Goal: Use online tool/utility: Use online tool/utility

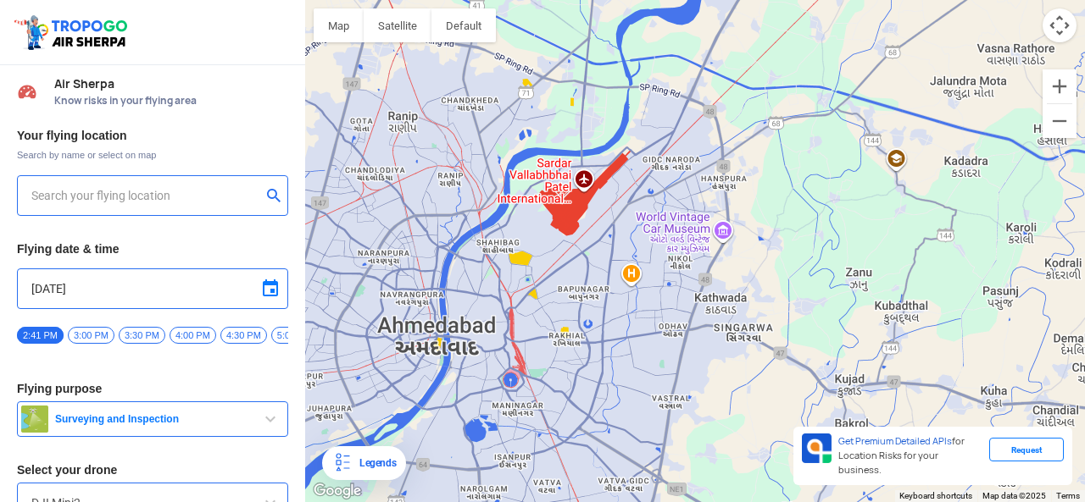
drag, startPoint x: 569, startPoint y: 229, endPoint x: 568, endPoint y: 286, distance: 56.8
click at [559, 295] on div "To navigate, press the arrow keys." at bounding box center [695, 251] width 780 height 502
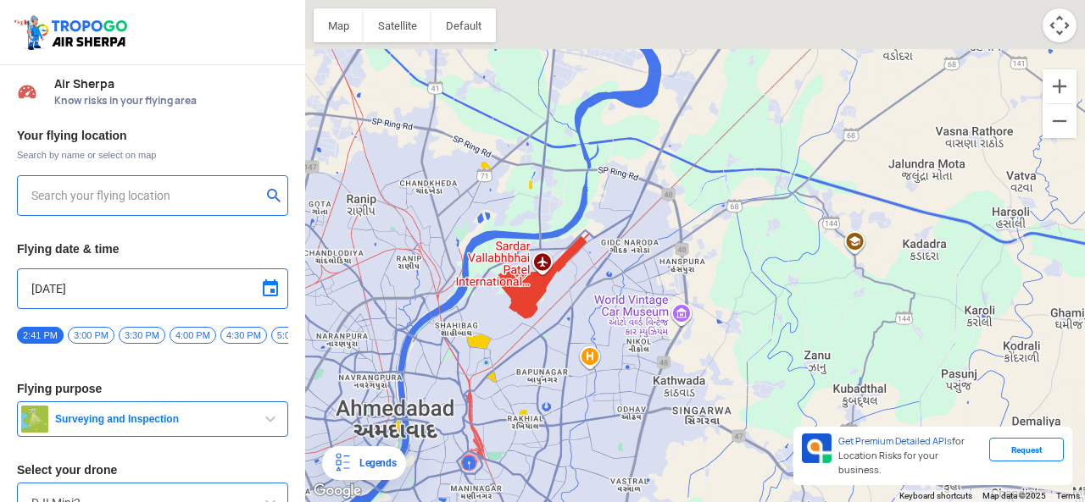
drag, startPoint x: 636, startPoint y: 180, endPoint x: 592, endPoint y: 261, distance: 91.4
click at [592, 261] on div "To navigate, press the arrow keys." at bounding box center [695, 251] width 780 height 502
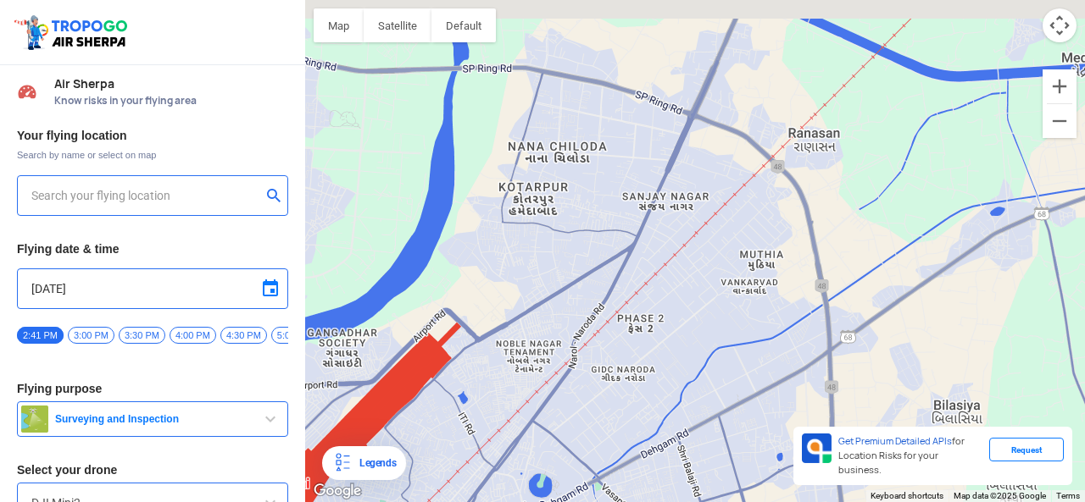
drag, startPoint x: 571, startPoint y: 240, endPoint x: 565, endPoint y: 275, distance: 36.1
click at [565, 275] on div "To navigate, press the arrow keys." at bounding box center [695, 251] width 780 height 502
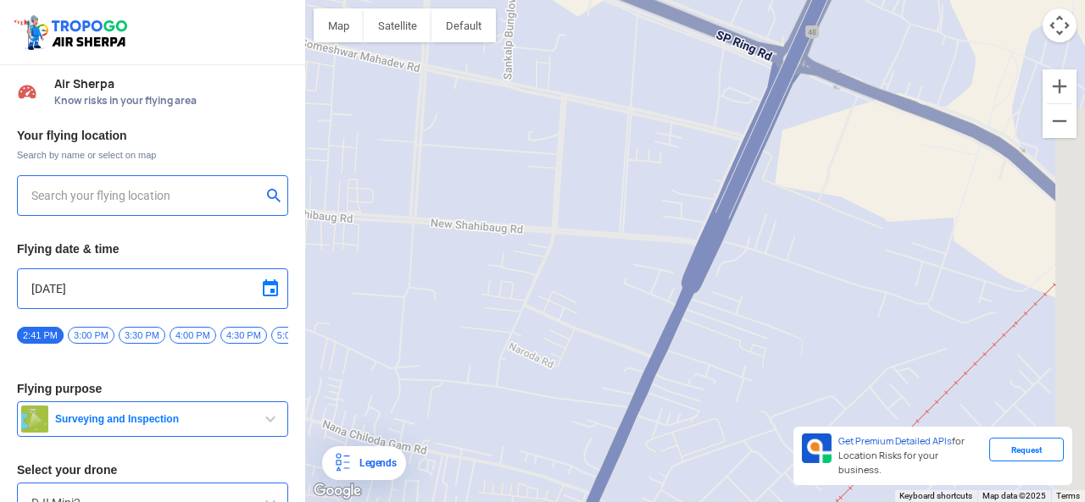
drag, startPoint x: 651, startPoint y: 182, endPoint x: 606, endPoint y: 255, distance: 85.6
click at [606, 255] on div "To navigate, press the arrow keys." at bounding box center [695, 251] width 780 height 502
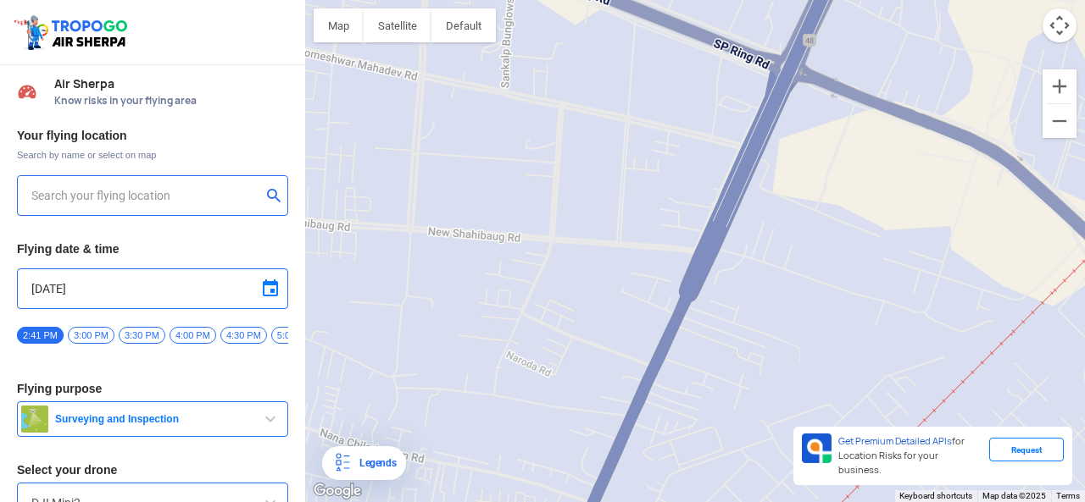
click at [403, 464] on div "Legends" at bounding box center [364, 464] width 84 height 34
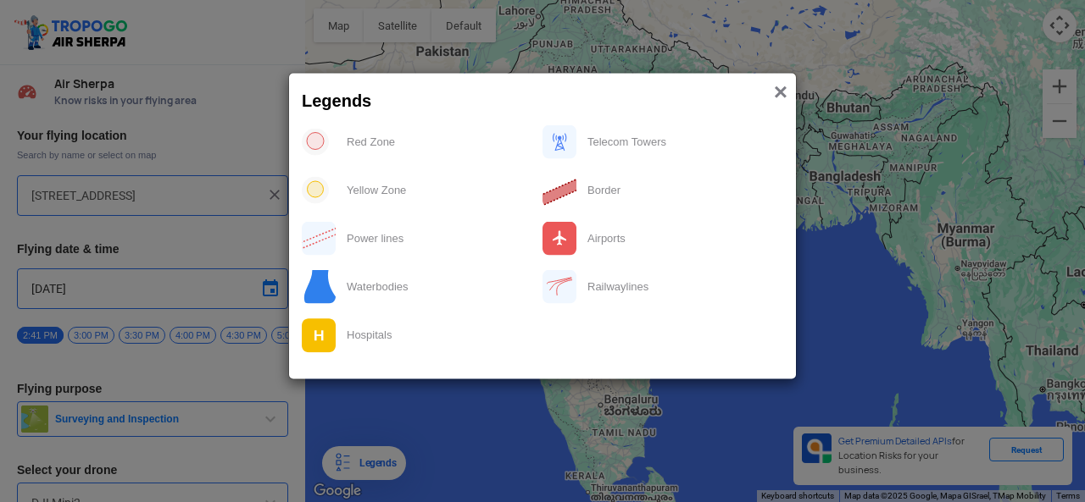
click at [774, 87] on span "×" at bounding box center [781, 91] width 14 height 26
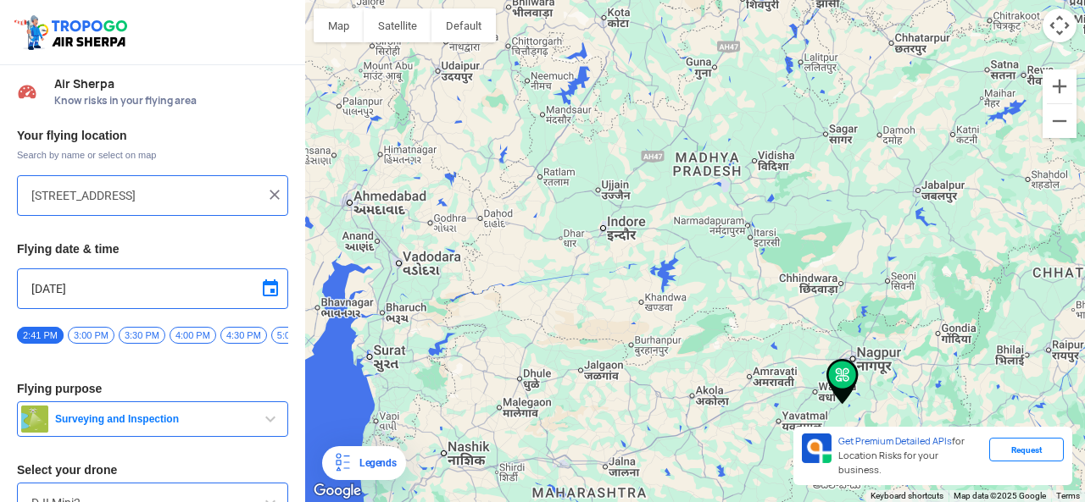
drag, startPoint x: 480, startPoint y: 233, endPoint x: 634, endPoint y: 308, distance: 170.5
click at [633, 308] on div "To navigate, press the arrow keys." at bounding box center [695, 251] width 780 height 502
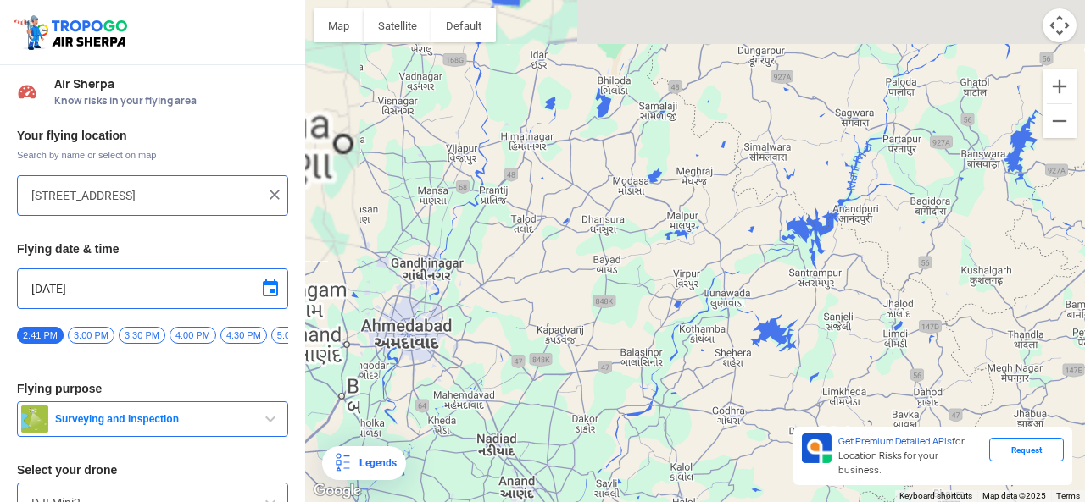
drag, startPoint x: 360, startPoint y: 219, endPoint x: 479, endPoint y: 313, distance: 150.9
click at [466, 307] on div "To navigate, press the arrow keys." at bounding box center [695, 251] width 780 height 502
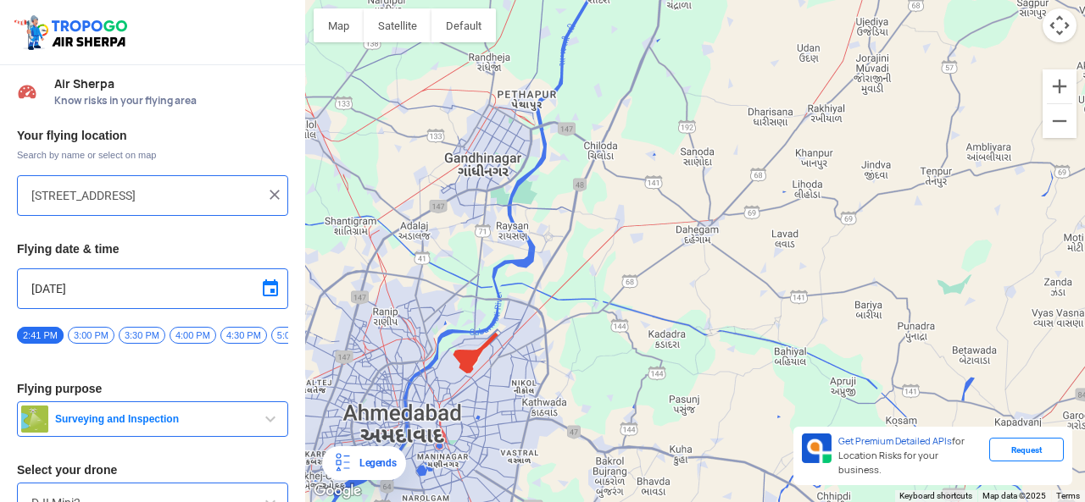
drag, startPoint x: 510, startPoint y: 446, endPoint x: 479, endPoint y: 343, distance: 107.2
click at [479, 343] on div "To navigate, press the arrow keys." at bounding box center [695, 251] width 780 height 502
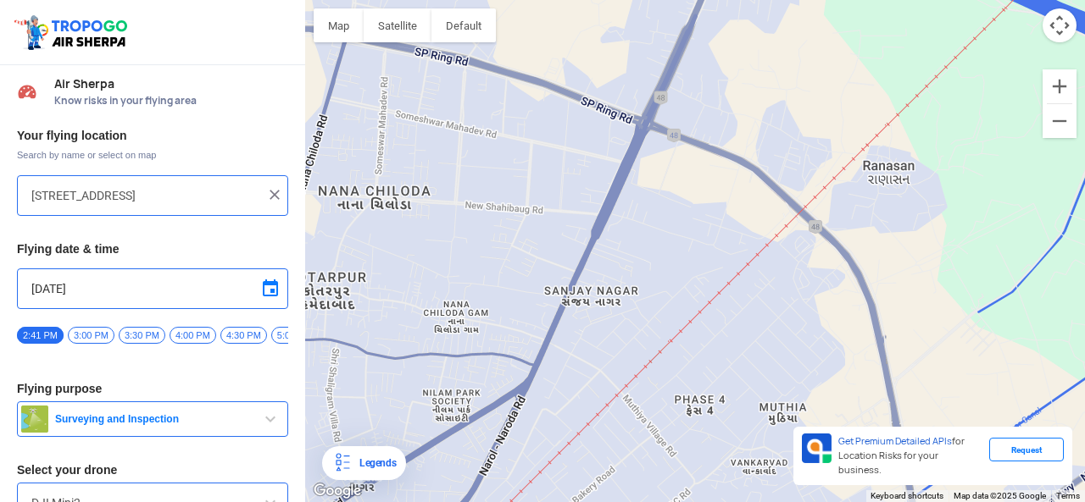
drag, startPoint x: 551, startPoint y: 263, endPoint x: 503, endPoint y: 353, distance: 101.6
click at [503, 353] on div "To navigate, press the arrow keys." at bounding box center [695, 251] width 780 height 502
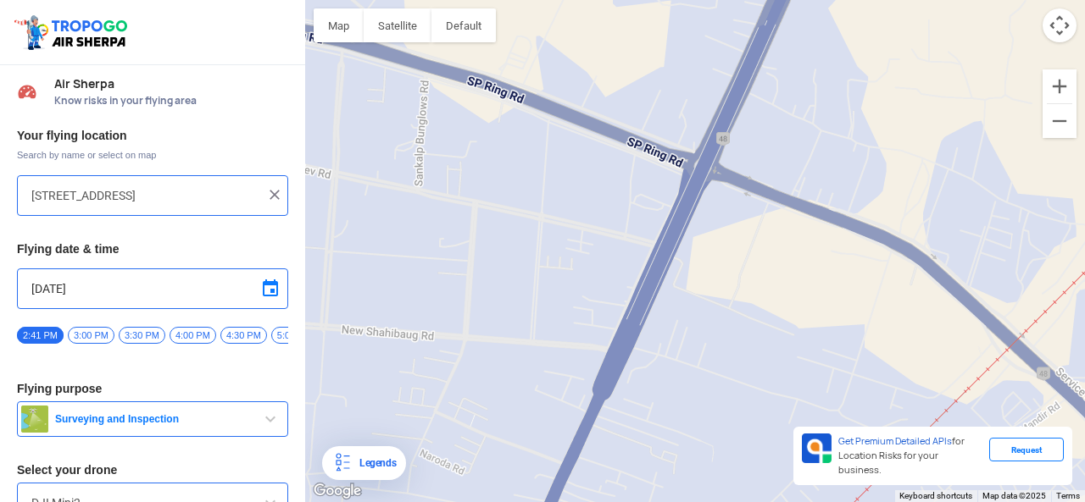
drag, startPoint x: 564, startPoint y: 278, endPoint x: 542, endPoint y: 375, distance: 99.9
click at [542, 379] on div "To navigate, press the arrow keys." at bounding box center [695, 251] width 780 height 502
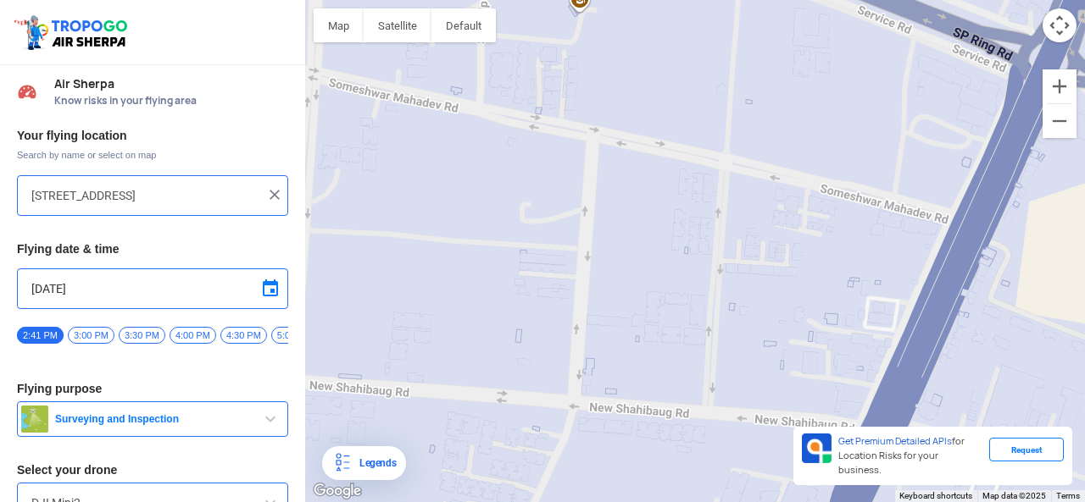
drag, startPoint x: 502, startPoint y: 285, endPoint x: 706, endPoint y: 394, distance: 230.9
click at [706, 394] on div "To navigate, press the arrow keys." at bounding box center [695, 251] width 780 height 502
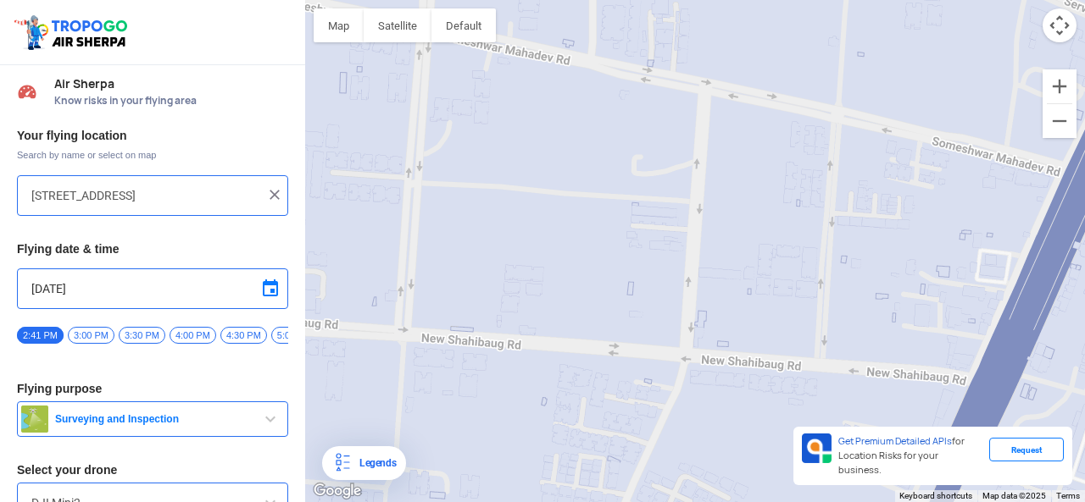
drag, startPoint x: 561, startPoint y: 413, endPoint x: 692, endPoint y: 355, distance: 143.4
click at [692, 355] on div "To navigate, press the arrow keys." at bounding box center [695, 251] width 780 height 502
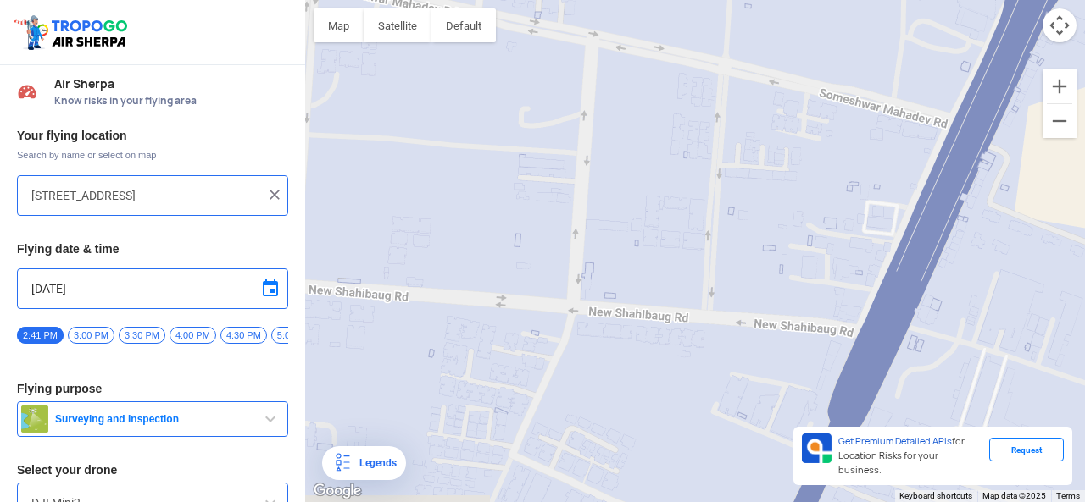
drag, startPoint x: 624, startPoint y: 367, endPoint x: 552, endPoint y: 338, distance: 76.8
click at [552, 338] on div "To navigate, press the arrow keys." at bounding box center [695, 251] width 780 height 502
click at [400, 26] on button "Satellite" at bounding box center [398, 25] width 68 height 34
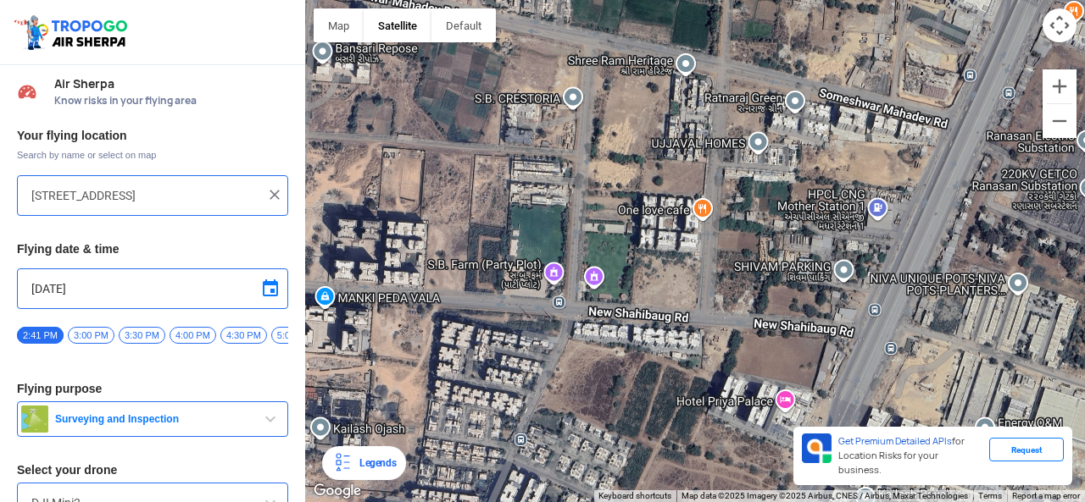
click at [536, 244] on div "To navigate, press the arrow keys." at bounding box center [695, 251] width 780 height 502
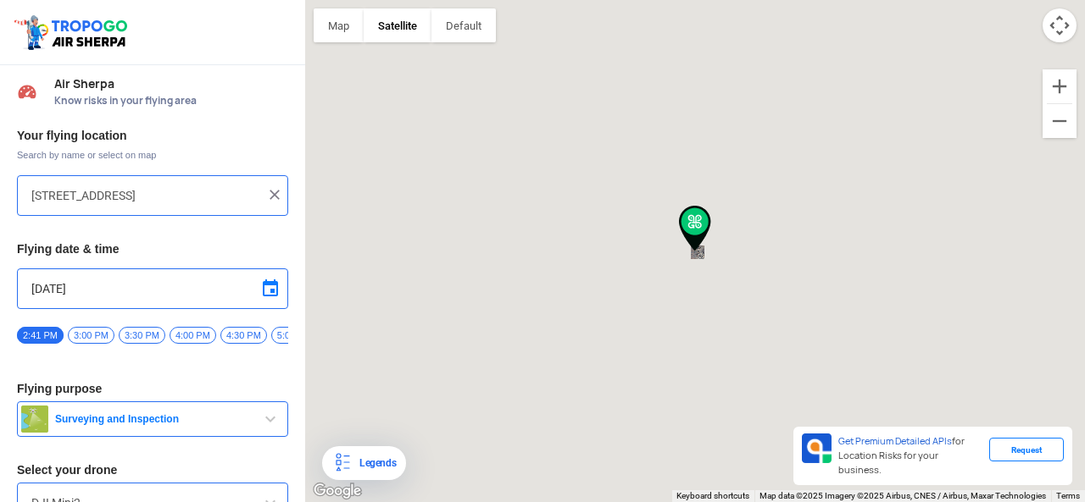
type input "Nr. Pujan Bunglows, B/h HP CNG Pump, 4M48+XVJ, [PERSON_NAME], [GEOGRAPHIC_DATA]…"
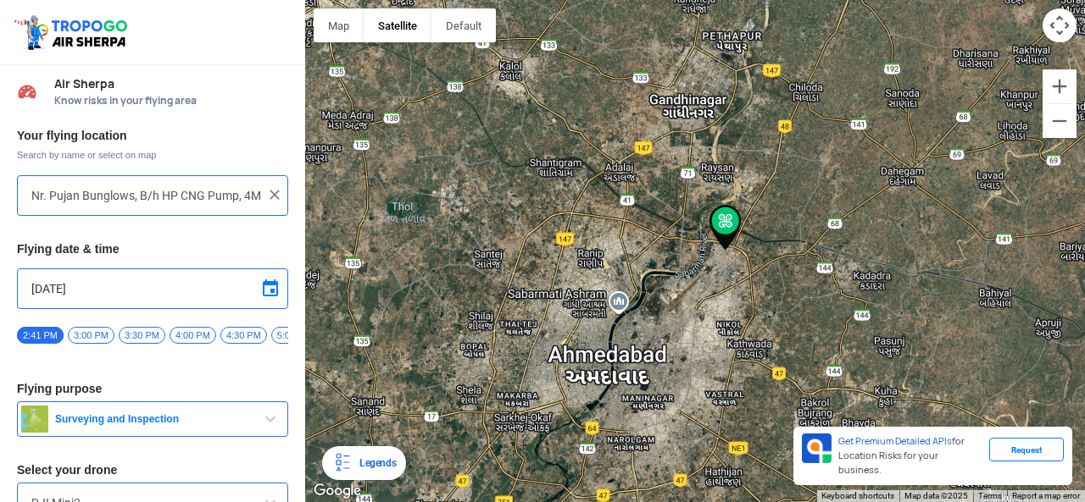
drag, startPoint x: 691, startPoint y: 255, endPoint x: 713, endPoint y: 255, distance: 22.9
click at [713, 255] on div "To navigate, press the arrow keys." at bounding box center [695, 251] width 780 height 502
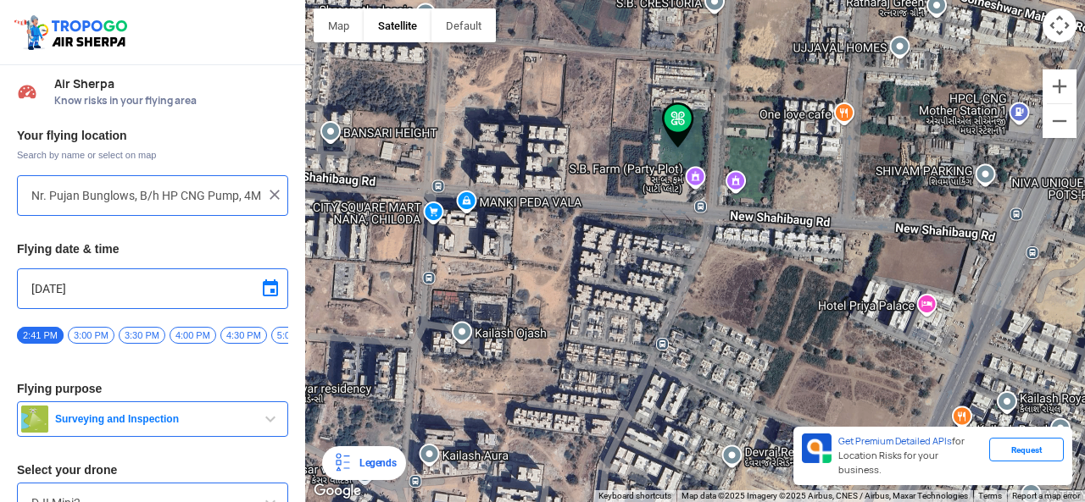
drag, startPoint x: 673, startPoint y: 170, endPoint x: 666, endPoint y: 273, distance: 102.8
click at [666, 273] on div "To navigate, press the arrow keys." at bounding box center [695, 251] width 780 height 502
click at [264, 288] on span at bounding box center [270, 289] width 20 height 20
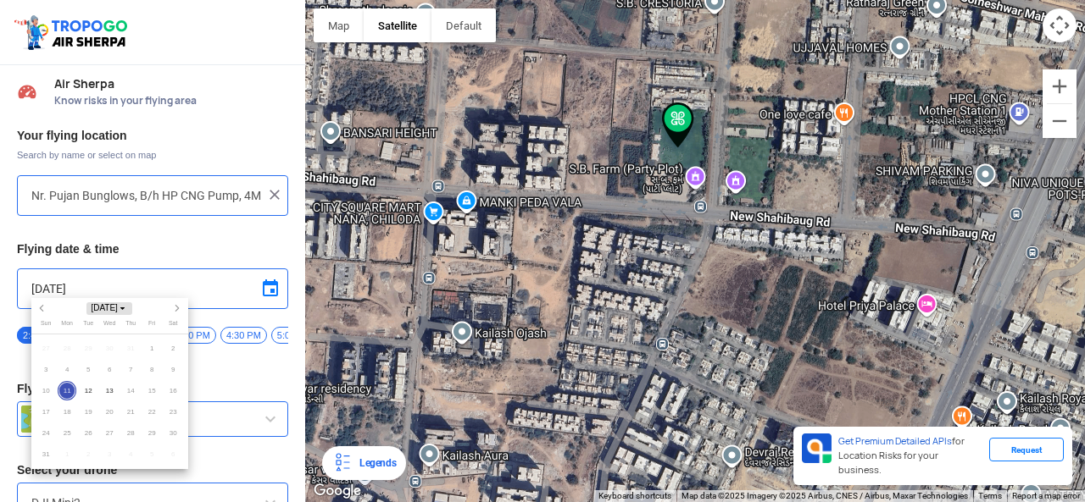
click at [127, 307] on span "Choose month and year" at bounding box center [123, 308] width 8 height 8
click at [136, 282] on div at bounding box center [542, 251] width 1085 height 502
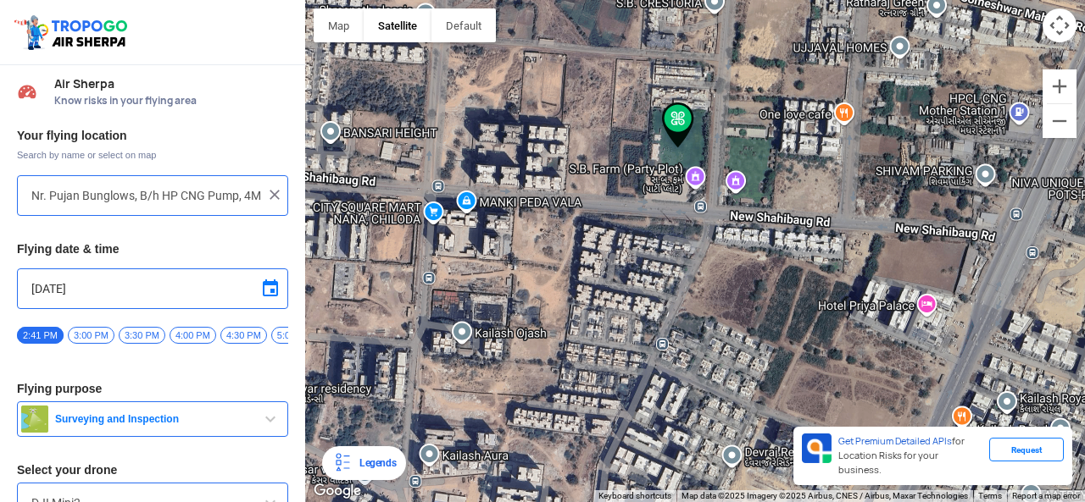
click at [59, 283] on input "[DATE]" at bounding box center [152, 289] width 242 height 20
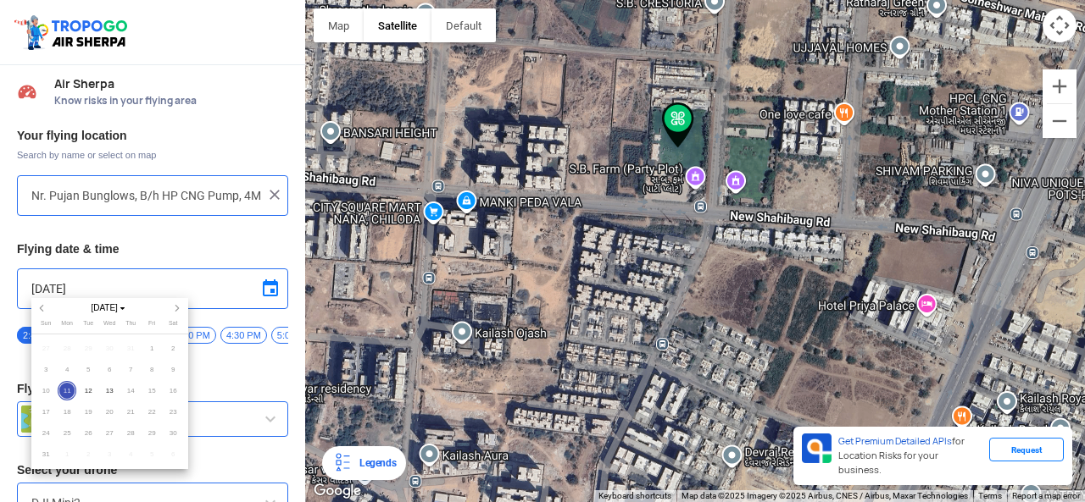
click at [54, 285] on div at bounding box center [542, 251] width 1085 height 502
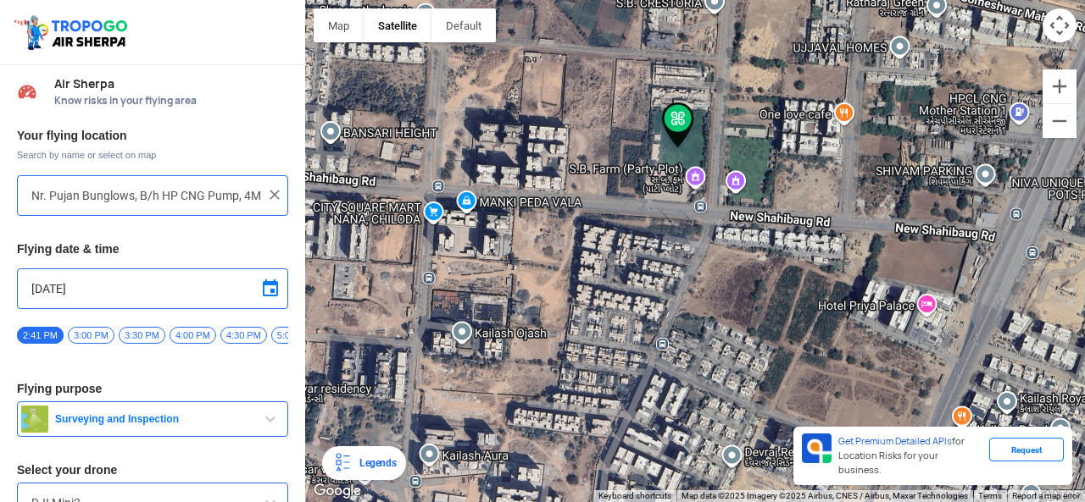
click at [53, 286] on input "[DATE]" at bounding box center [152, 289] width 242 height 20
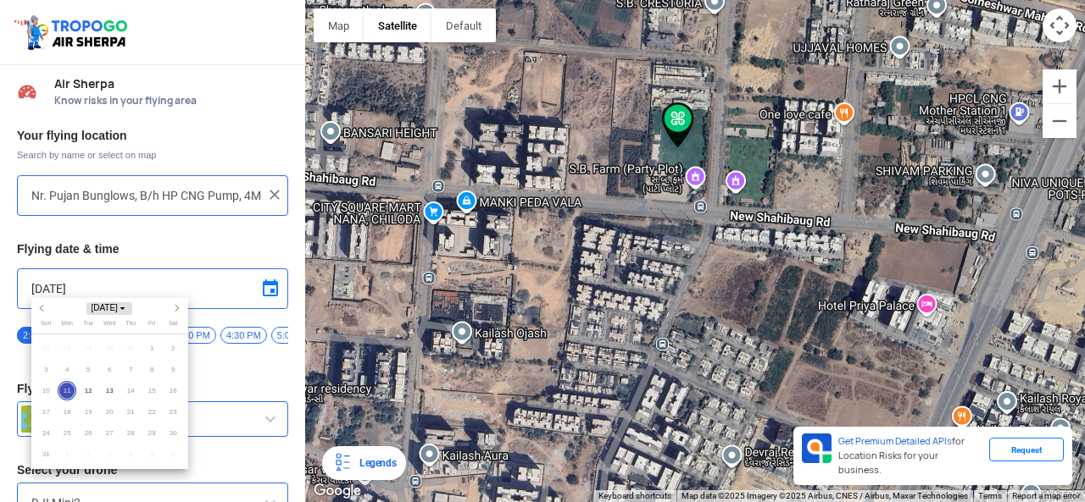
click at [118, 306] on span "[DATE]" at bounding box center [108, 309] width 45 height 13
click at [73, 397] on span "2025" at bounding box center [68, 399] width 36 height 16
click at [130, 282] on div at bounding box center [542, 251] width 1085 height 502
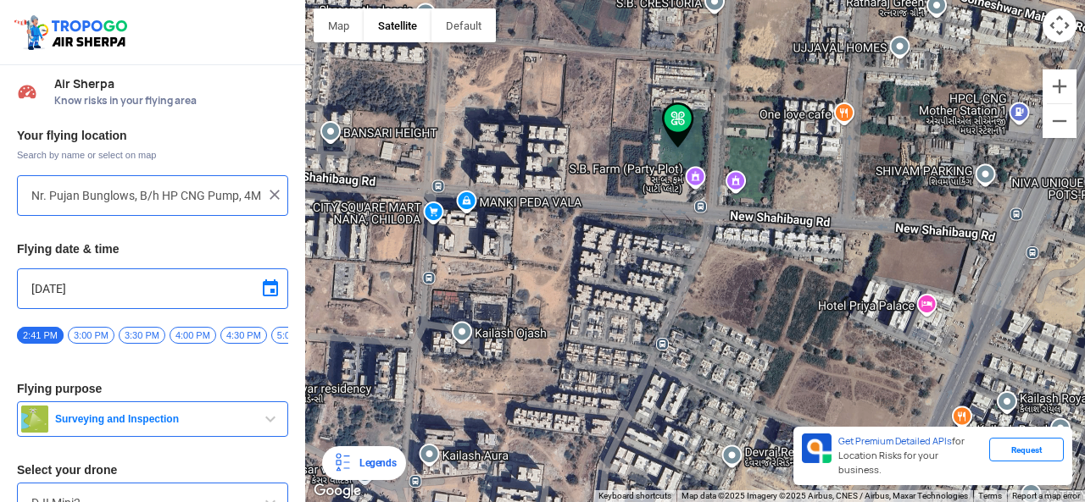
click at [52, 287] on input "[DATE]" at bounding box center [152, 289] width 242 height 20
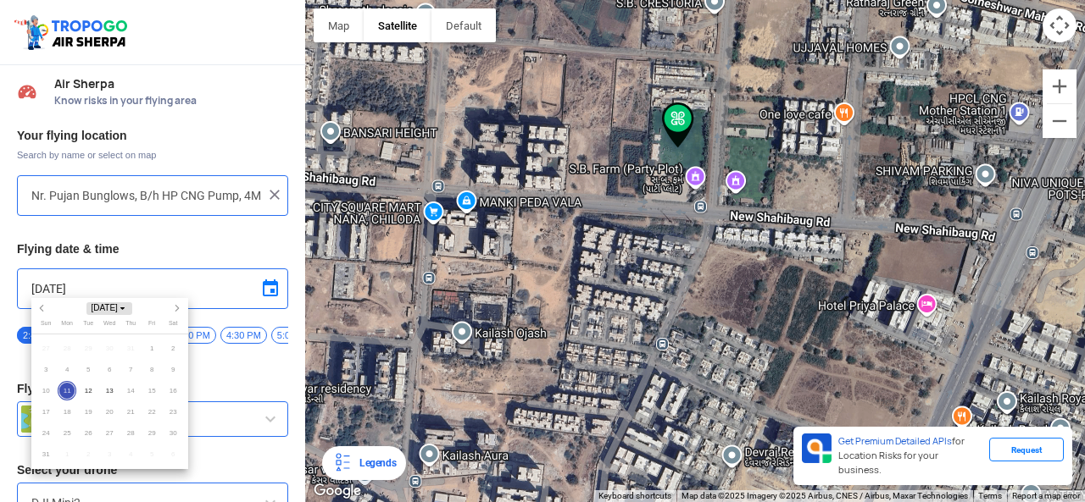
click at [99, 311] on span "[DATE]" at bounding box center [108, 309] width 45 height 13
click at [103, 313] on span "2025" at bounding box center [109, 309] width 37 height 13
click at [53, 284] on div at bounding box center [542, 251] width 1085 height 502
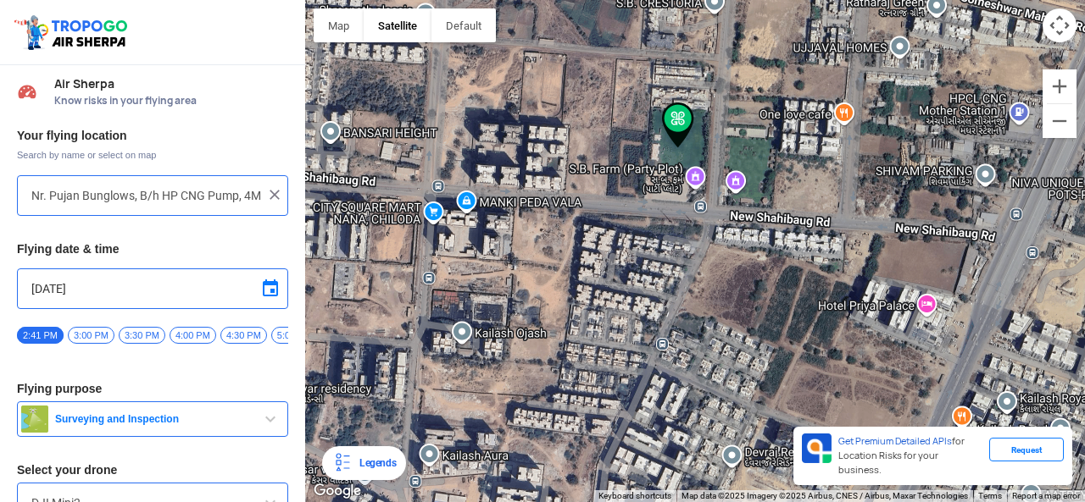
click at [53, 285] on input "[DATE]" at bounding box center [152, 289] width 242 height 20
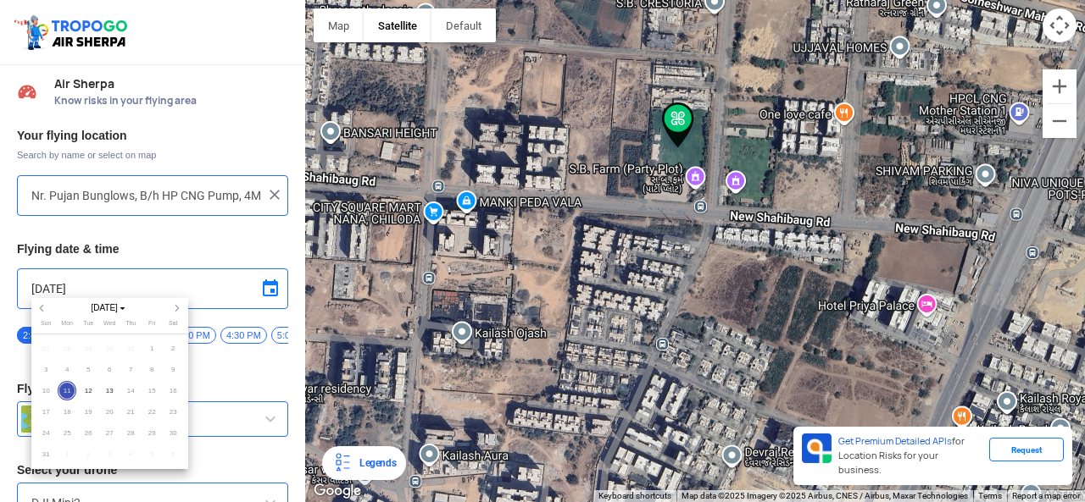
click at [64, 280] on div at bounding box center [542, 251] width 1085 height 502
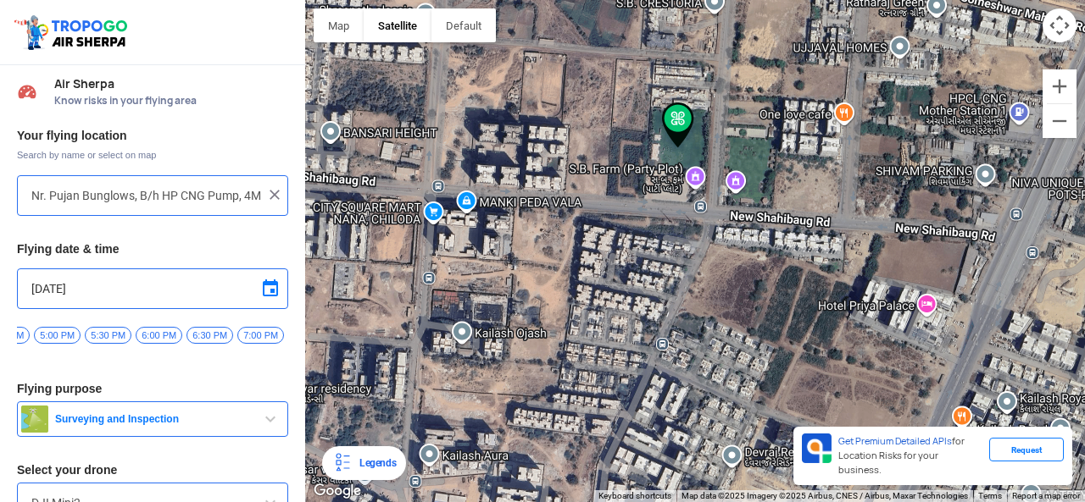
scroll to position [0, 1786]
type input "[DATE]"
drag, startPoint x: 228, startPoint y: 347, endPoint x: 242, endPoint y: 348, distance: 13.7
click at [242, 348] on div "12:00 AM 12:30 AM 1:00 AM 1:30 AM 2:00 AM 2:30 AM 3:00 AM 3:30 AM 4:00 AM 4:30 …" at bounding box center [152, 341] width 271 height 30
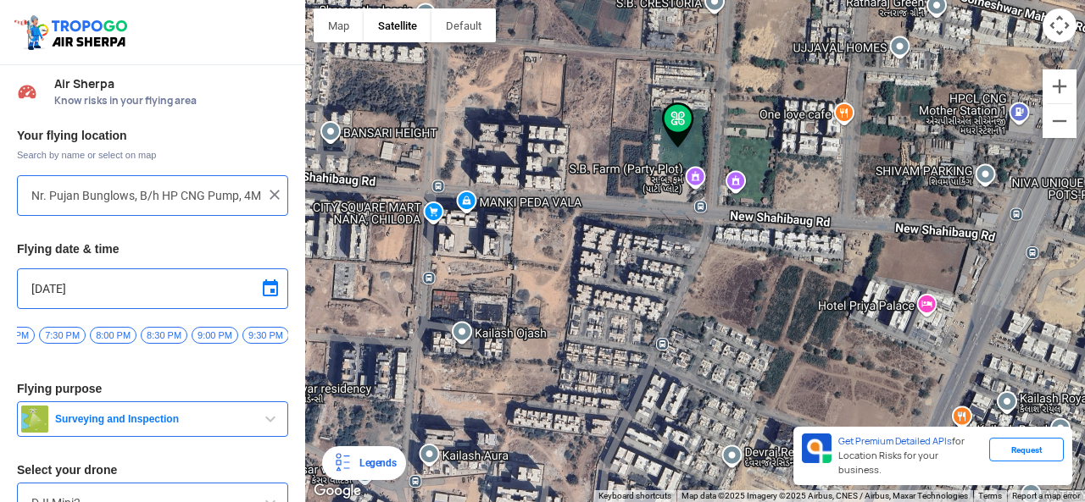
click at [192, 336] on span "9:00 PM" at bounding box center [215, 335] width 47 height 17
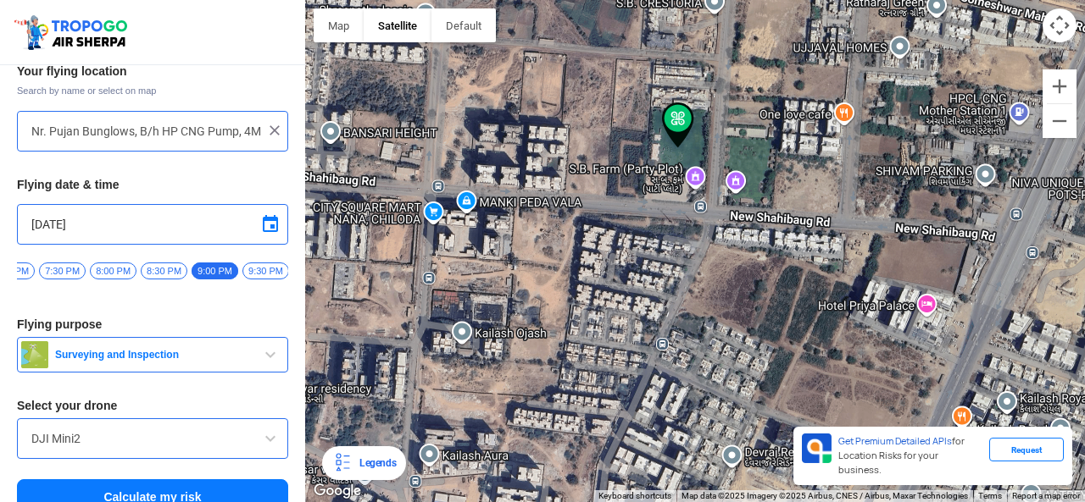
scroll to position [92, 0]
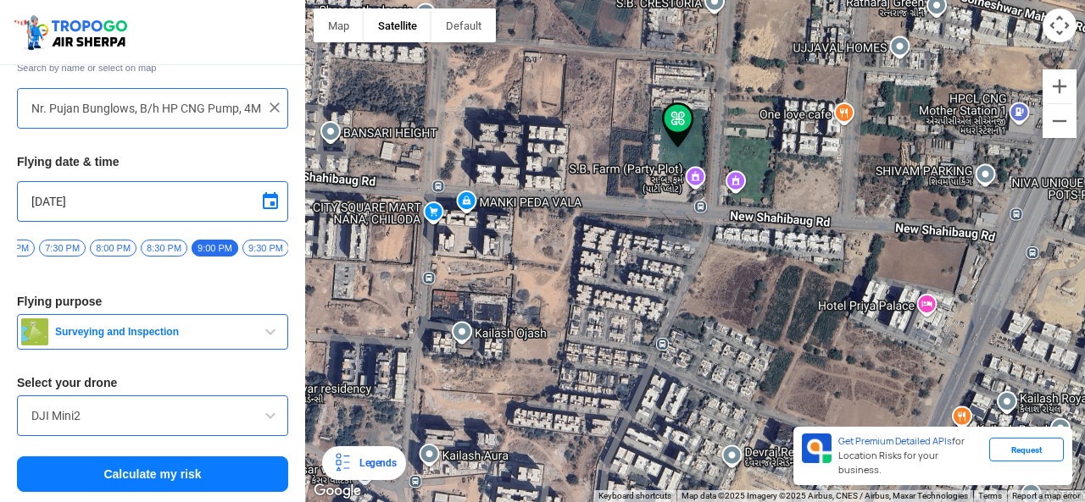
click at [200, 425] on input "DJI Mini2" at bounding box center [152, 416] width 242 height 20
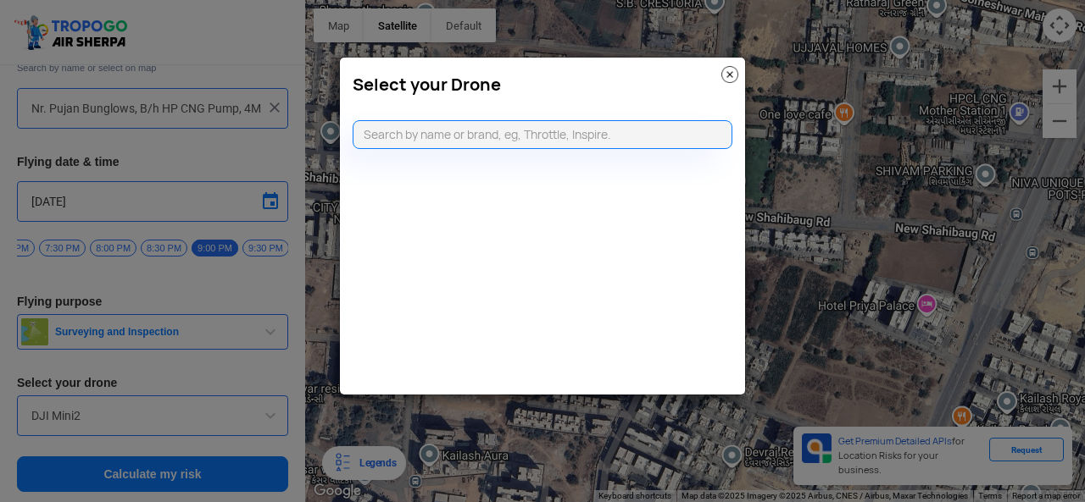
click at [232, 419] on modal-container "Select your Drone" at bounding box center [542, 251] width 1085 height 502
click at [729, 76] on img at bounding box center [729, 74] width 17 height 17
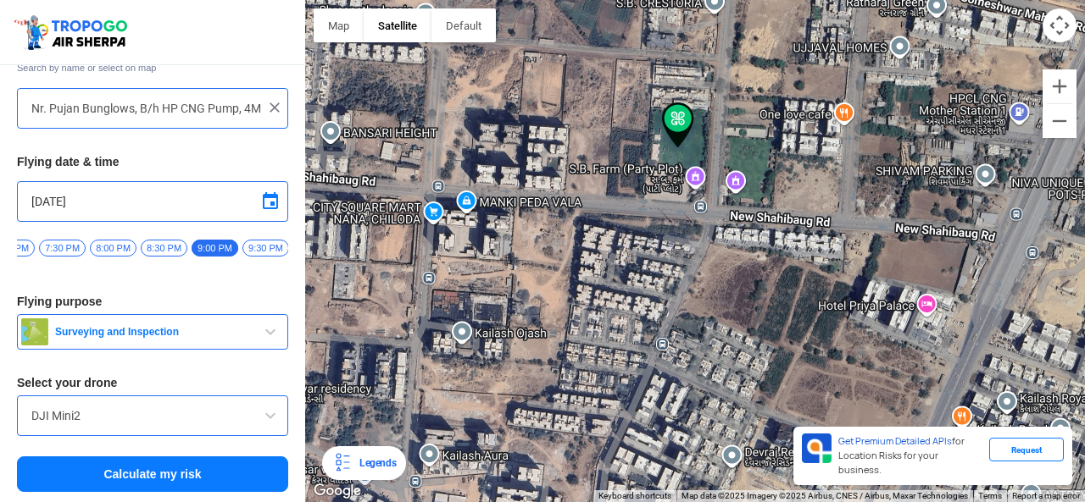
click at [147, 336] on span "Surveying and Inspection" at bounding box center [154, 332] width 212 height 14
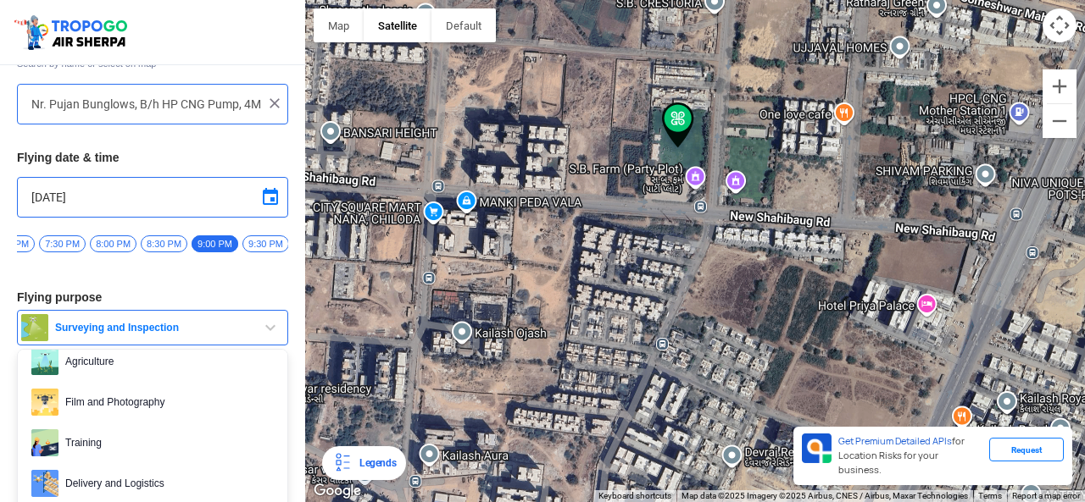
scroll to position [0, 0]
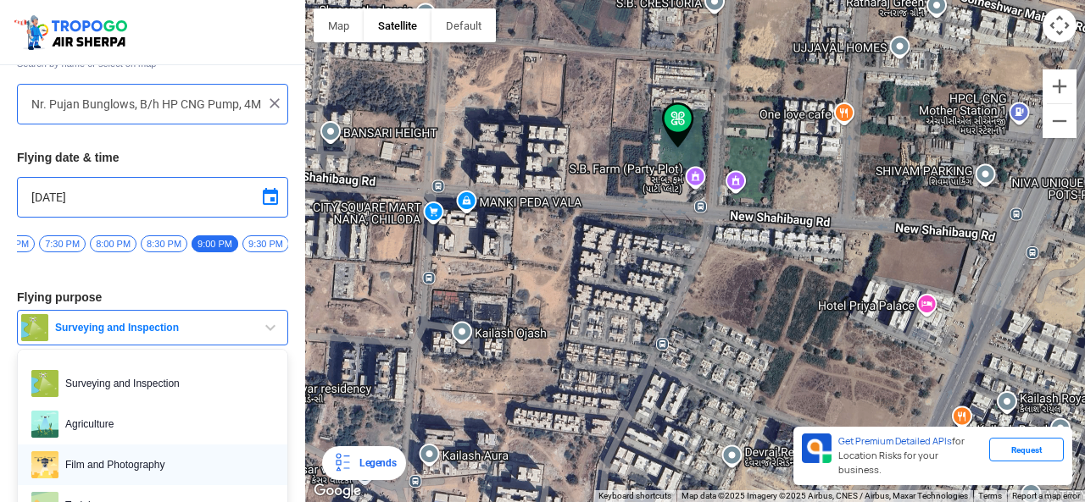
click at [143, 471] on span "Film and Photography" at bounding box center [165, 465] width 215 height 27
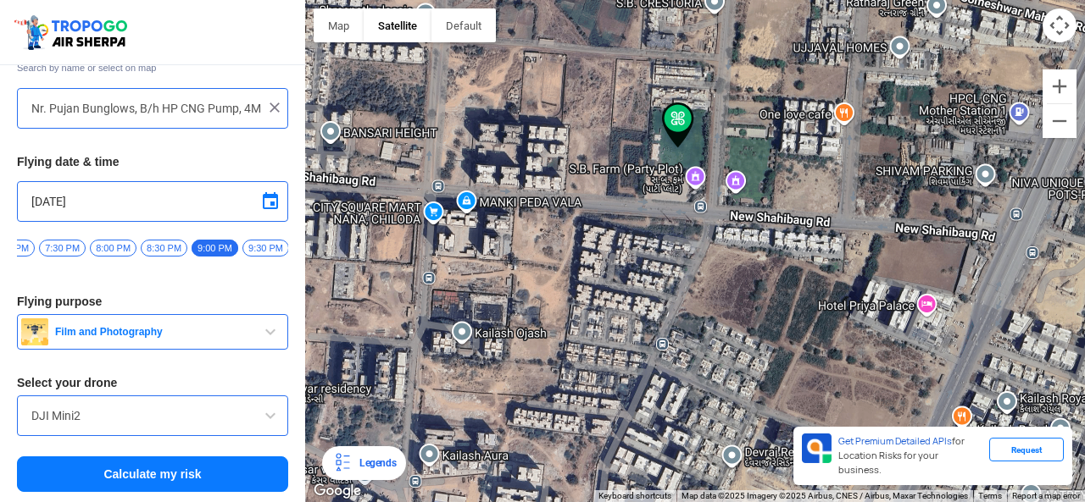
click at [193, 413] on input "DJI Mini2" at bounding box center [152, 416] width 242 height 20
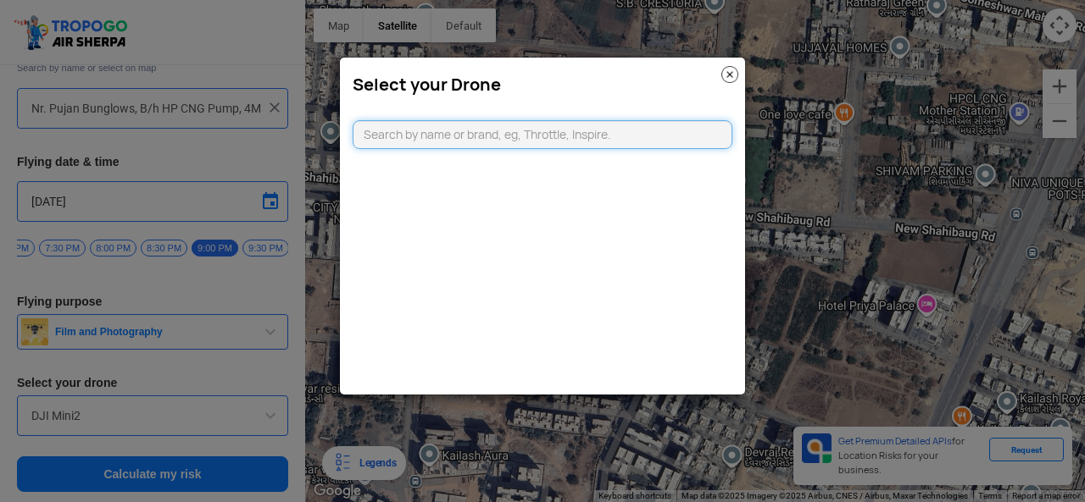
click at [191, 438] on modal-container "Select your Drone" at bounding box center [542, 251] width 1085 height 502
click at [727, 72] on img at bounding box center [729, 74] width 17 height 17
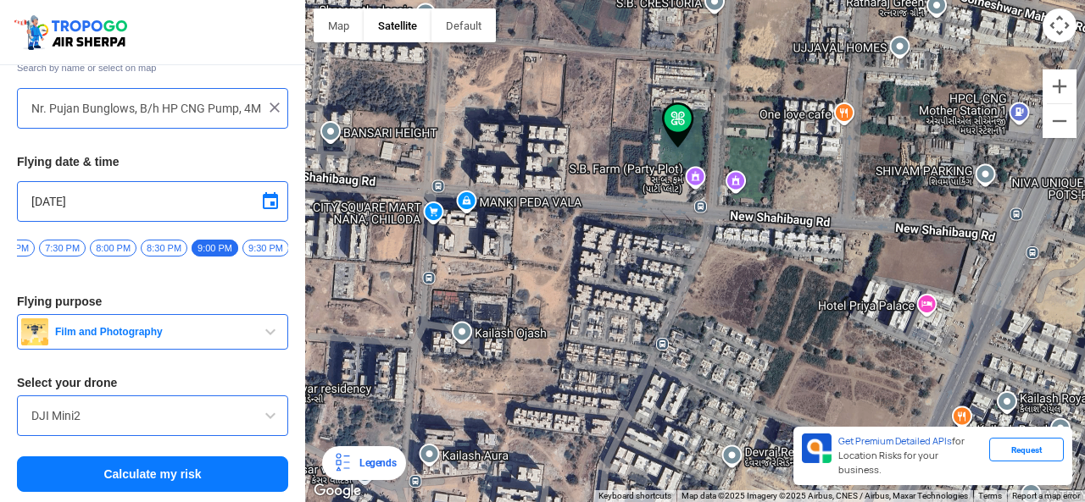
click at [130, 484] on button "Calculate my risk" at bounding box center [152, 475] width 271 height 36
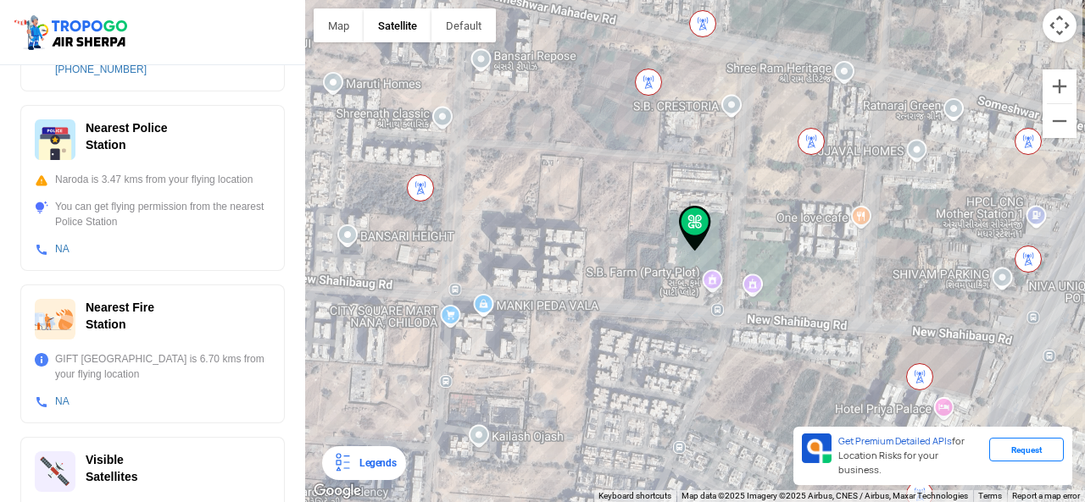
scroll to position [678, 0]
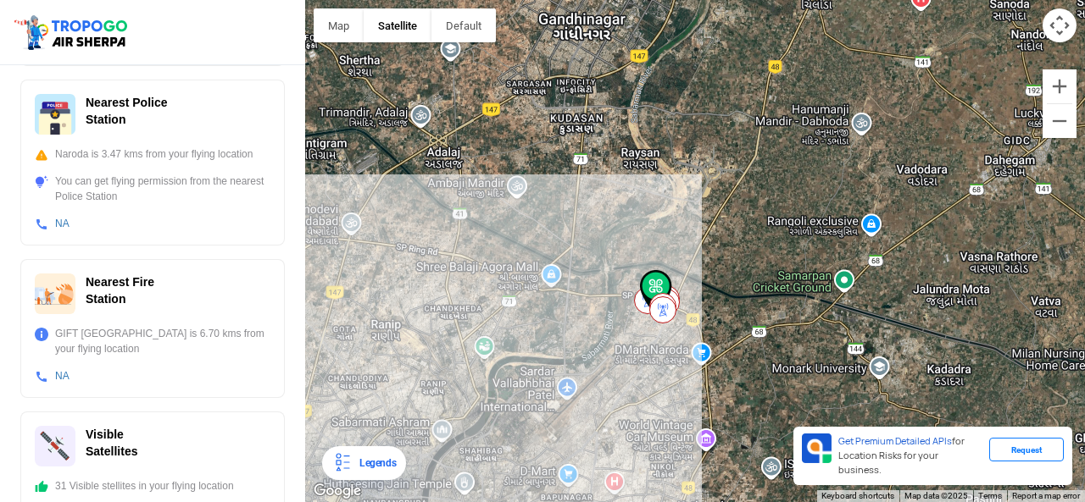
drag, startPoint x: 672, startPoint y: 425, endPoint x: 610, endPoint y: 375, distance: 79.0
click at [610, 375] on div "To navigate, press the arrow keys." at bounding box center [695, 251] width 780 height 502
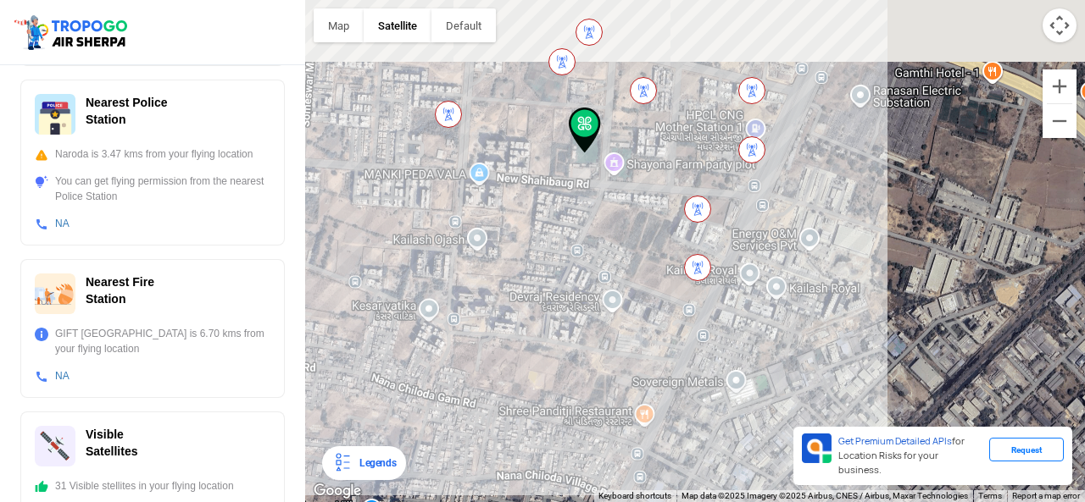
drag, startPoint x: 564, startPoint y: 237, endPoint x: 547, endPoint y: 333, distance: 97.2
click at [547, 333] on div "To navigate, press the arrow keys." at bounding box center [695, 251] width 780 height 502
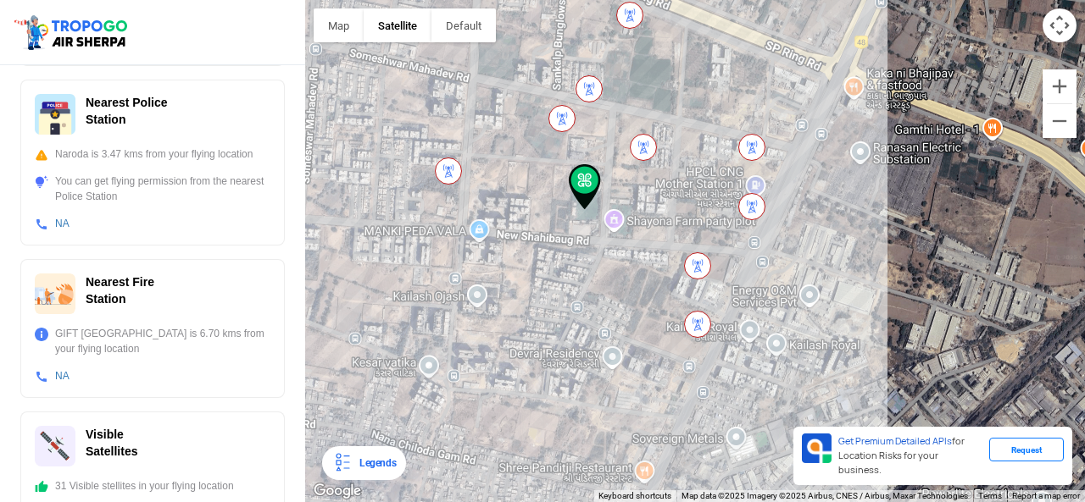
drag, startPoint x: 569, startPoint y: 288, endPoint x: 569, endPoint y: 314, distance: 26.3
click at [569, 314] on div "To navigate, press the arrow keys." at bounding box center [695, 251] width 780 height 502
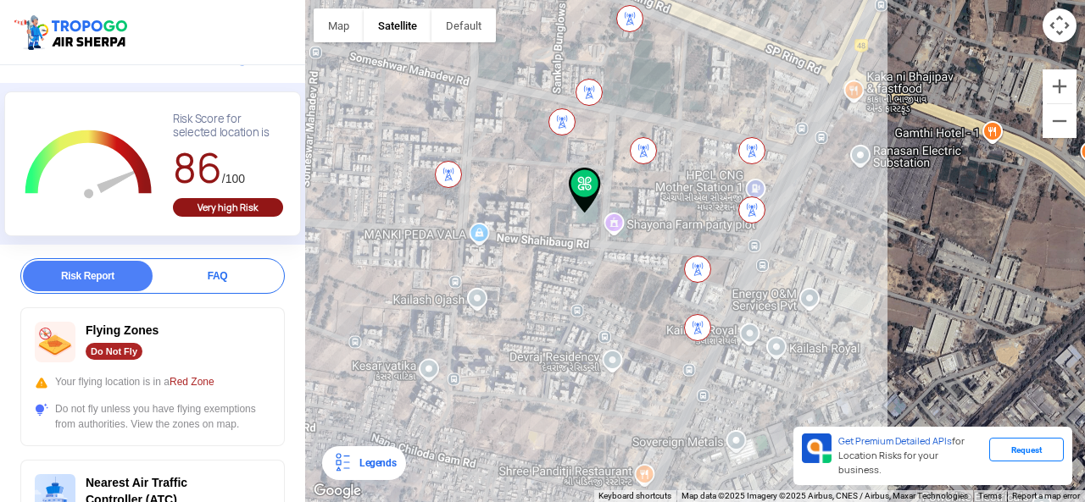
scroll to position [85, 0]
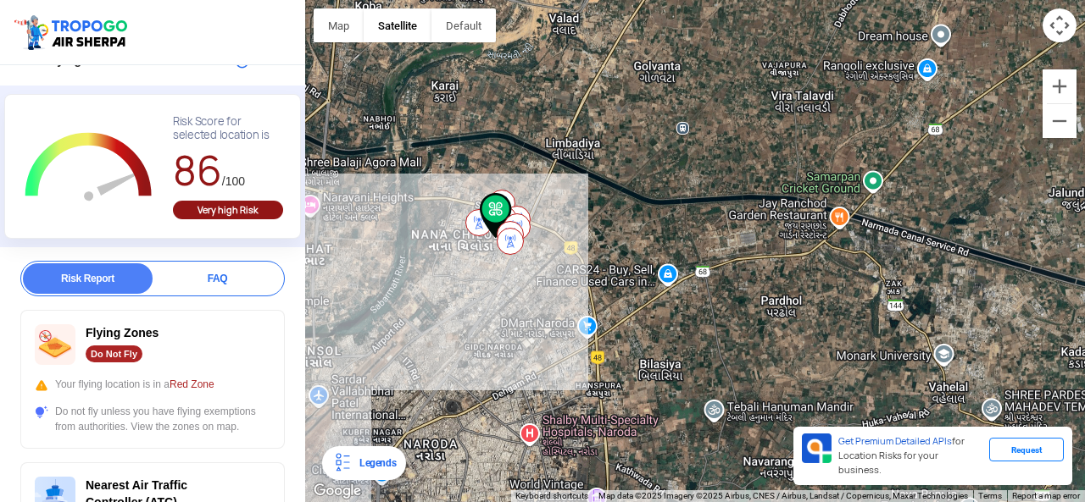
drag, startPoint x: 567, startPoint y: 407, endPoint x: 538, endPoint y: 333, distance: 79.2
click at [538, 333] on div "To navigate, press the arrow keys." at bounding box center [695, 251] width 780 height 502
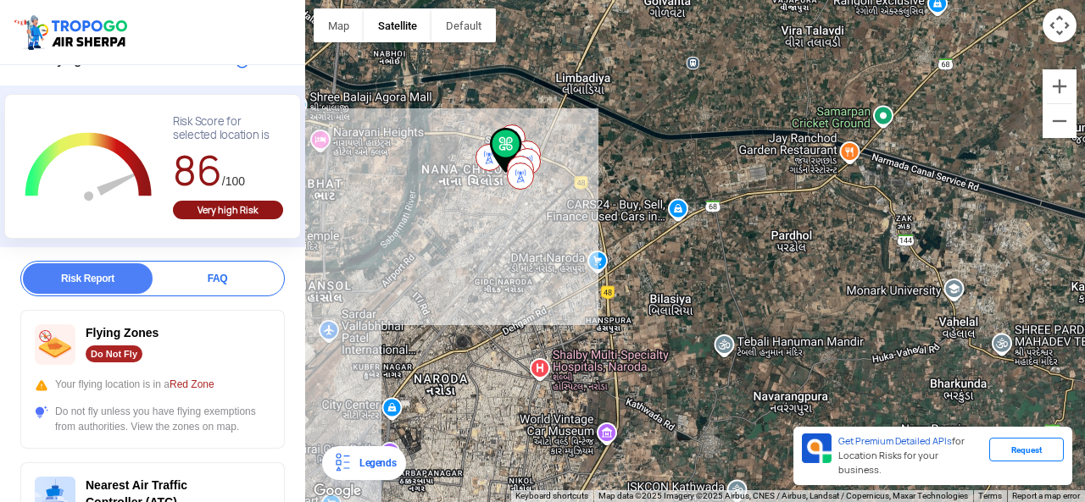
drag, startPoint x: 486, startPoint y: 388, endPoint x: 497, endPoint y: 353, distance: 36.2
click at [497, 353] on div "To navigate, press the arrow keys." at bounding box center [695, 251] width 780 height 502
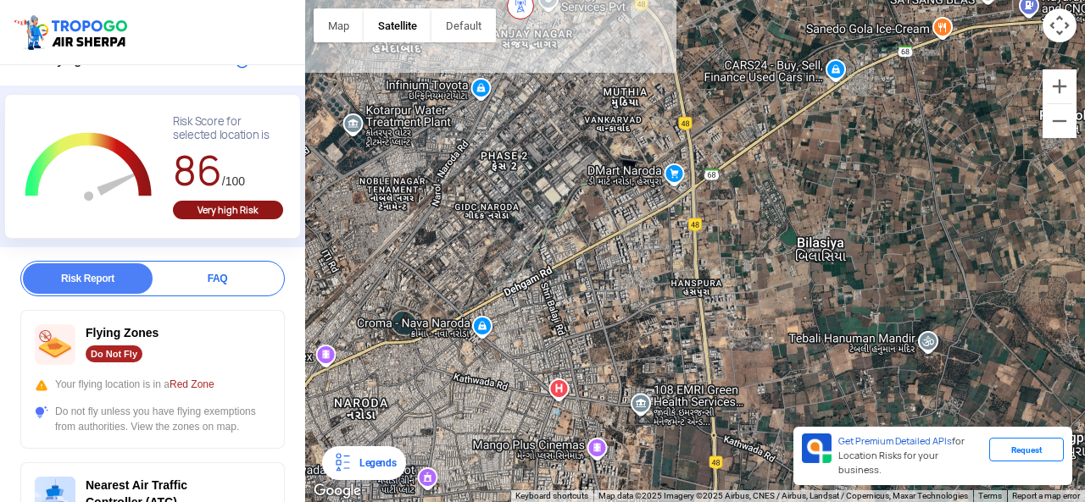
drag, startPoint x: 526, startPoint y: 413, endPoint x: 479, endPoint y: 325, distance: 100.1
click at [479, 325] on div "To navigate, press the arrow keys." at bounding box center [695, 251] width 780 height 502
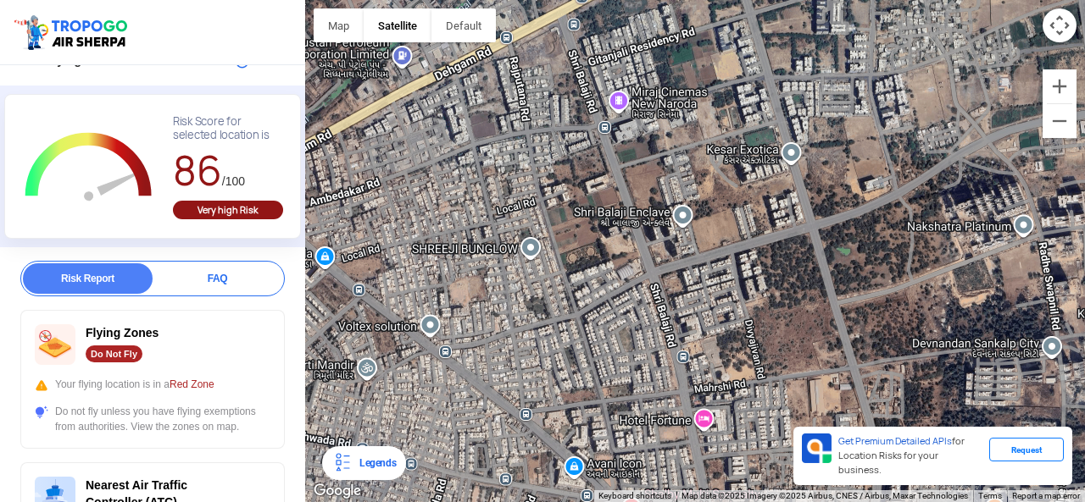
click at [530, 330] on div "To navigate, press the arrow keys." at bounding box center [695, 251] width 780 height 502
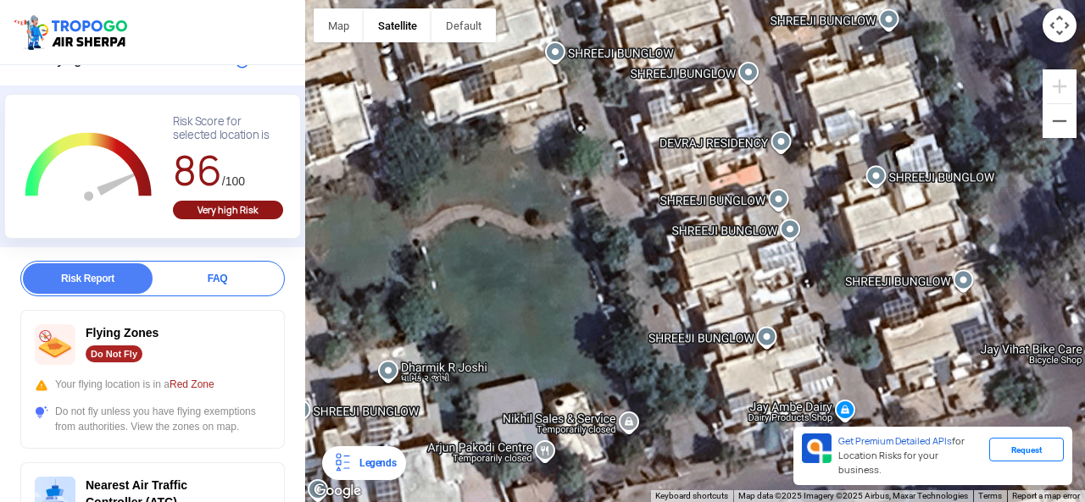
click at [522, 258] on div "To navigate, press the arrow keys." at bounding box center [695, 251] width 780 height 502
click at [524, 272] on div "To navigate, press the arrow keys." at bounding box center [695, 251] width 780 height 502
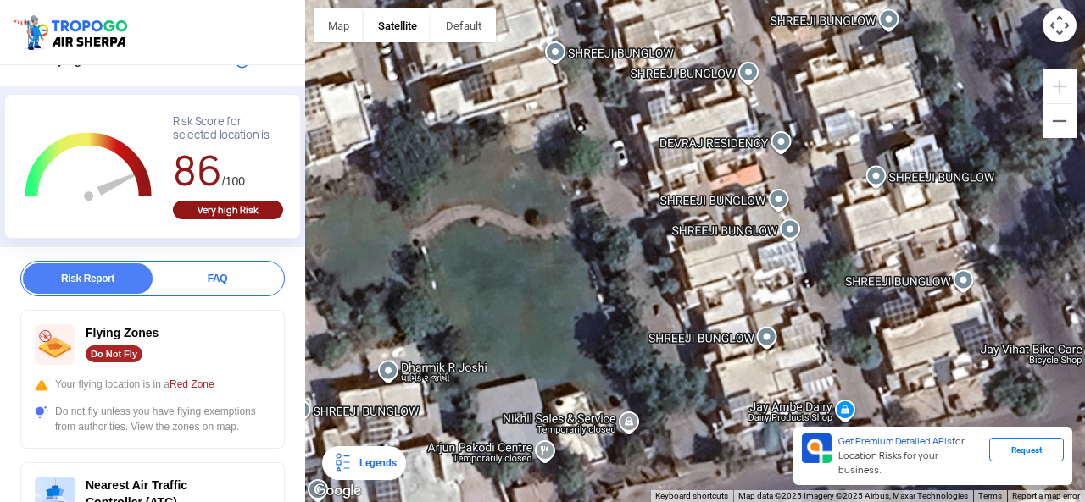
click at [525, 270] on div "To navigate, press the arrow keys." at bounding box center [695, 251] width 780 height 502
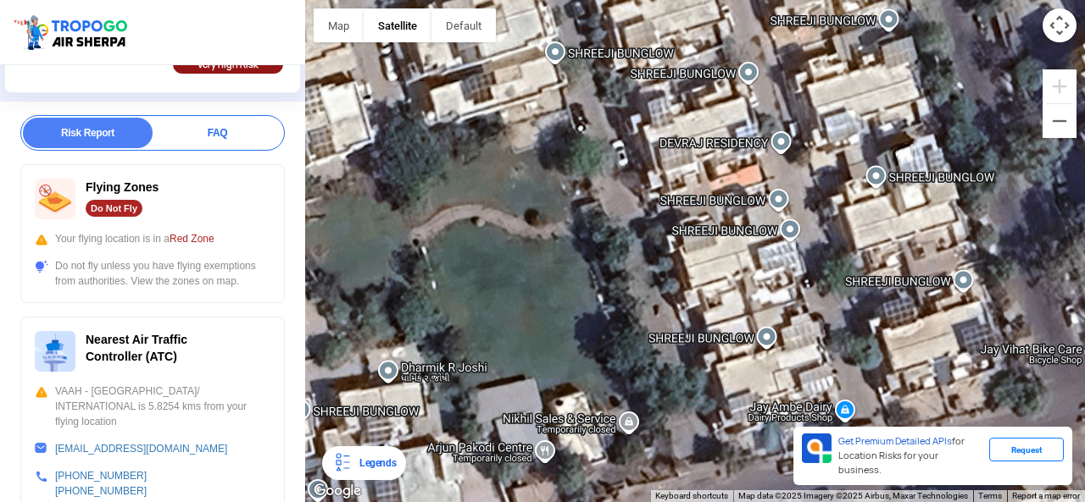
scroll to position [0, 0]
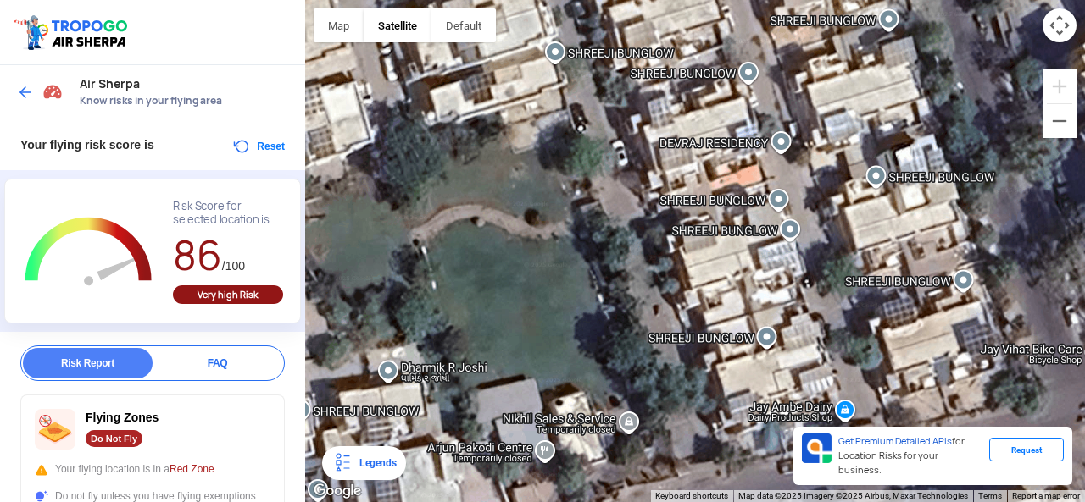
click at [231, 143] on button "Reset" at bounding box center [257, 146] width 53 height 20
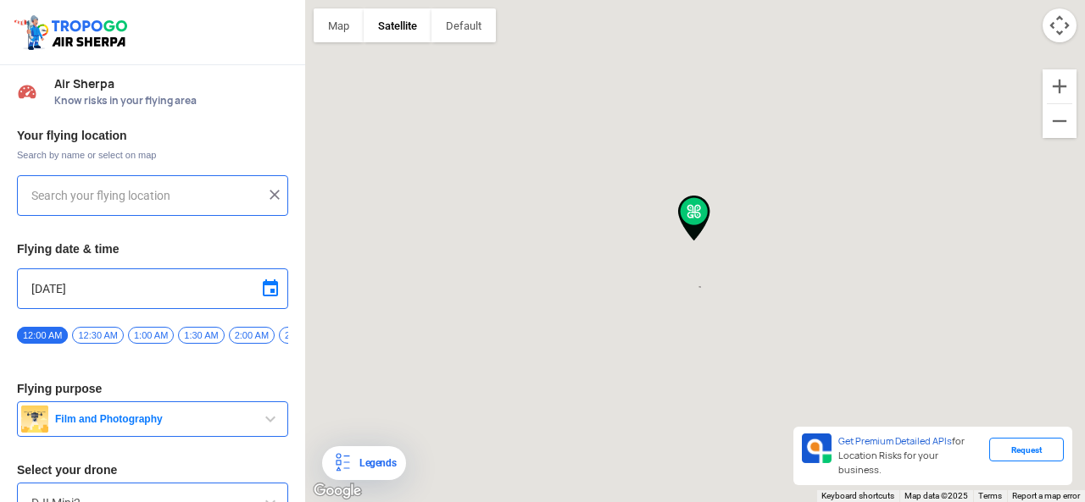
type input "Nr. Pujan Bunglows, B/h HP CNG Pump, 4M48+XVJ, [PERSON_NAME], [GEOGRAPHIC_DATA]…"
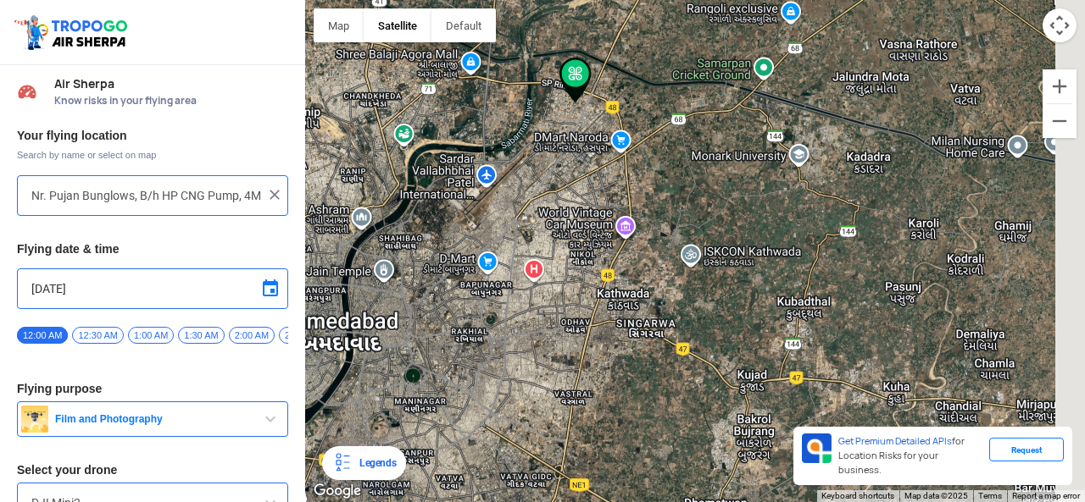
drag, startPoint x: 658, startPoint y: 354, endPoint x: 486, endPoint y: 289, distance: 183.2
click at [486, 289] on div "To navigate, press the arrow keys." at bounding box center [695, 251] width 780 height 502
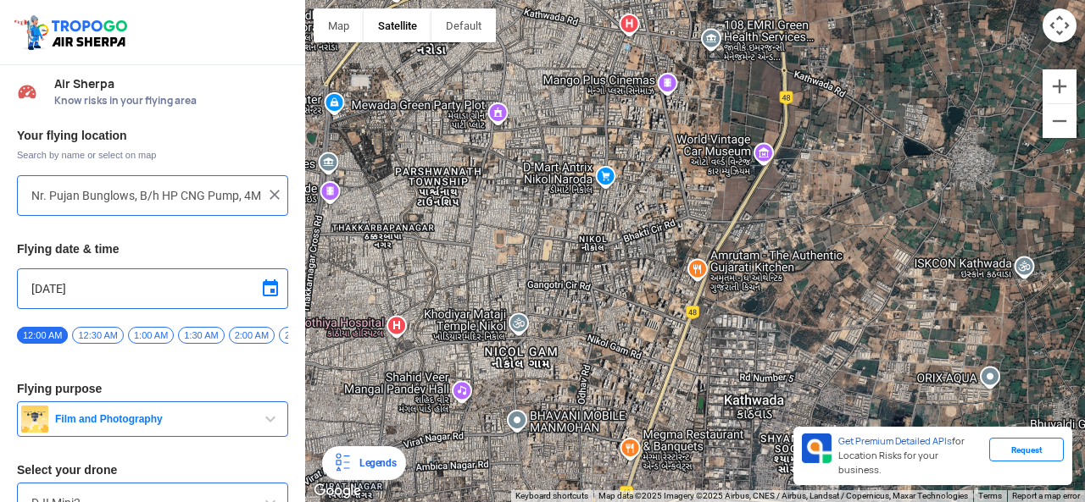
drag, startPoint x: 629, startPoint y: 276, endPoint x: 512, endPoint y: 285, distance: 117.2
click at [512, 285] on div "To navigate, press the arrow keys." at bounding box center [695, 251] width 780 height 502
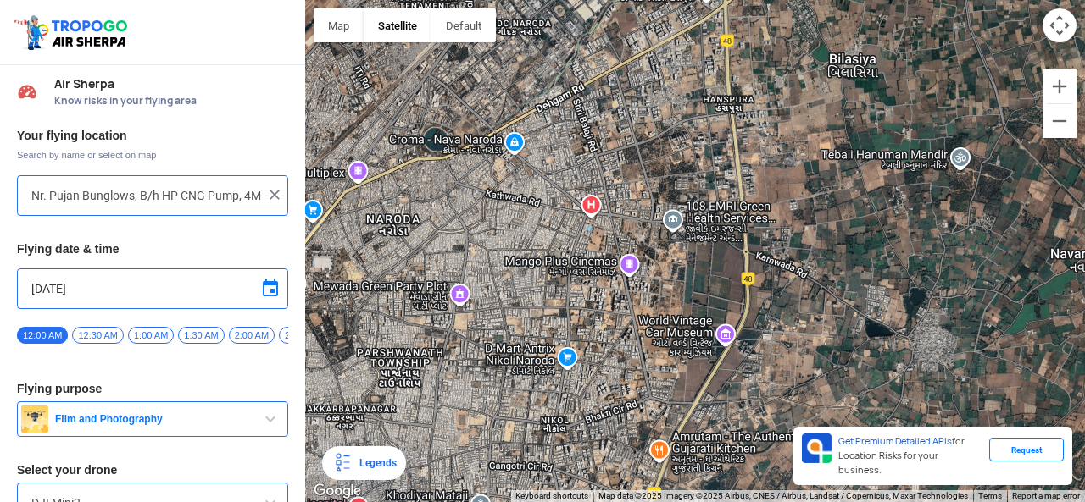
drag, startPoint x: 539, startPoint y: 282, endPoint x: 569, endPoint y: 431, distance: 152.1
click at [564, 452] on div "To navigate, press the arrow keys." at bounding box center [695, 251] width 780 height 502
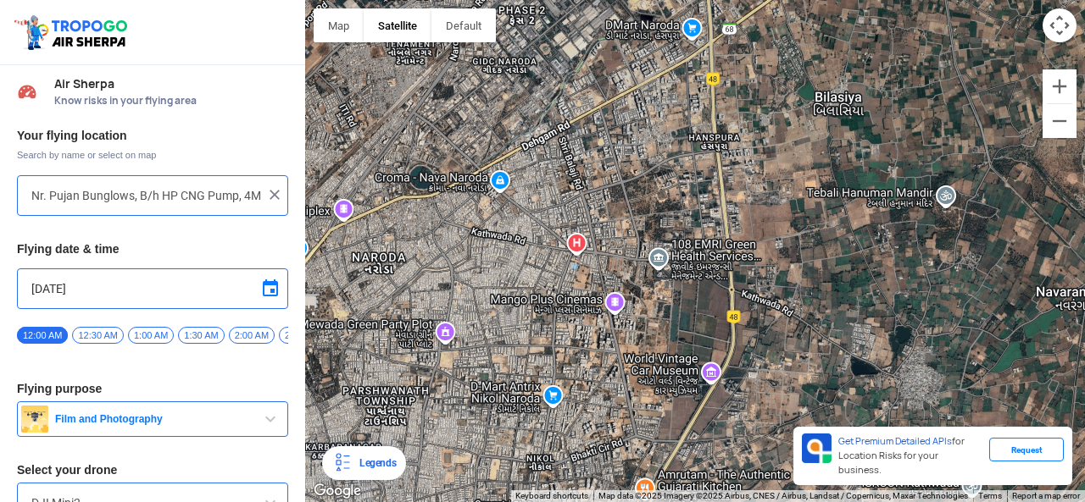
drag, startPoint x: 585, startPoint y: 223, endPoint x: 573, endPoint y: 246, distance: 25.8
click at [573, 246] on div "To navigate, press the arrow keys." at bounding box center [695, 251] width 780 height 502
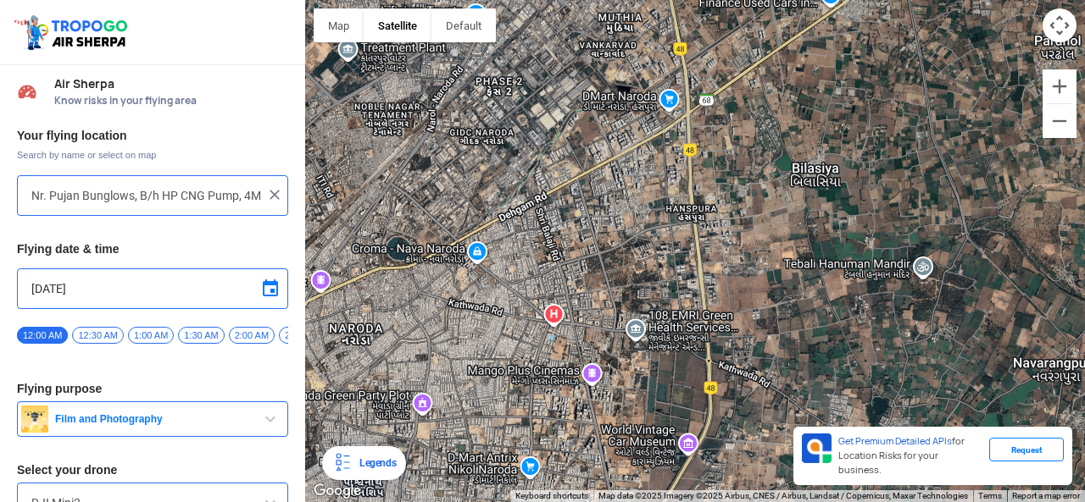
drag, startPoint x: 579, startPoint y: 270, endPoint x: 556, endPoint y: 335, distance: 68.3
click at [558, 336] on div "To navigate, press the arrow keys." at bounding box center [695, 251] width 780 height 502
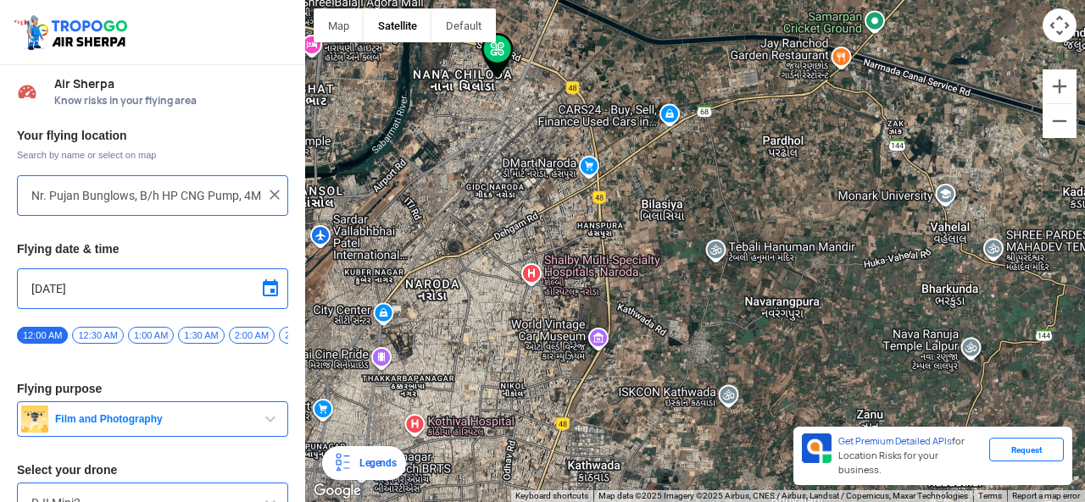
drag, startPoint x: 556, startPoint y: 400, endPoint x: 525, endPoint y: 339, distance: 68.6
click at [525, 340] on div "To navigate, press the arrow keys." at bounding box center [695, 251] width 780 height 502
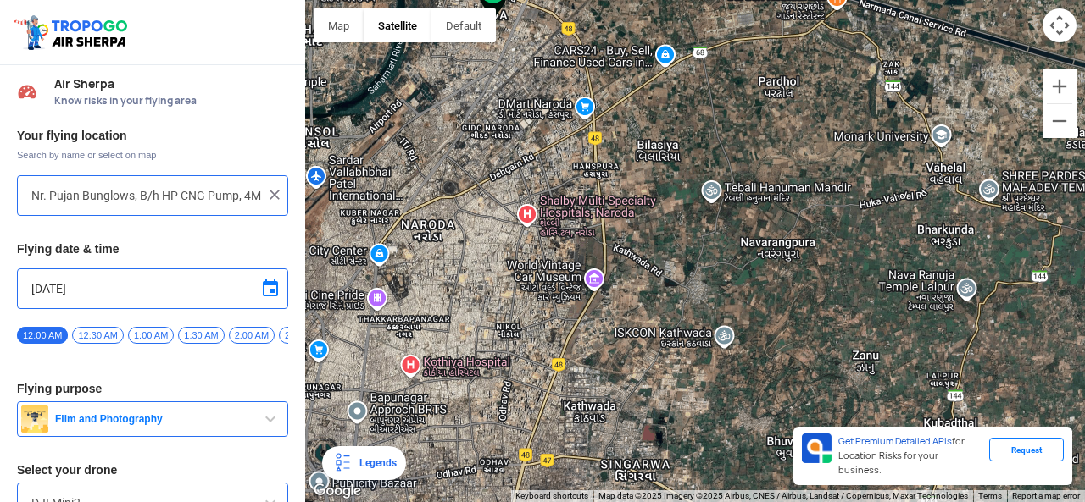
drag, startPoint x: 480, startPoint y: 378, endPoint x: 508, endPoint y: 371, distance: 28.8
click at [506, 372] on div "To navigate, press the arrow keys." at bounding box center [695, 251] width 780 height 502
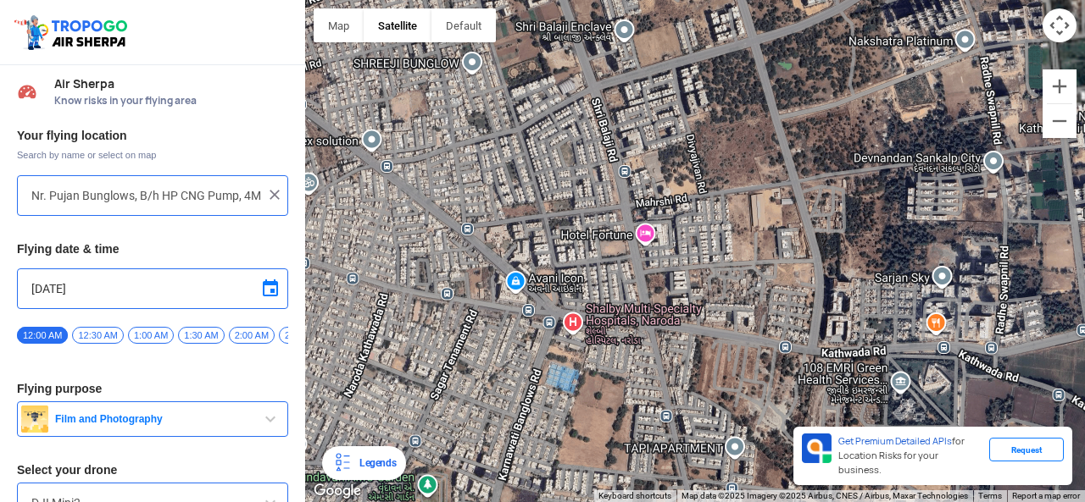
drag, startPoint x: 488, startPoint y: 270, endPoint x: 514, endPoint y: 414, distance: 145.4
click at [512, 414] on div "To navigate, press the arrow keys." at bounding box center [695, 251] width 780 height 502
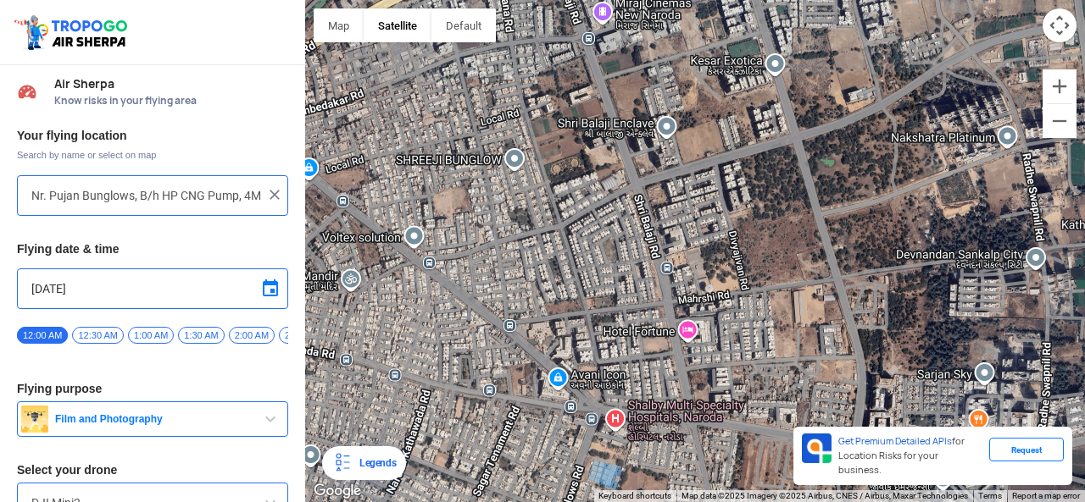
drag, startPoint x: 516, startPoint y: 318, endPoint x: 532, endPoint y: 344, distance: 30.8
click at [532, 343] on div "To navigate, press the arrow keys." at bounding box center [695, 251] width 780 height 502
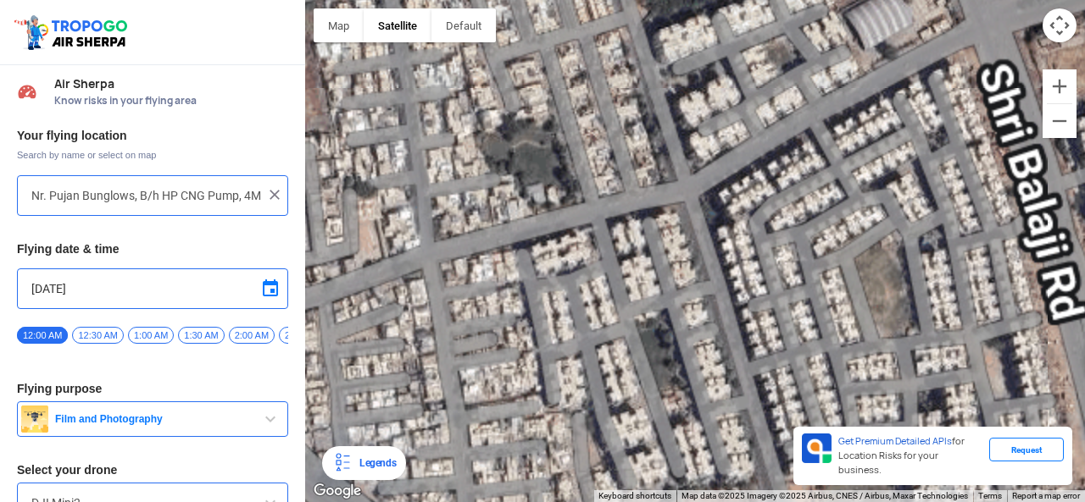
click at [530, 157] on div "To navigate, press the arrow keys." at bounding box center [695, 251] width 780 height 502
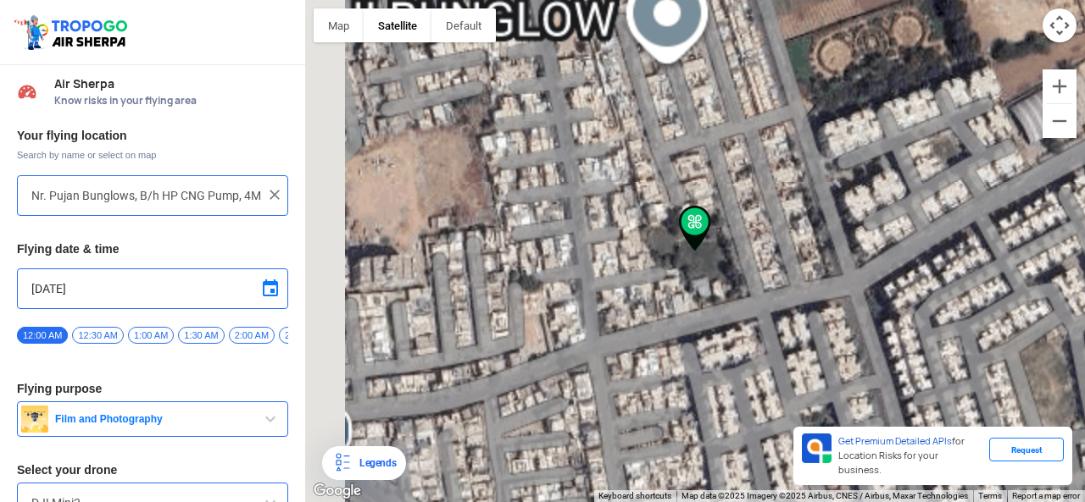
scroll to position [92, 0]
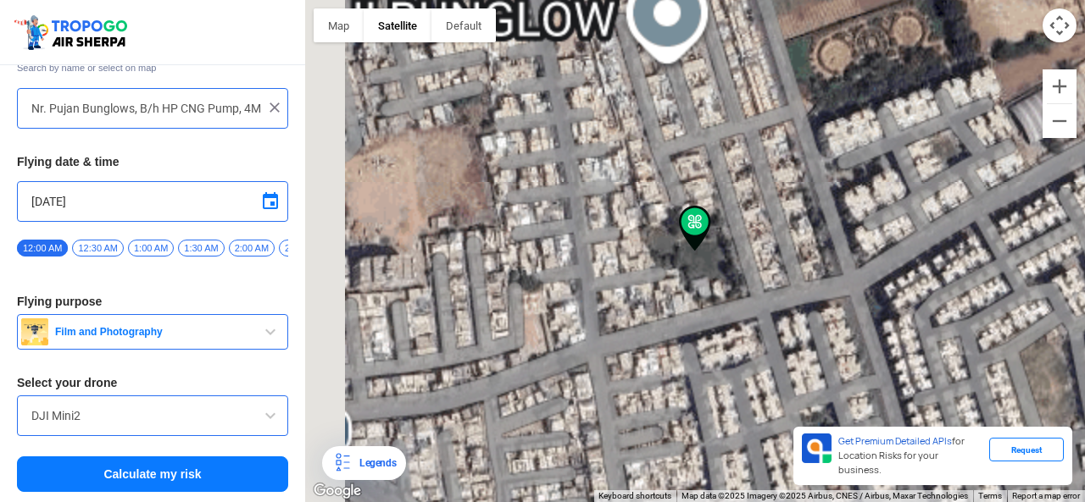
click at [167, 480] on button "Calculate my risk" at bounding box center [152, 475] width 271 height 36
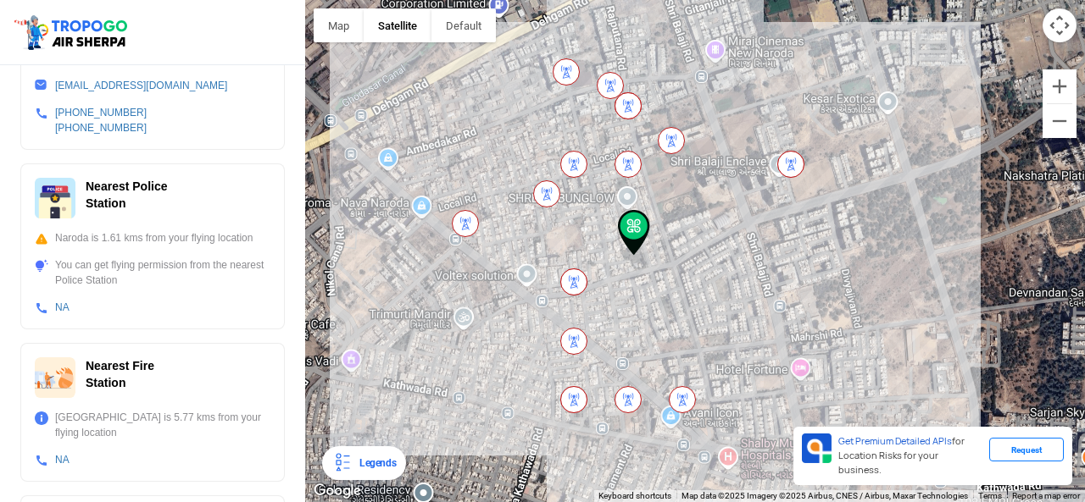
scroll to position [678, 0]
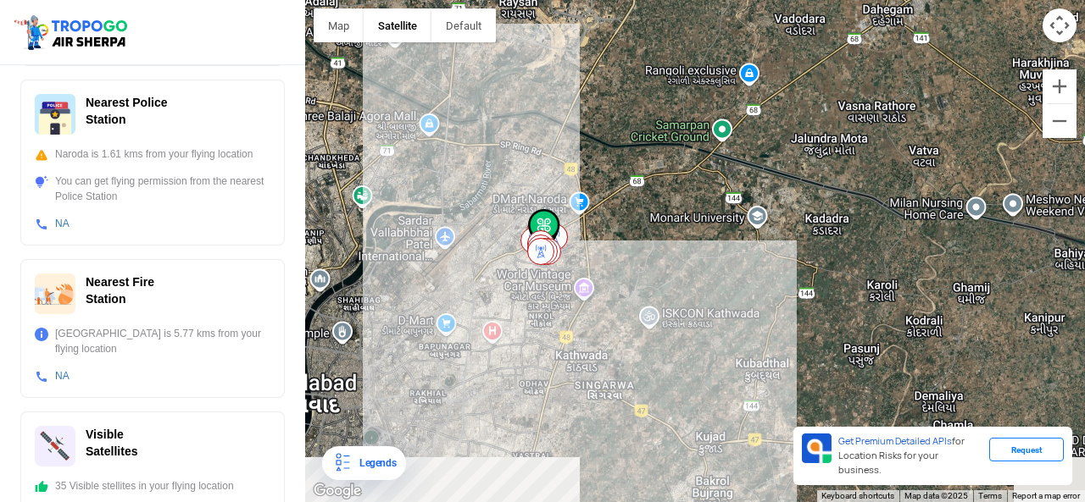
drag, startPoint x: 652, startPoint y: 425, endPoint x: 592, endPoint y: 332, distance: 109.8
click at [592, 332] on div "To navigate, press the arrow keys." at bounding box center [695, 251] width 780 height 502
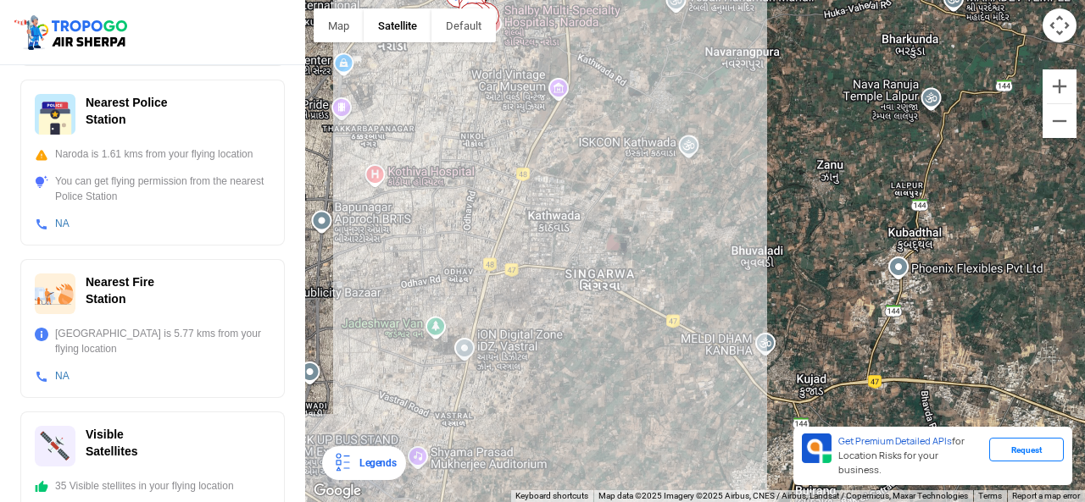
drag, startPoint x: 538, startPoint y: 375, endPoint x: 526, endPoint y: 280, distance: 94.8
click at [526, 280] on div "To navigate, press the arrow keys." at bounding box center [695, 251] width 780 height 502
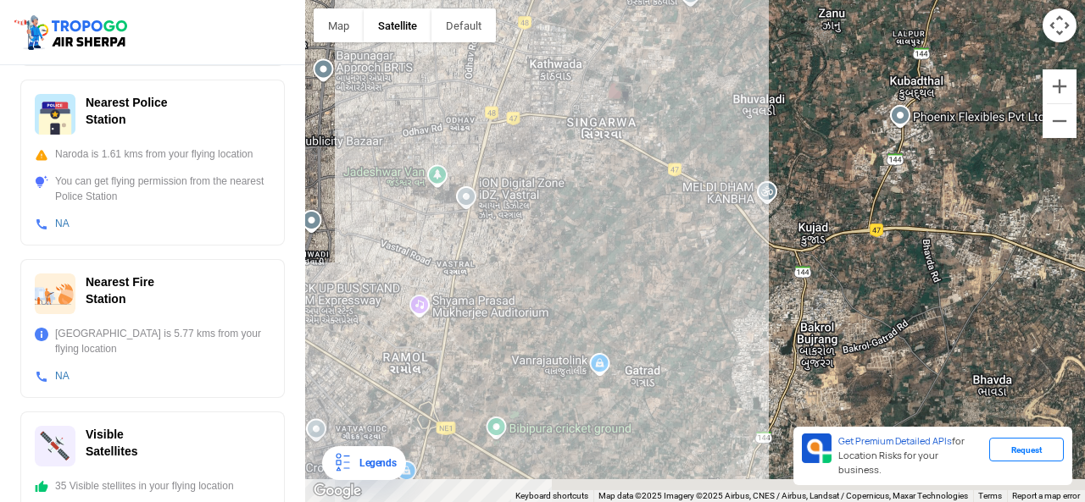
drag, startPoint x: 522, startPoint y: 343, endPoint x: 528, endPoint y: 281, distance: 62.1
click at [528, 281] on div "To navigate, press the arrow keys." at bounding box center [695, 251] width 780 height 502
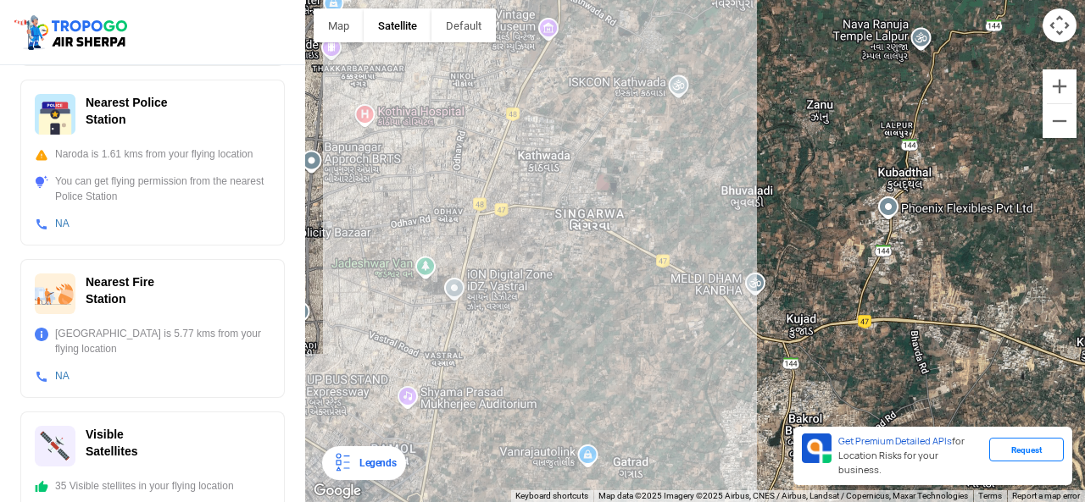
drag, startPoint x: 527, startPoint y: 286, endPoint x: 513, endPoint y: 409, distance: 124.6
click at [513, 409] on div "To navigate, press the arrow keys." at bounding box center [695, 251] width 780 height 502
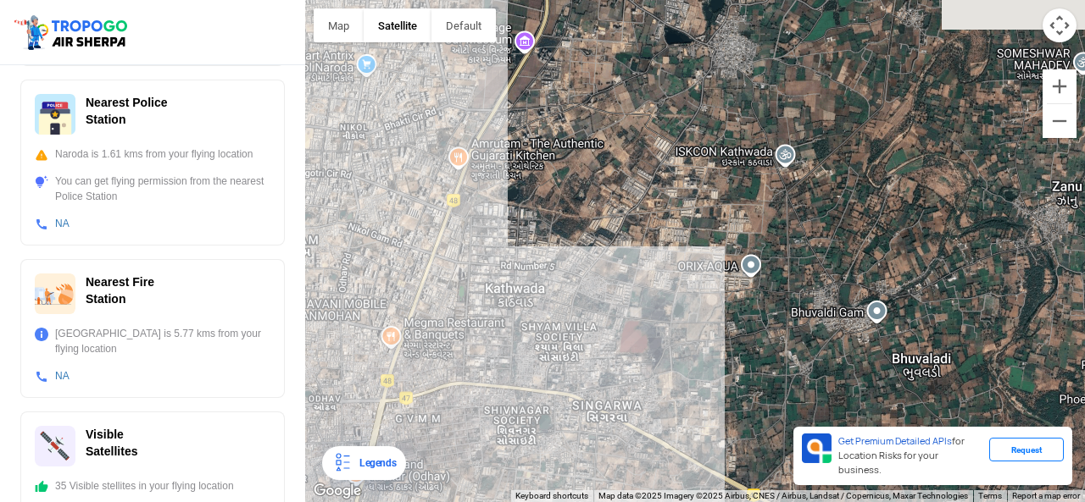
drag, startPoint x: 520, startPoint y: 328, endPoint x: 503, endPoint y: 472, distance: 145.0
click at [503, 472] on div "To navigate, press the arrow keys." at bounding box center [695, 251] width 780 height 502
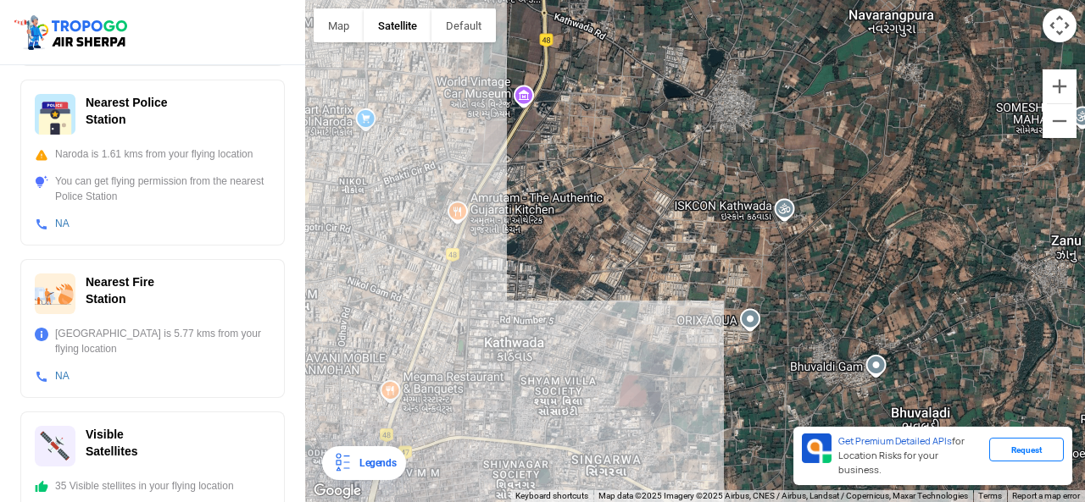
drag, startPoint x: 534, startPoint y: 167, endPoint x: 532, endPoint y: 213, distance: 45.8
click at [532, 213] on div "To navigate, press the arrow keys." at bounding box center [695, 251] width 780 height 502
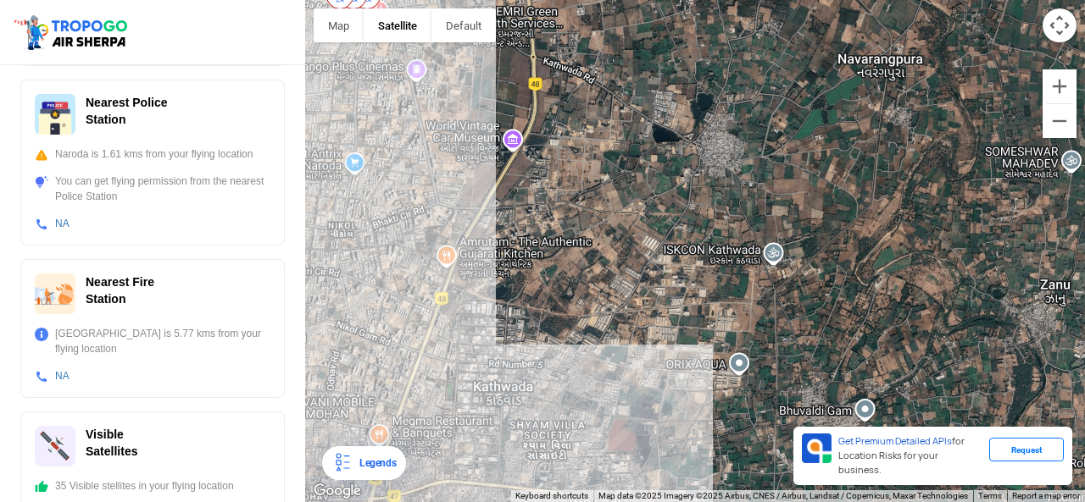
drag, startPoint x: 544, startPoint y: 223, endPoint x: 537, endPoint y: 246, distance: 23.9
click at [537, 245] on div "To navigate, press the arrow keys." at bounding box center [695, 251] width 780 height 502
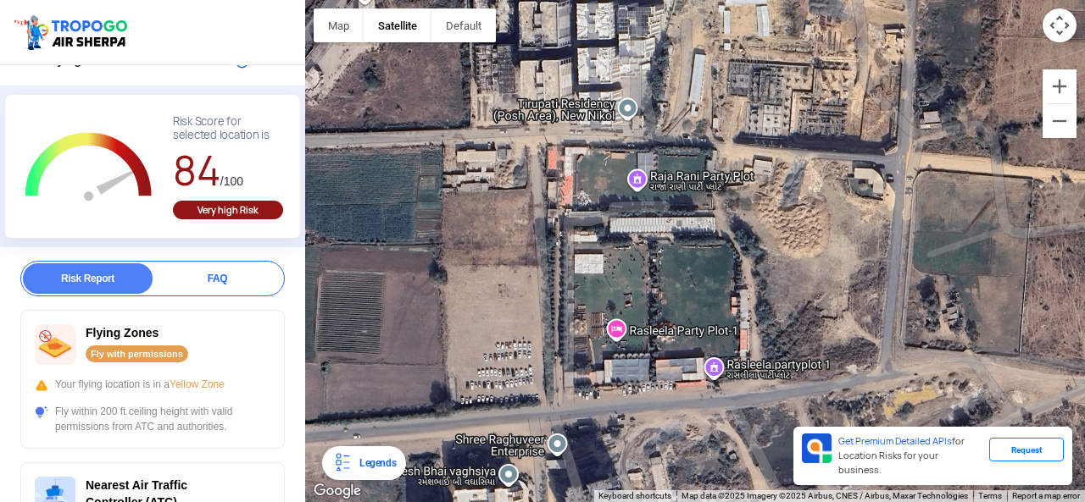
scroll to position [0, 0]
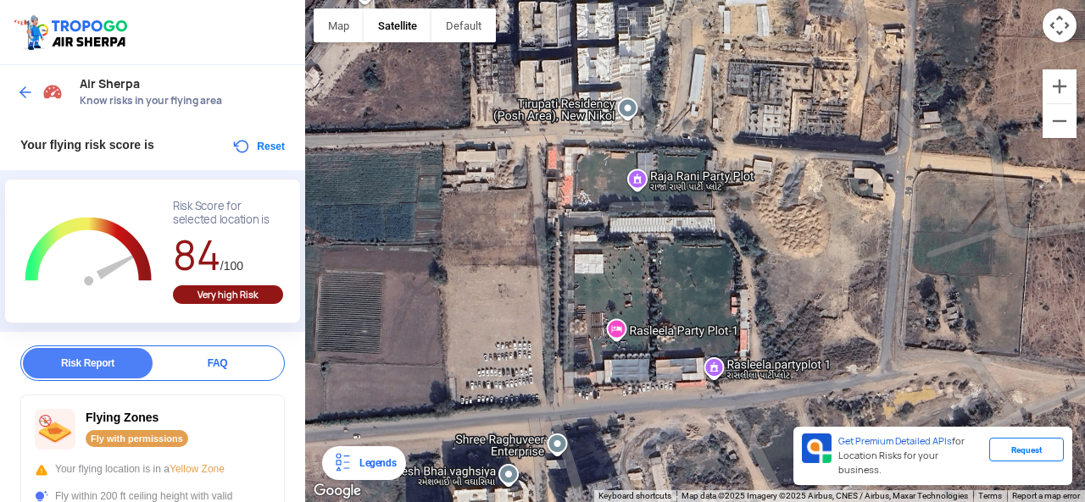
click at [226, 153] on div "Your flying risk score is Reset" at bounding box center [152, 144] width 305 height 51
click at [264, 141] on button "Reset" at bounding box center [257, 146] width 53 height 20
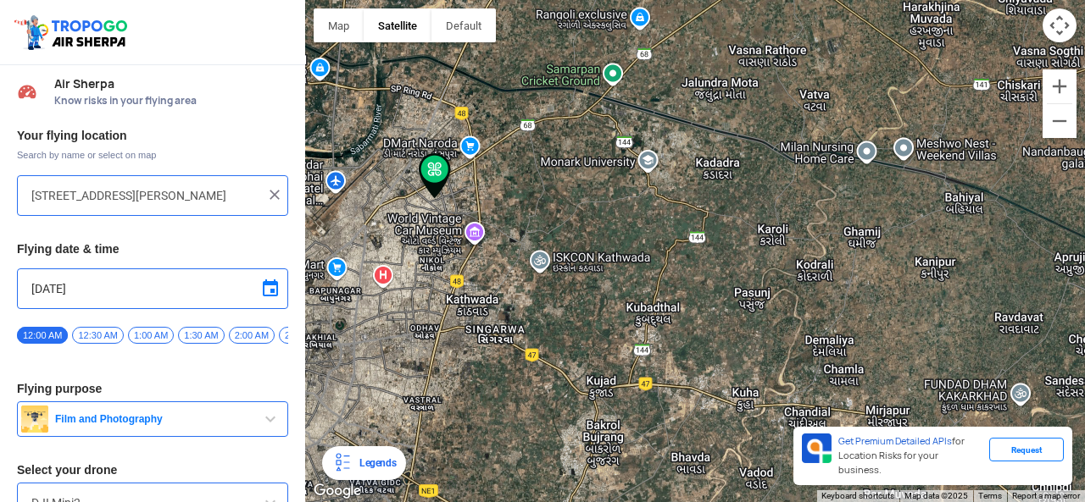
click at [515, 355] on div "To navigate, press the arrow keys." at bounding box center [695, 251] width 780 height 502
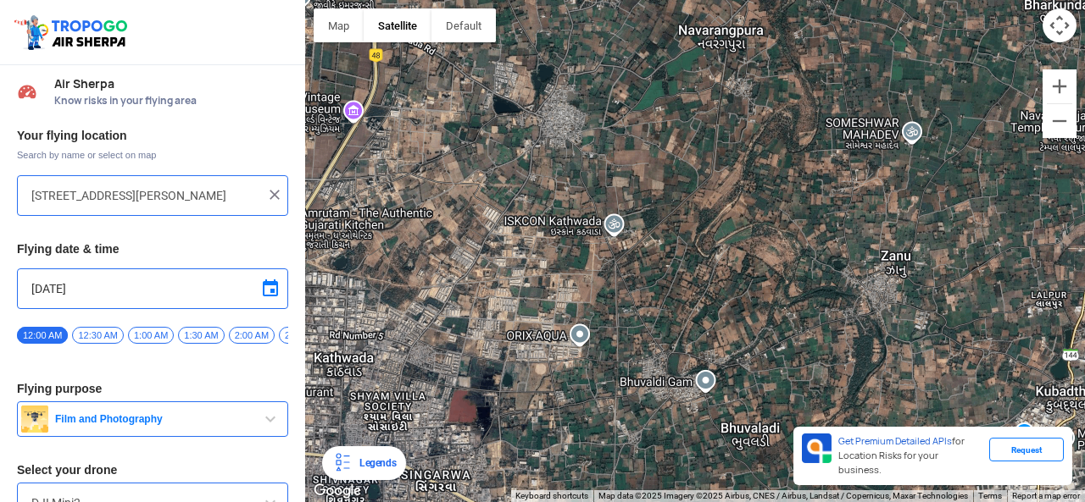
drag, startPoint x: 424, startPoint y: 355, endPoint x: 487, endPoint y: 343, distance: 64.7
click at [486, 343] on div "To navigate, press the arrow keys." at bounding box center [695, 251] width 780 height 502
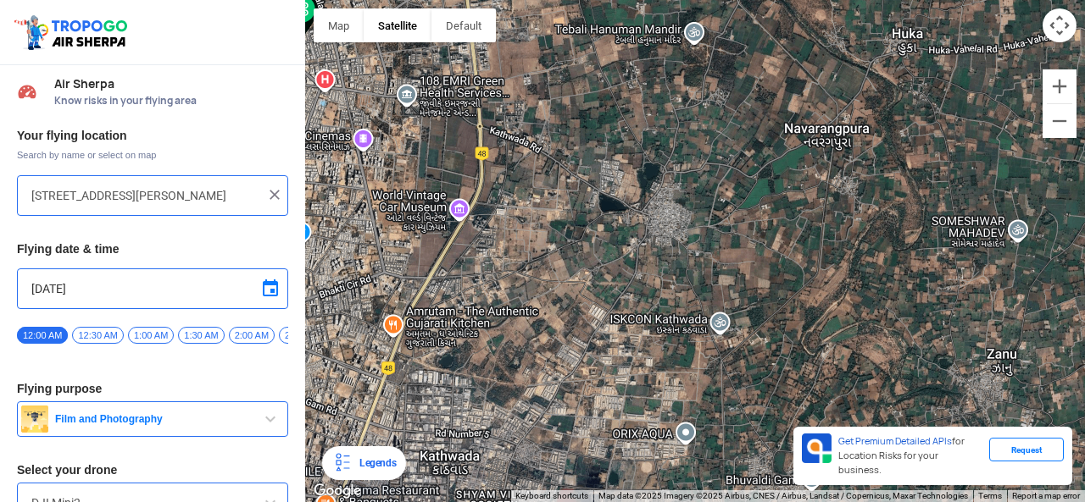
drag, startPoint x: 458, startPoint y: 375, endPoint x: 547, endPoint y: 469, distance: 129.5
click at [547, 469] on div "To navigate, press the arrow keys." at bounding box center [695, 251] width 780 height 502
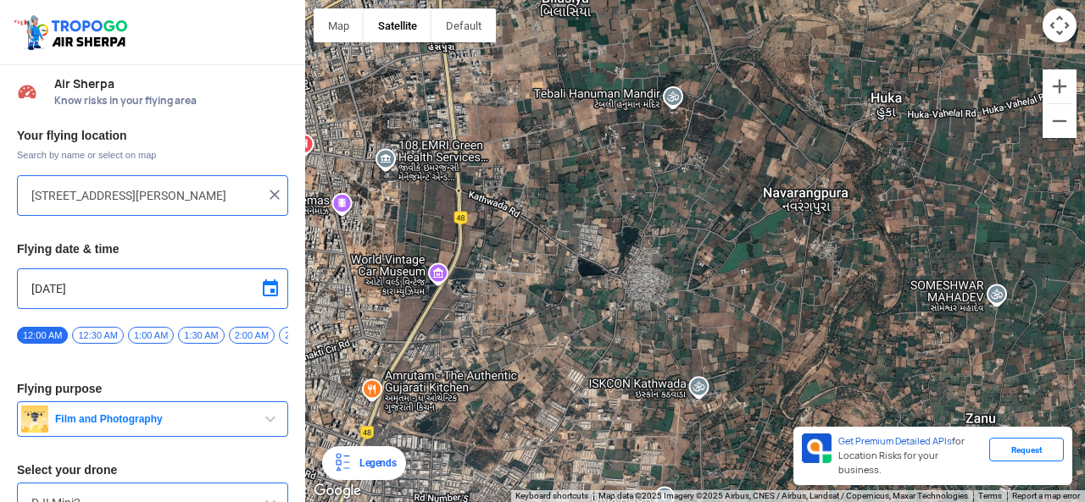
drag, startPoint x: 556, startPoint y: 378, endPoint x: 544, endPoint y: 336, distance: 43.2
click at [544, 336] on div "To navigate, press the arrow keys." at bounding box center [695, 251] width 780 height 502
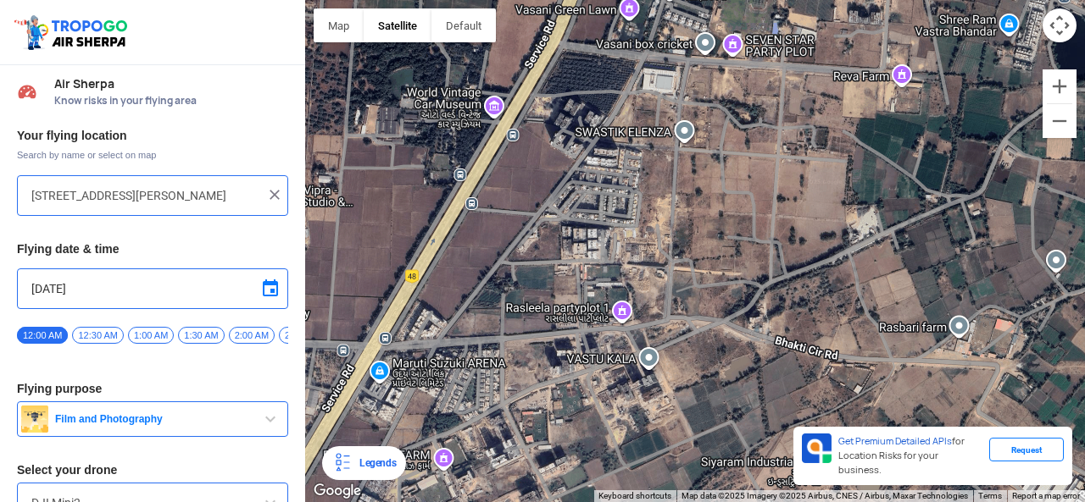
drag, startPoint x: 470, startPoint y: 339, endPoint x: 583, endPoint y: 360, distance: 114.7
click at [583, 360] on div "To navigate, press the arrow keys." at bounding box center [695, 251] width 780 height 502
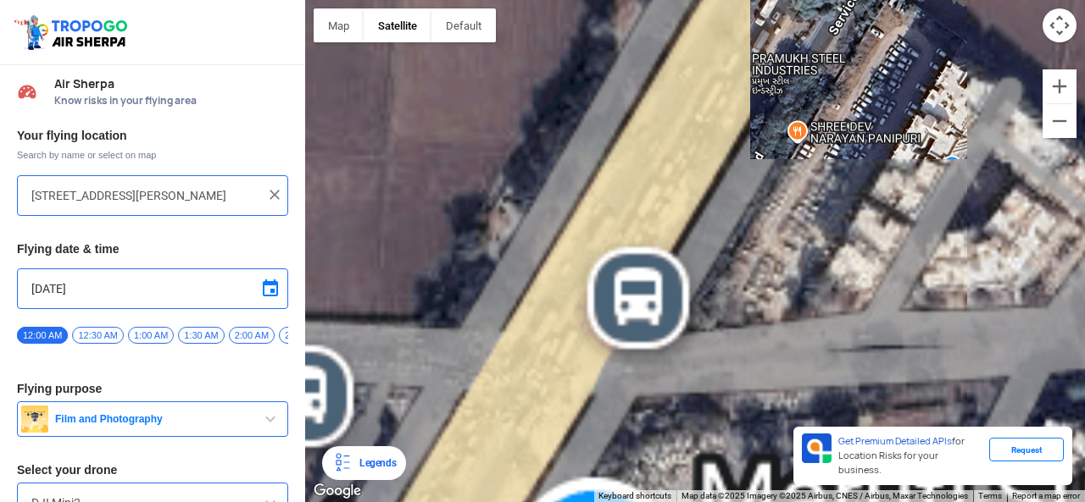
drag, startPoint x: 469, startPoint y: 358, endPoint x: 817, endPoint y: 418, distance: 352.6
click at [817, 418] on div "To navigate, press the arrow keys." at bounding box center [695, 251] width 780 height 502
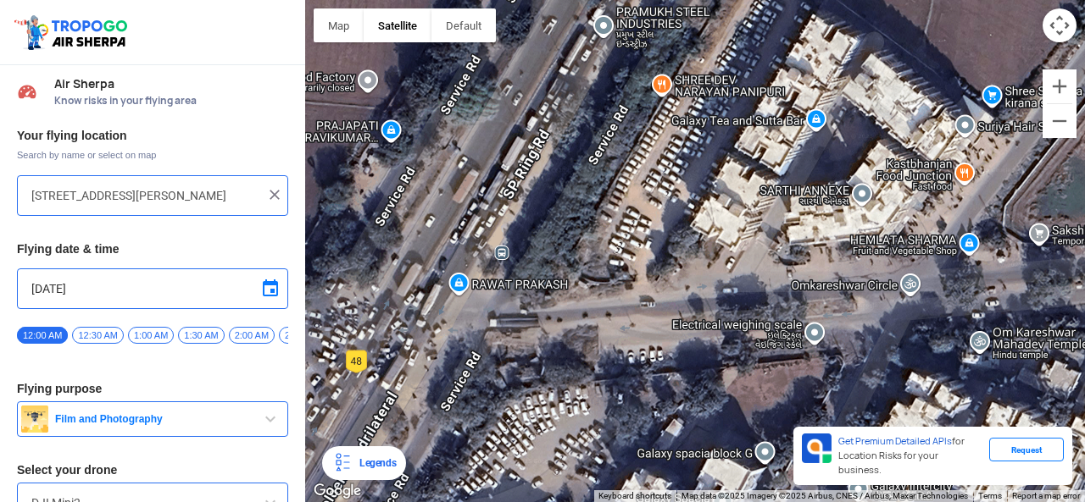
drag, startPoint x: 677, startPoint y: 397, endPoint x: 514, endPoint y: 362, distance: 167.2
click at [514, 362] on div "To navigate, press the arrow keys." at bounding box center [695, 251] width 780 height 502
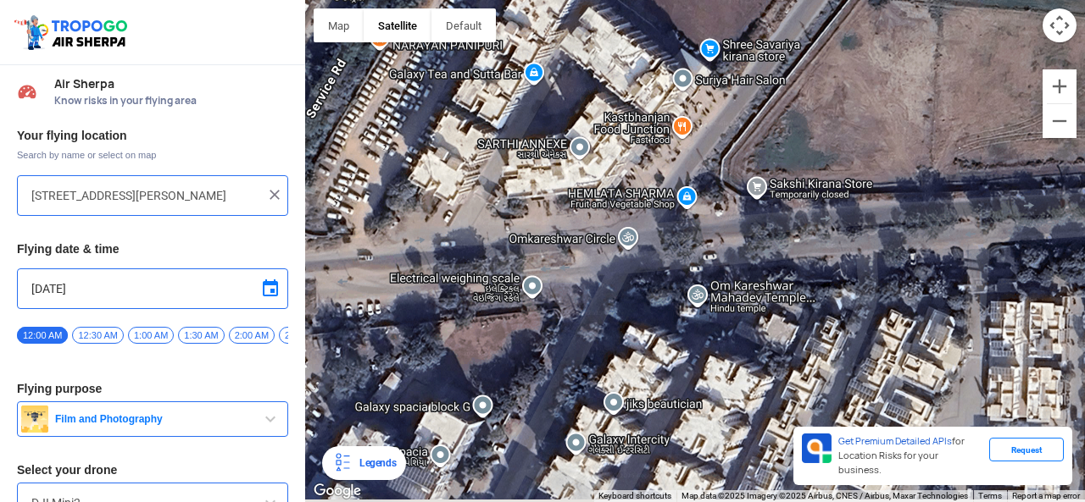
drag, startPoint x: 671, startPoint y: 330, endPoint x: 399, endPoint y: 285, distance: 275.7
click at [399, 285] on div "To navigate, press the arrow keys." at bounding box center [695, 251] width 780 height 502
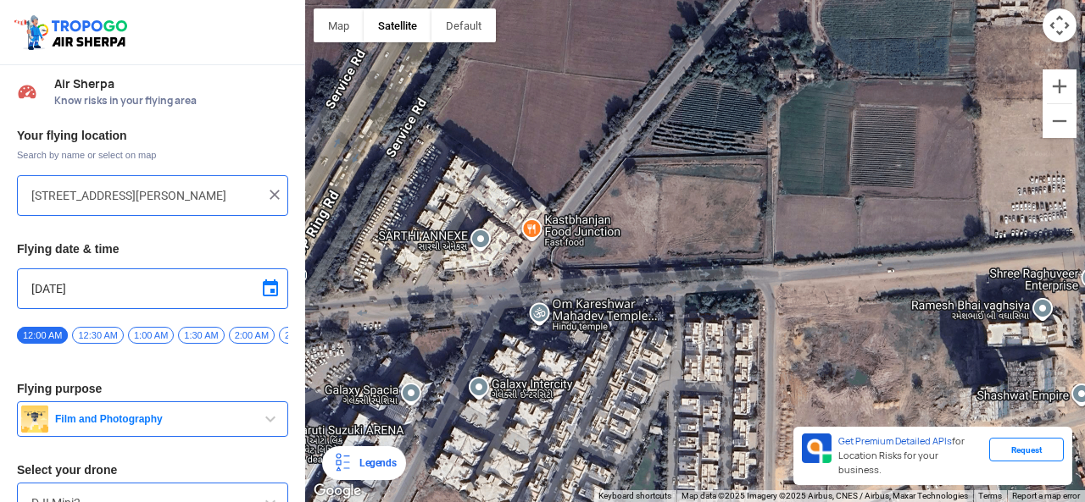
drag, startPoint x: 720, startPoint y: 297, endPoint x: 552, endPoint y: 342, distance: 174.5
click at [552, 342] on div "To navigate, press the arrow keys." at bounding box center [695, 251] width 780 height 502
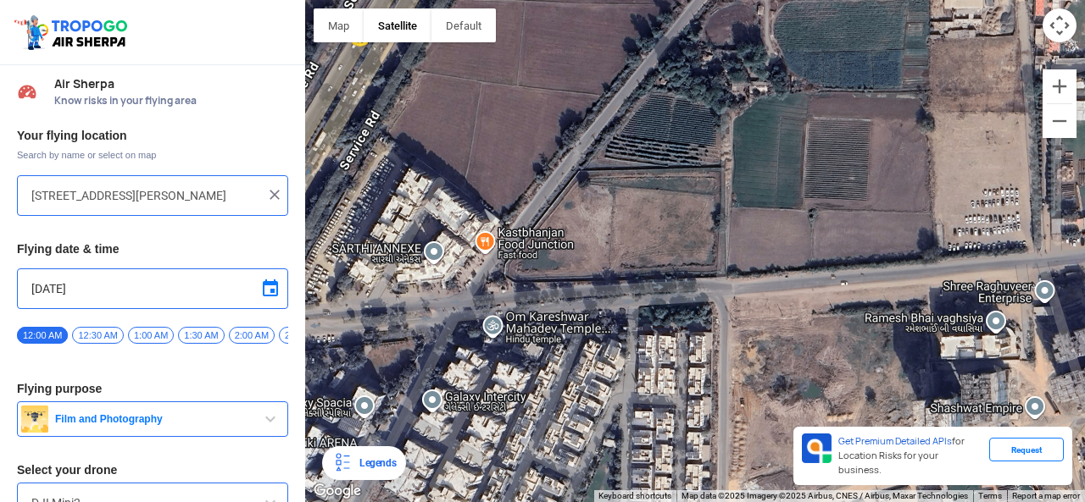
drag, startPoint x: 688, startPoint y: 329, endPoint x: 611, endPoint y: 359, distance: 82.9
click at [611, 359] on div "To navigate, press the arrow keys." at bounding box center [695, 251] width 780 height 502
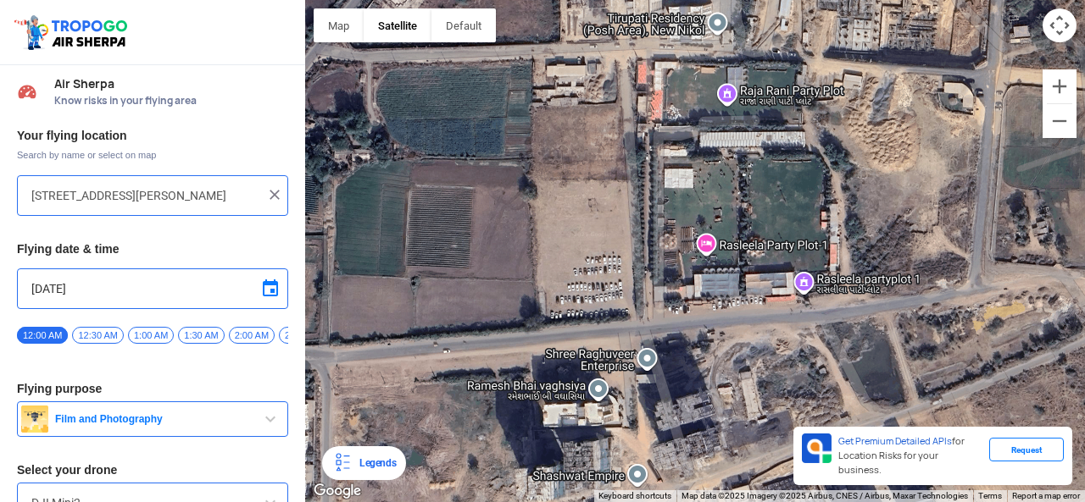
drag, startPoint x: 752, startPoint y: 367, endPoint x: 500, endPoint y: 367, distance: 251.7
click at [502, 367] on div "To navigate, press the arrow keys." at bounding box center [695, 251] width 780 height 502
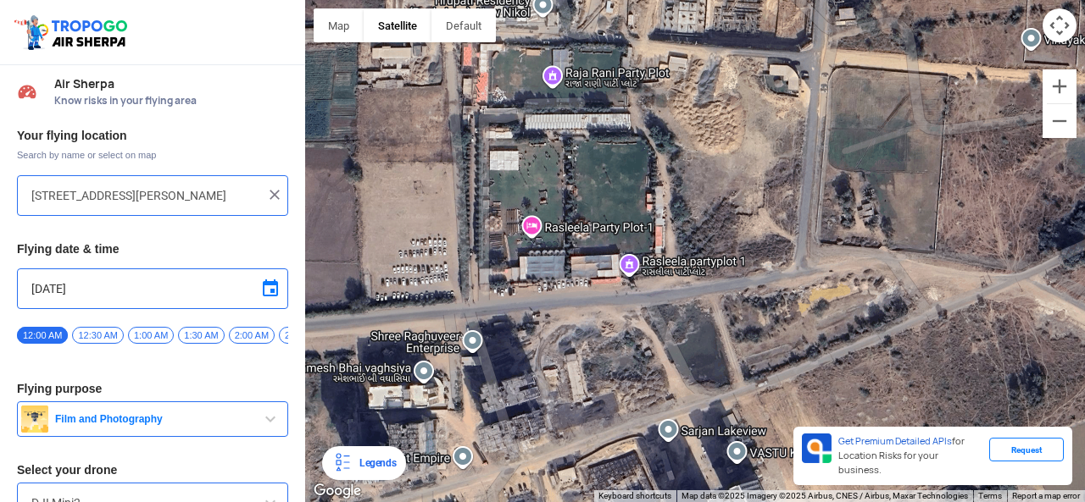
drag, startPoint x: 444, startPoint y: 288, endPoint x: 517, endPoint y: 272, distance: 74.6
click at [515, 271] on div "To navigate, press the arrow keys." at bounding box center [695, 251] width 780 height 502
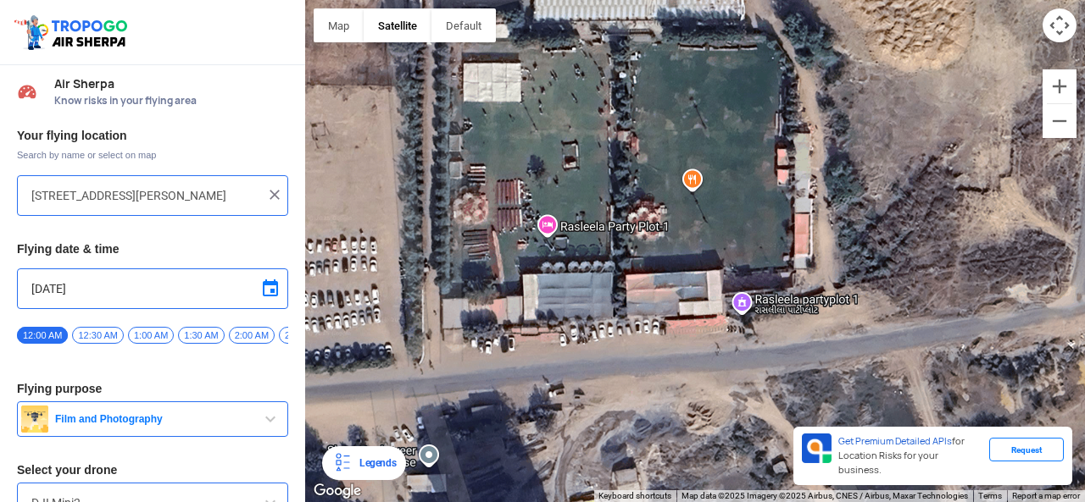
click at [536, 158] on div "To navigate, press the arrow keys." at bounding box center [695, 251] width 780 height 502
type input "opposite site road of Rasraj jackpot partyplot, [GEOGRAPHIC_DATA], [GEOGRAPHIC_…"
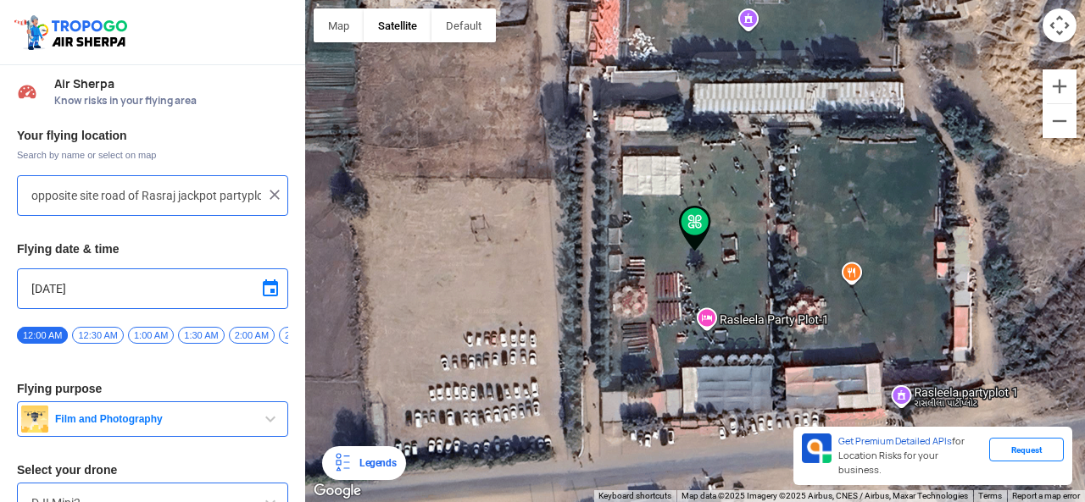
scroll to position [92, 0]
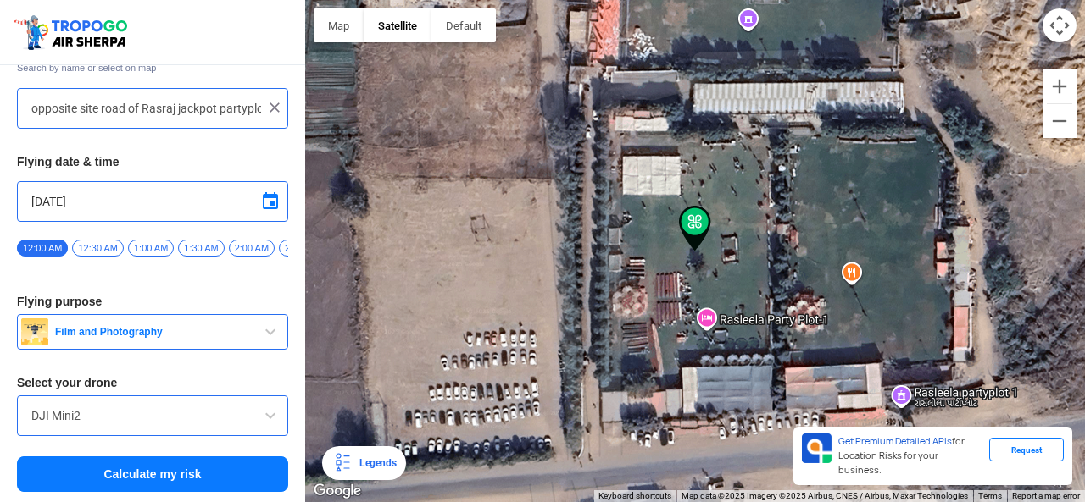
click at [164, 488] on button "Calculate my risk" at bounding box center [152, 475] width 271 height 36
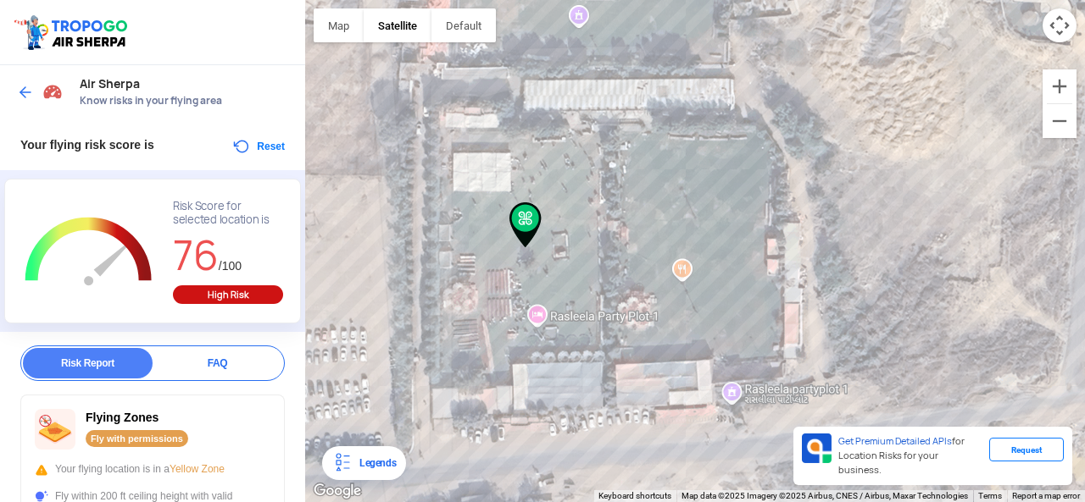
drag, startPoint x: 537, startPoint y: 236, endPoint x: 569, endPoint y: 410, distance: 177.5
click at [569, 410] on div "To navigate, press the arrow keys." at bounding box center [695, 251] width 780 height 502
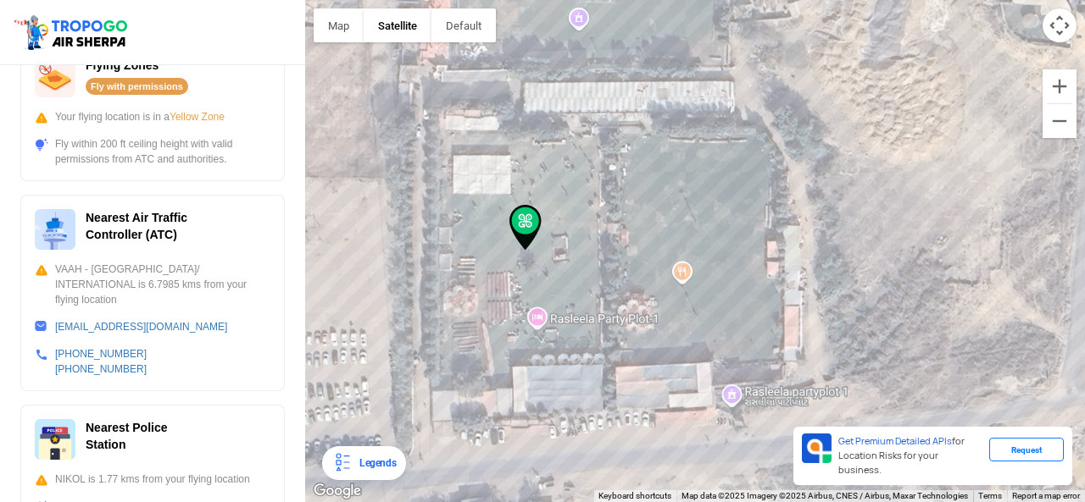
scroll to position [395, 0]
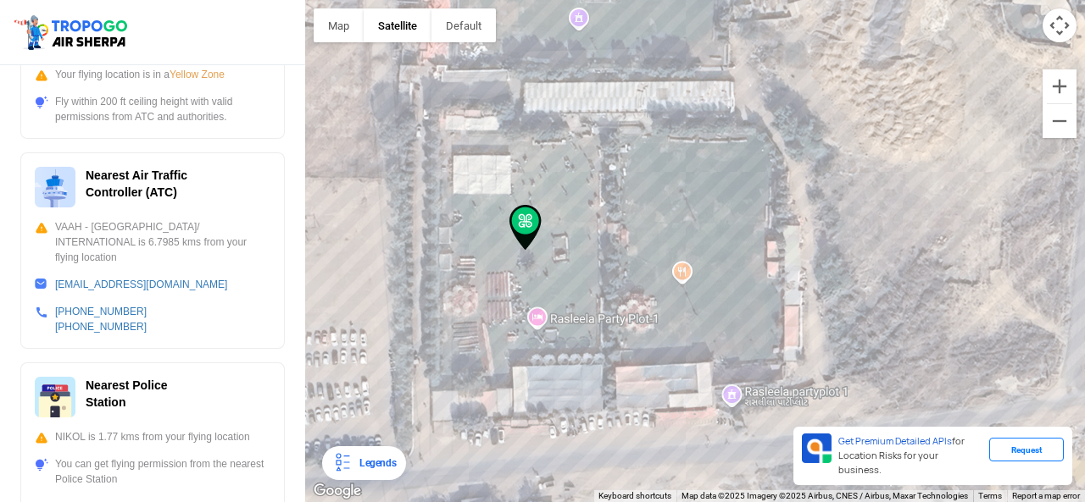
click at [530, 215] on img at bounding box center [525, 228] width 32 height 46
click at [719, 187] on div "To navigate, press the arrow keys." at bounding box center [695, 251] width 780 height 502
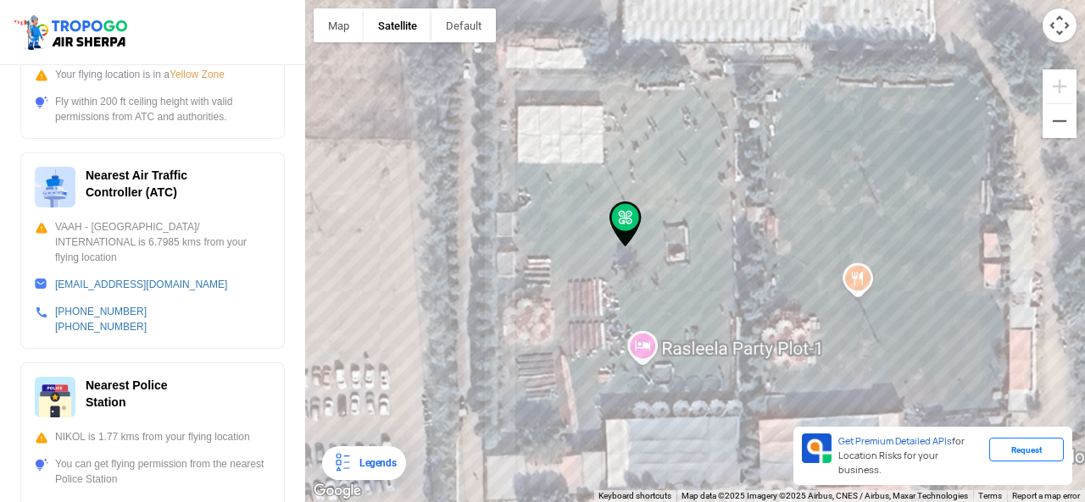
scroll to position [0, 0]
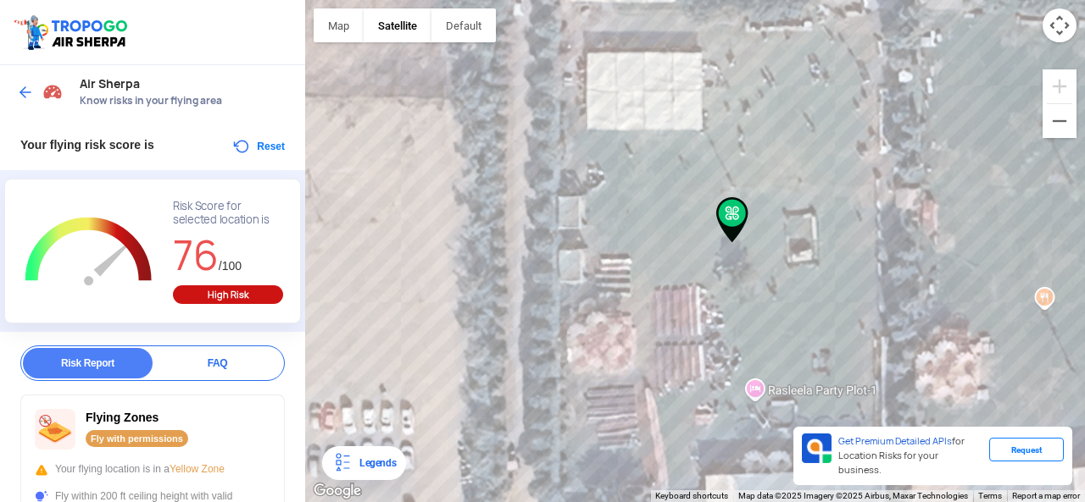
click at [29, 89] on img at bounding box center [25, 92] width 17 height 17
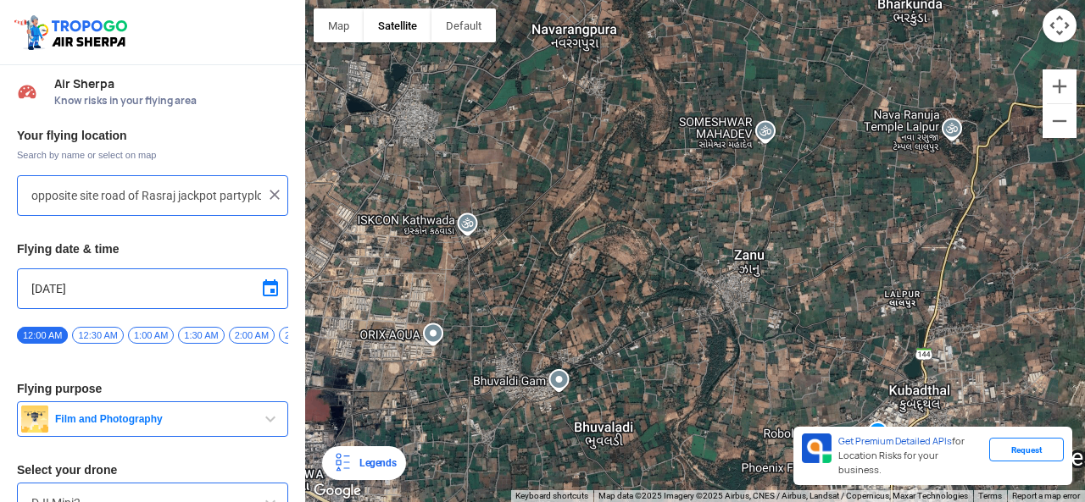
drag, startPoint x: 351, startPoint y: 145, endPoint x: 680, endPoint y: 227, distance: 338.9
click at [680, 227] on div "To navigate, press the arrow keys." at bounding box center [695, 251] width 780 height 502
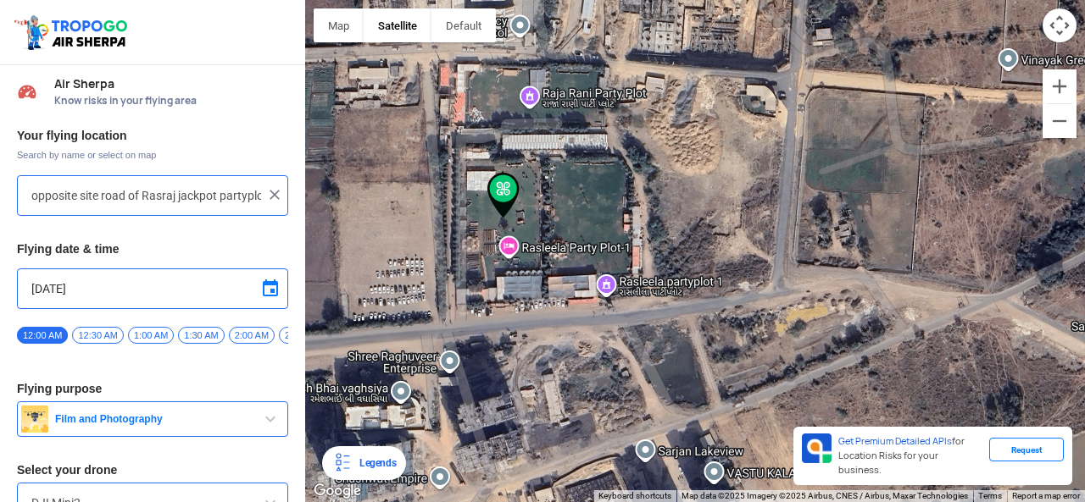
drag, startPoint x: 559, startPoint y: 199, endPoint x: 554, endPoint y: 280, distance: 80.7
click at [554, 280] on div "To navigate, press the arrow keys." at bounding box center [695, 251] width 780 height 502
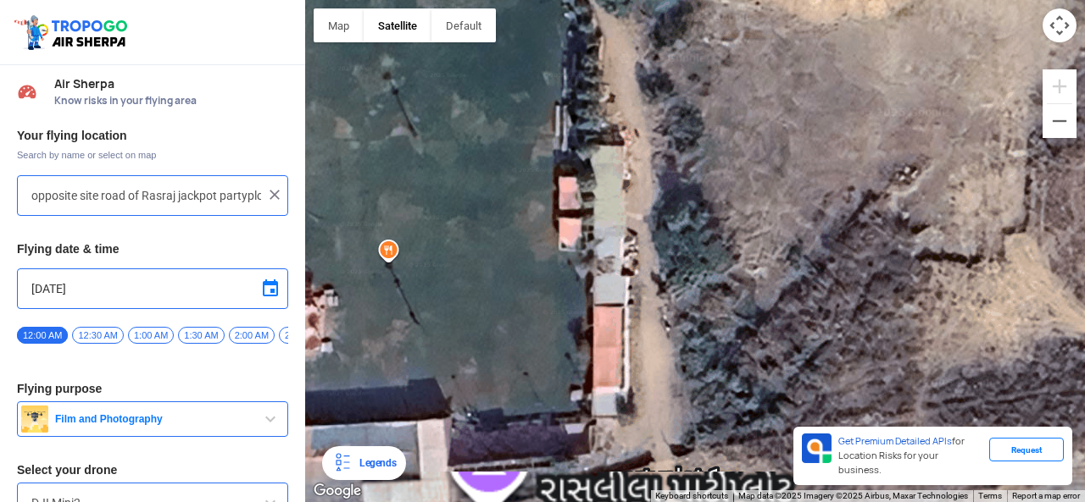
drag, startPoint x: 603, startPoint y: 284, endPoint x: 608, endPoint y: 275, distance: 9.5
click at [603, 280] on div "To navigate, press the arrow keys." at bounding box center [695, 251] width 780 height 502
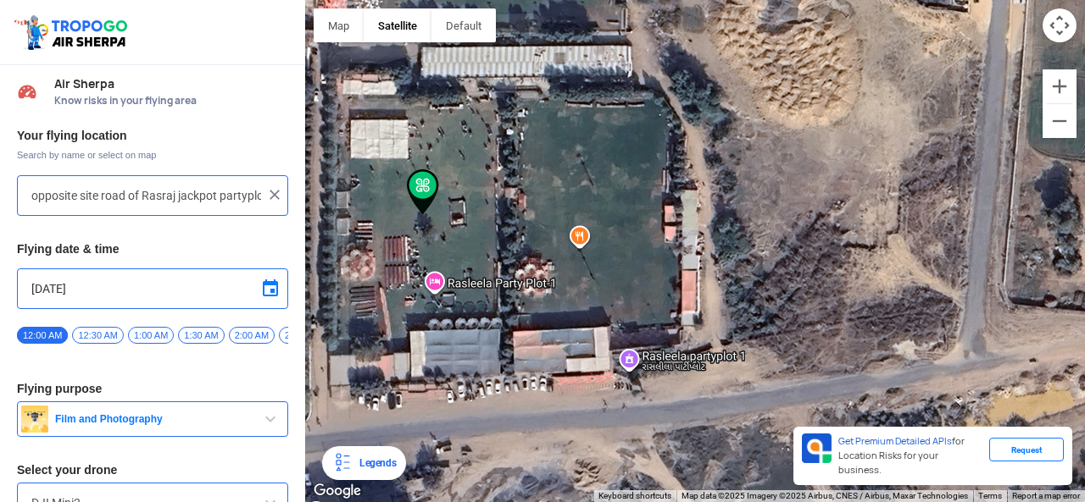
drag, startPoint x: 622, startPoint y: 272, endPoint x: 698, endPoint y: 260, distance: 77.2
click at [698, 260] on div "To navigate, press the arrow keys." at bounding box center [695, 251] width 780 height 502
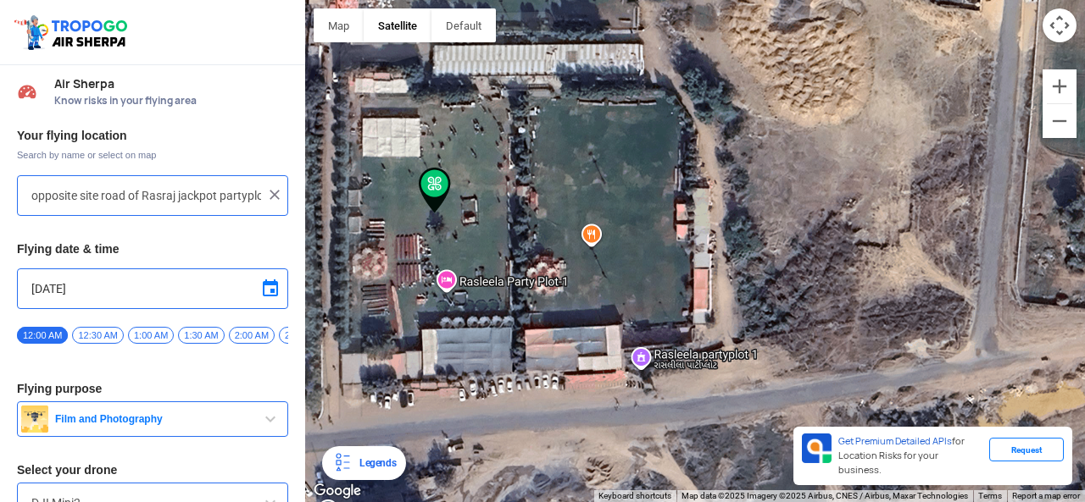
click at [629, 297] on div "To navigate, press the arrow keys." at bounding box center [695, 251] width 780 height 502
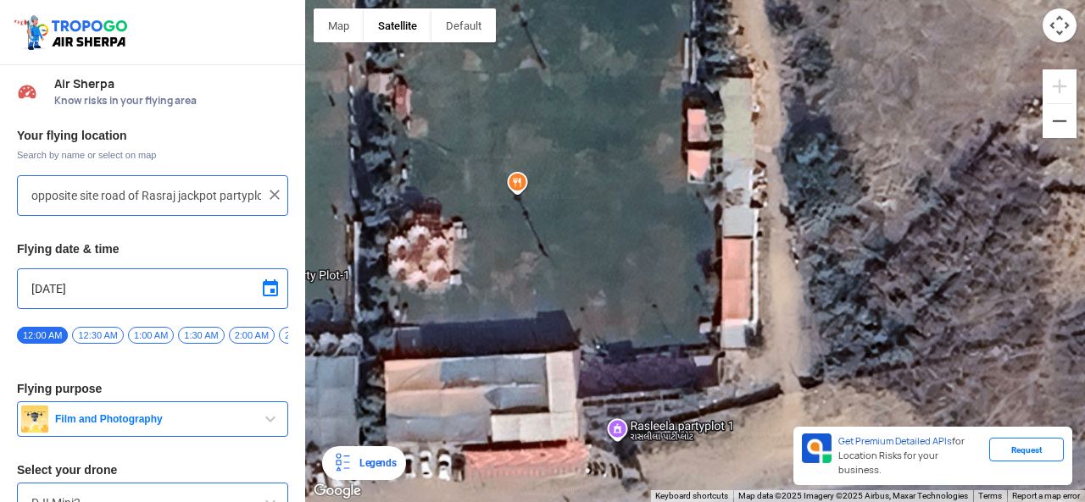
click at [517, 191] on div "To navigate, press the arrow keys." at bounding box center [695, 251] width 780 height 502
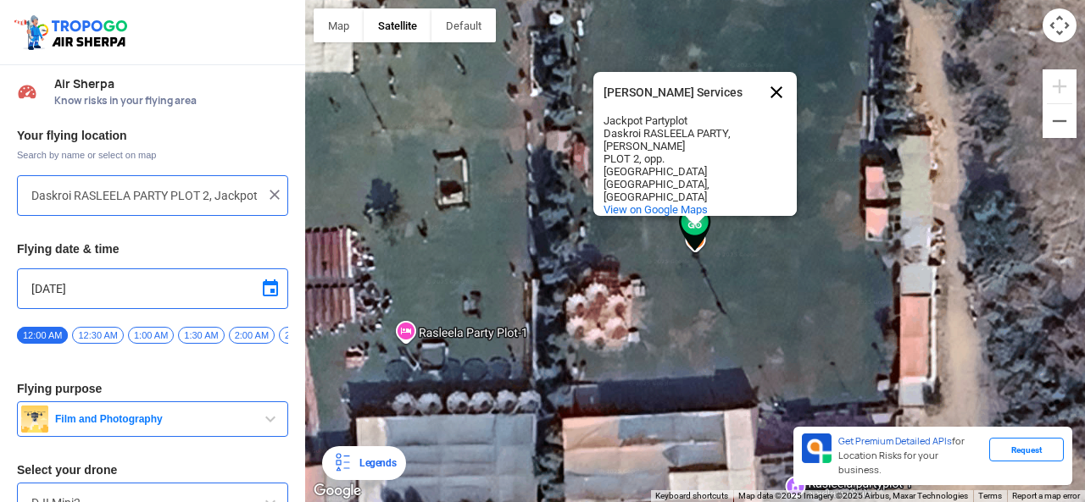
click at [781, 81] on button "Close" at bounding box center [776, 92] width 41 height 41
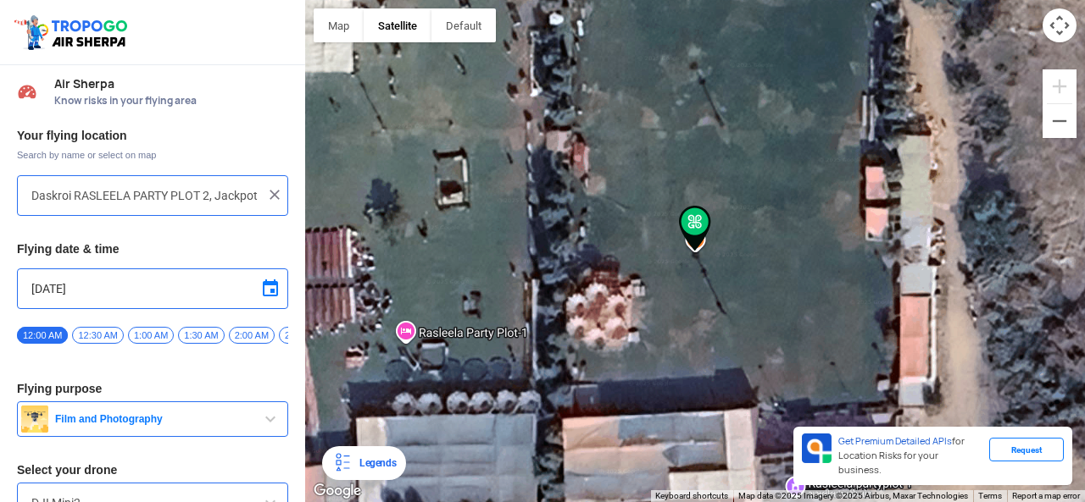
scroll to position [92, 0]
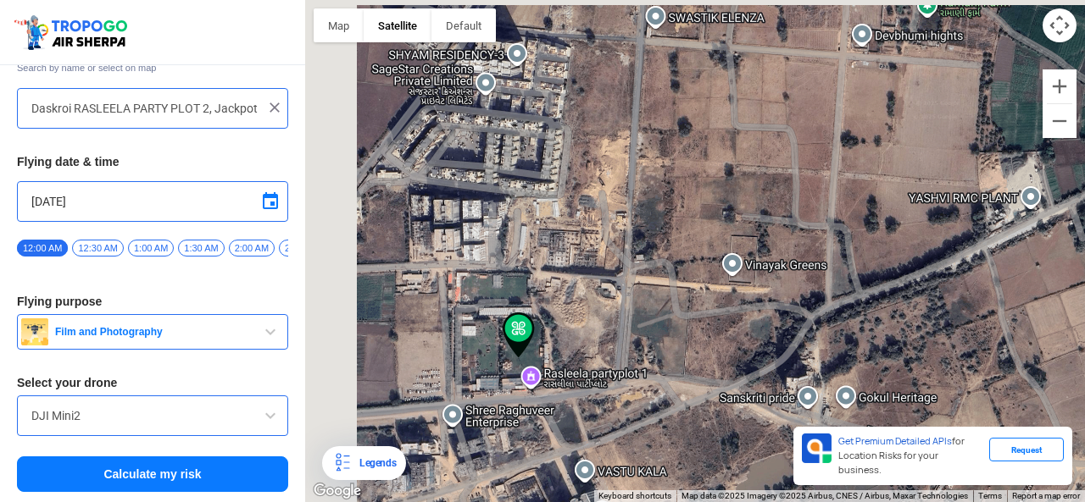
drag, startPoint x: 412, startPoint y: 376, endPoint x: 681, endPoint y: 406, distance: 271.1
click at [680, 406] on div "To navigate, press the arrow keys." at bounding box center [695, 251] width 780 height 502
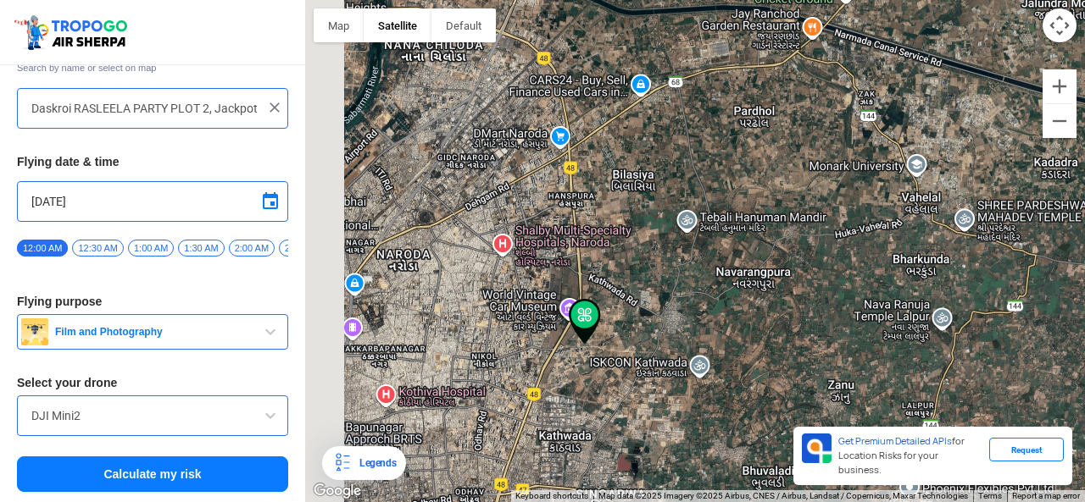
drag, startPoint x: 424, startPoint y: 309, endPoint x: 572, endPoint y: 338, distance: 151.1
click at [572, 338] on div "To navigate, press the arrow keys." at bounding box center [695, 251] width 780 height 502
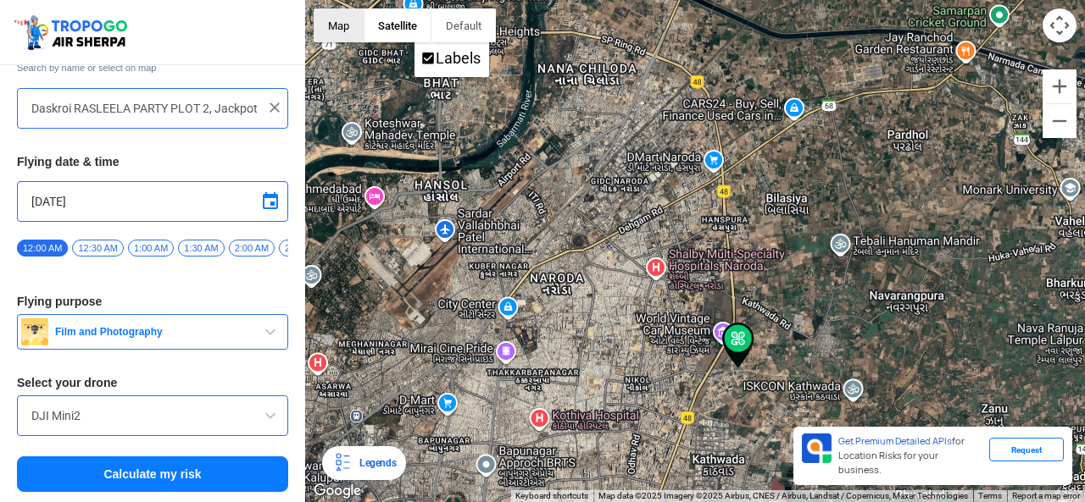
click at [345, 30] on button "Map" at bounding box center [339, 25] width 50 height 34
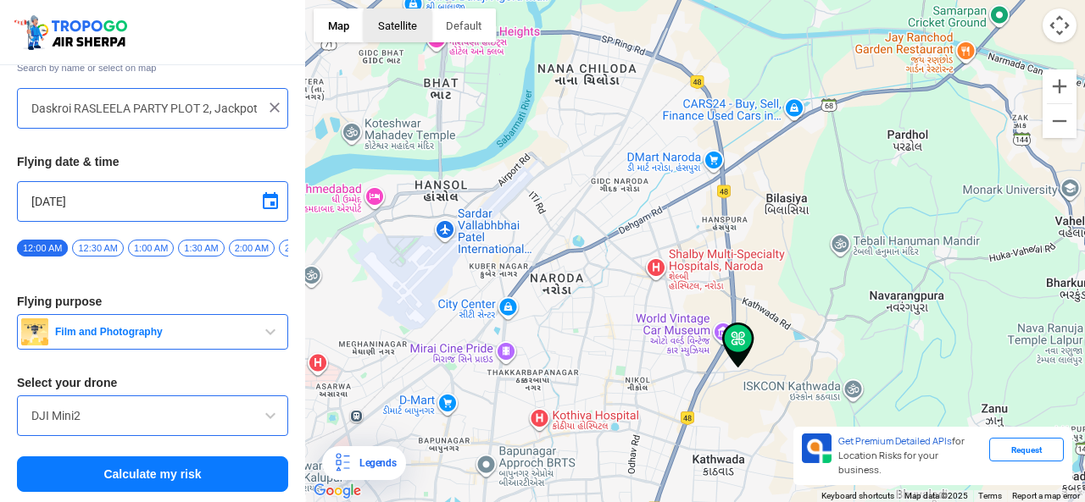
click at [412, 31] on button "Satellite" at bounding box center [398, 25] width 68 height 34
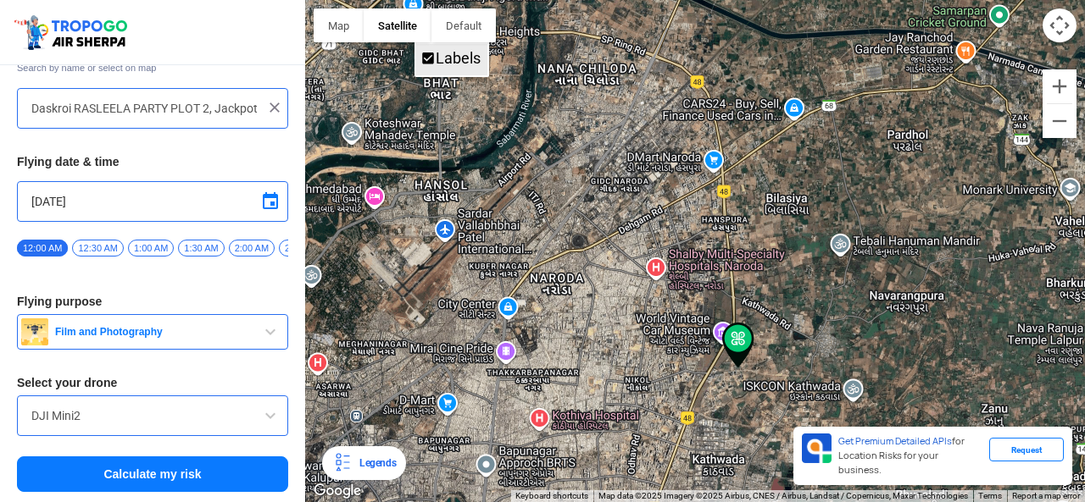
click at [429, 68] on li "Labels" at bounding box center [451, 59] width 71 height 31
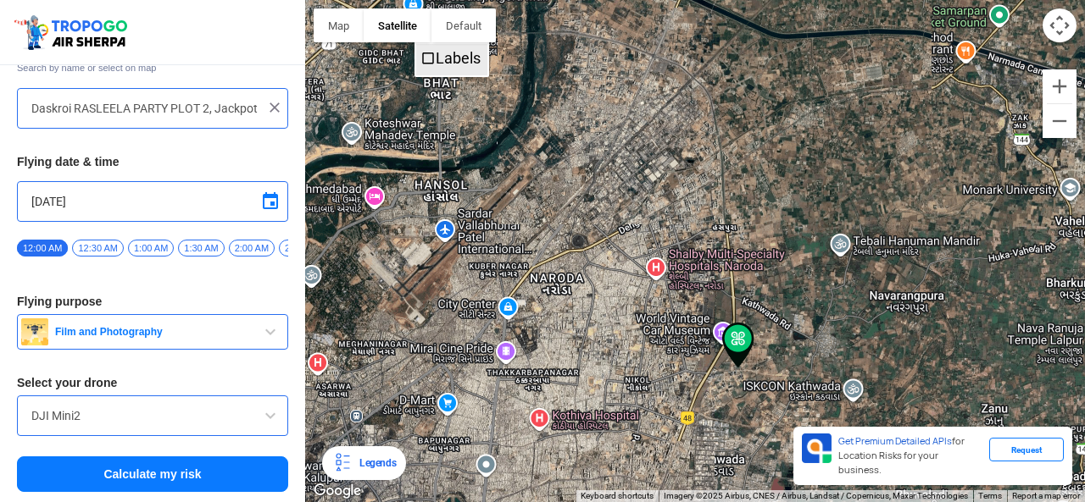
click at [429, 68] on li "Labels" at bounding box center [451, 59] width 71 height 31
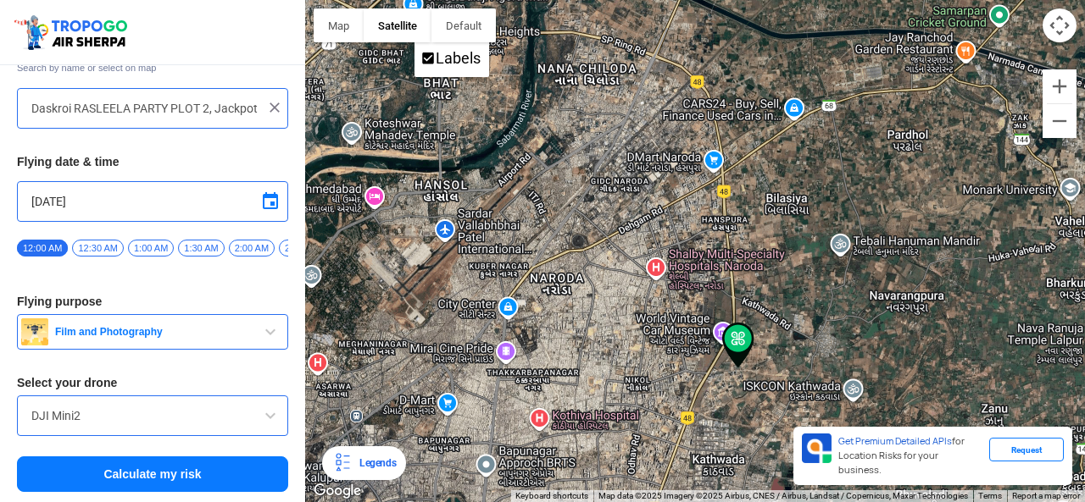
click at [376, 461] on div "Legends" at bounding box center [374, 463] width 43 height 20
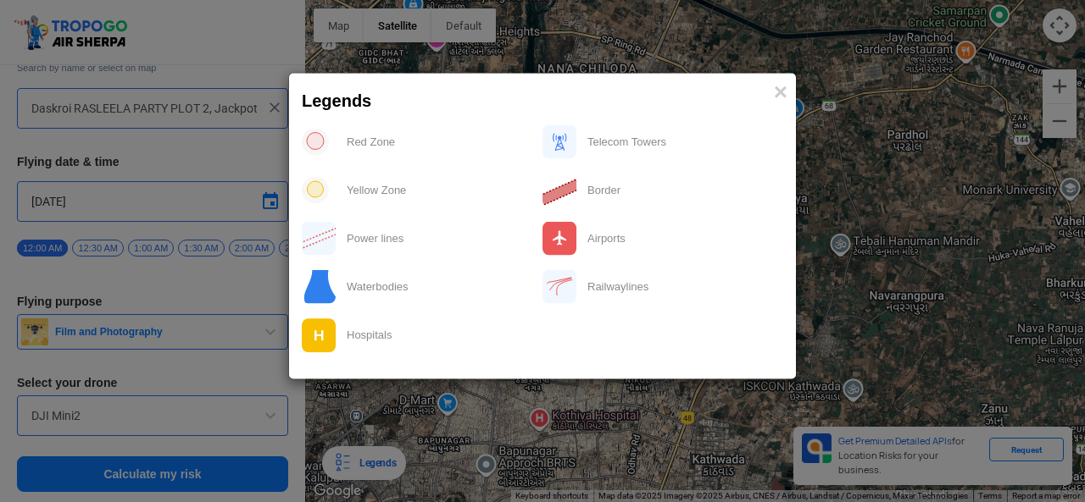
click at [313, 144] on img at bounding box center [315, 142] width 27 height 27
click at [351, 135] on div "Red Zone" at bounding box center [439, 142] width 206 height 35
click at [351, 136] on div "Red Zone" at bounding box center [439, 142] width 206 height 35
click at [402, 162] on div at bounding box center [542, 246] width 481 height 242
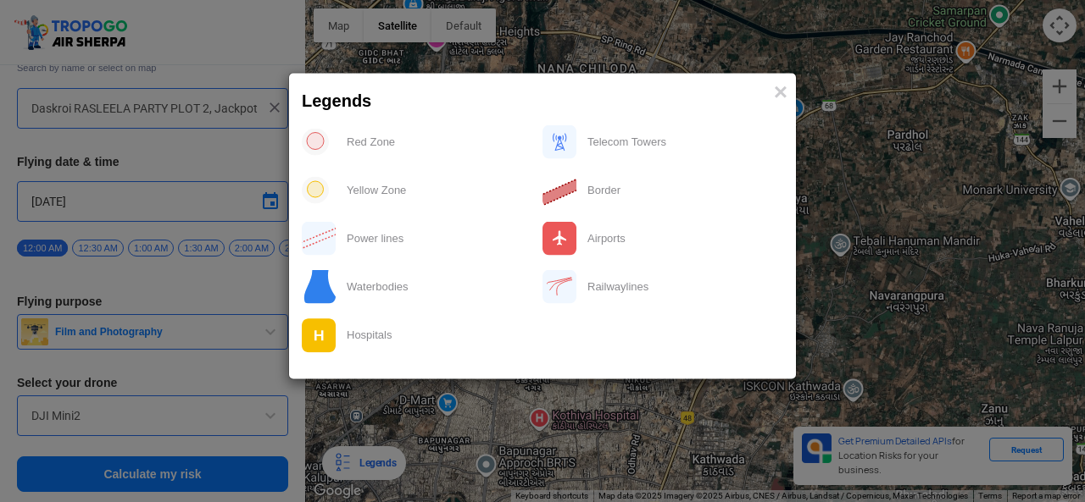
click at [317, 189] on img at bounding box center [315, 190] width 27 height 27
click at [619, 236] on div "Airports" at bounding box center [680, 238] width 206 height 35
drag, startPoint x: 623, startPoint y: 208, endPoint x: 708, endPoint y: 169, distance: 94.0
click at [654, 191] on div "Red Zone Telecom Towers Yellow Zone Border Power lines Airports Waterbodies Rai…" at bounding box center [542, 249] width 507 height 258
click at [779, 103] on span "×" at bounding box center [781, 91] width 14 height 26
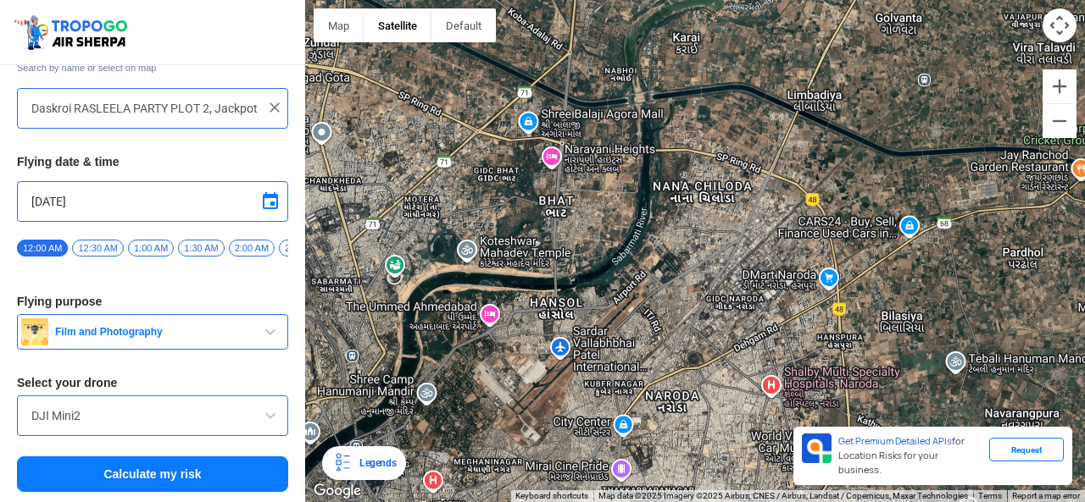
drag, startPoint x: 787, startPoint y: 169, endPoint x: 702, endPoint y: 242, distance: 113.0
click at [702, 242] on div "To navigate, press the arrow keys." at bounding box center [695, 251] width 780 height 502
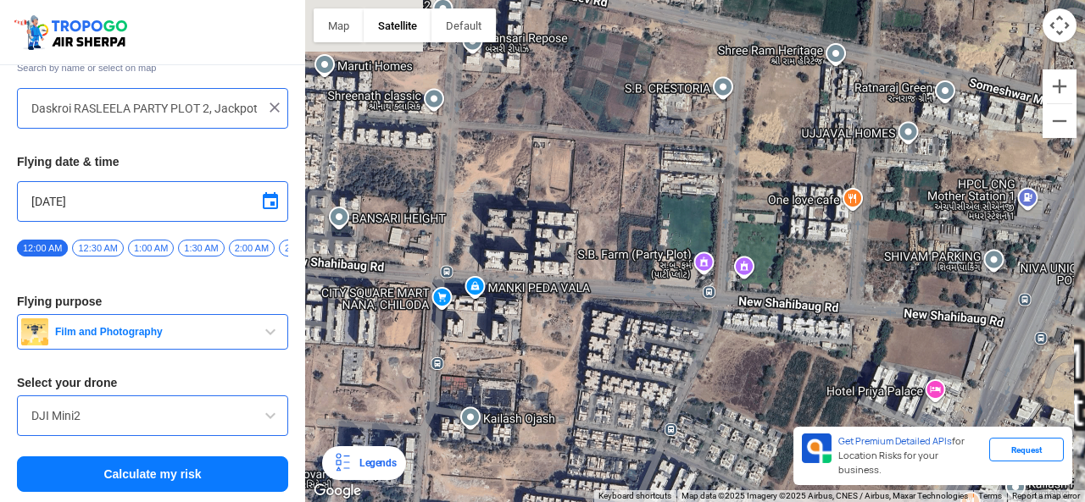
drag, startPoint x: 689, startPoint y: 181, endPoint x: 665, endPoint y: 253, distance: 75.0
click at [665, 253] on div "To navigate, press the arrow keys." at bounding box center [695, 251] width 780 height 502
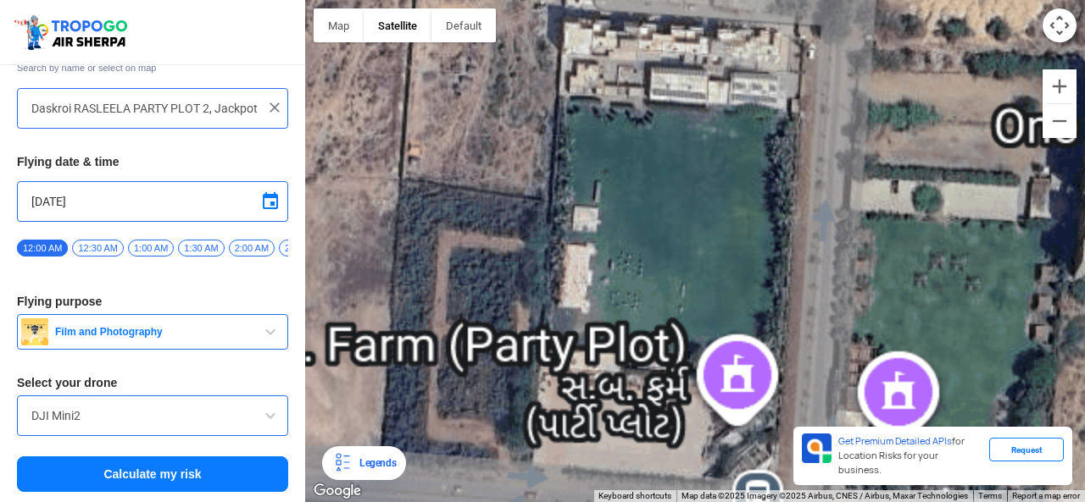
click at [678, 243] on div "To navigate, press the arrow keys." at bounding box center [695, 251] width 780 height 502
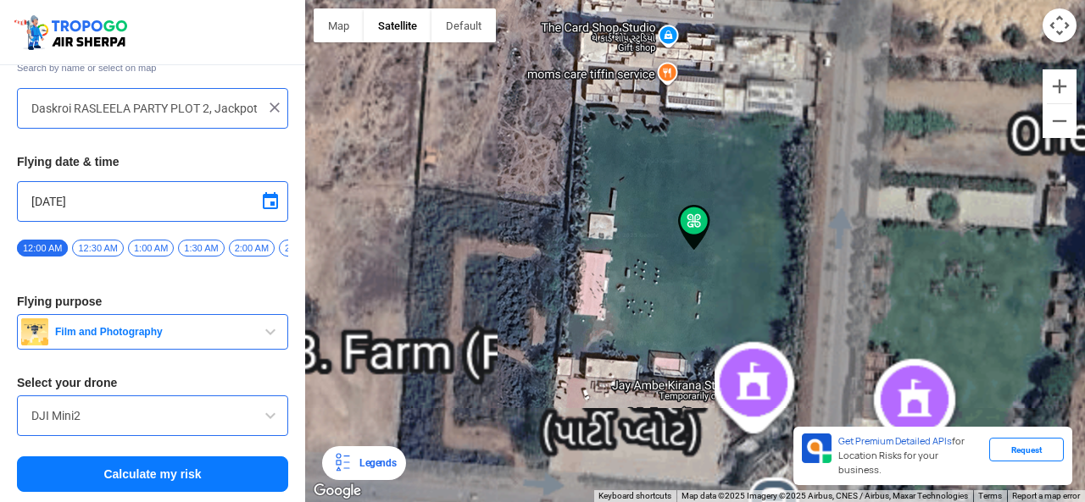
type input "[STREET_ADDRESS]"
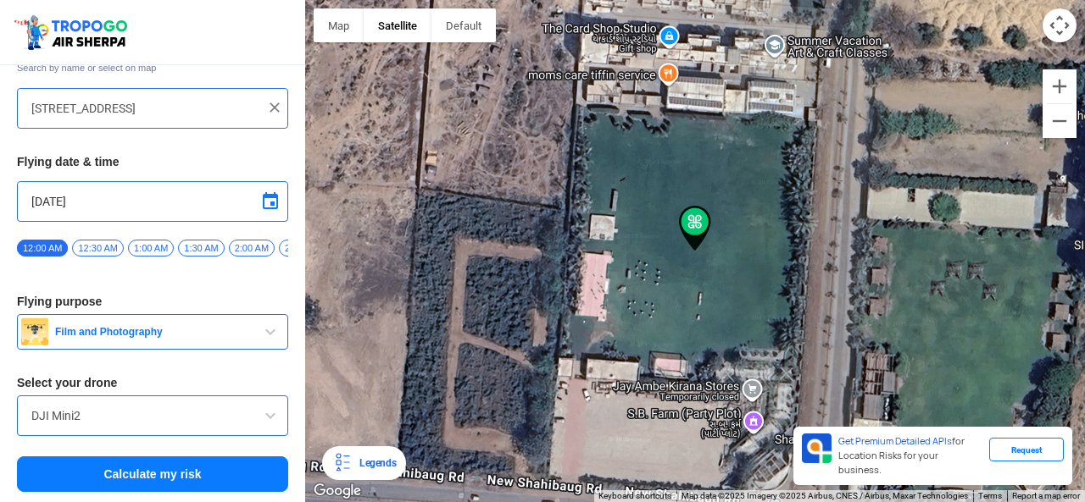
click at [171, 475] on button "Calculate my risk" at bounding box center [152, 475] width 271 height 36
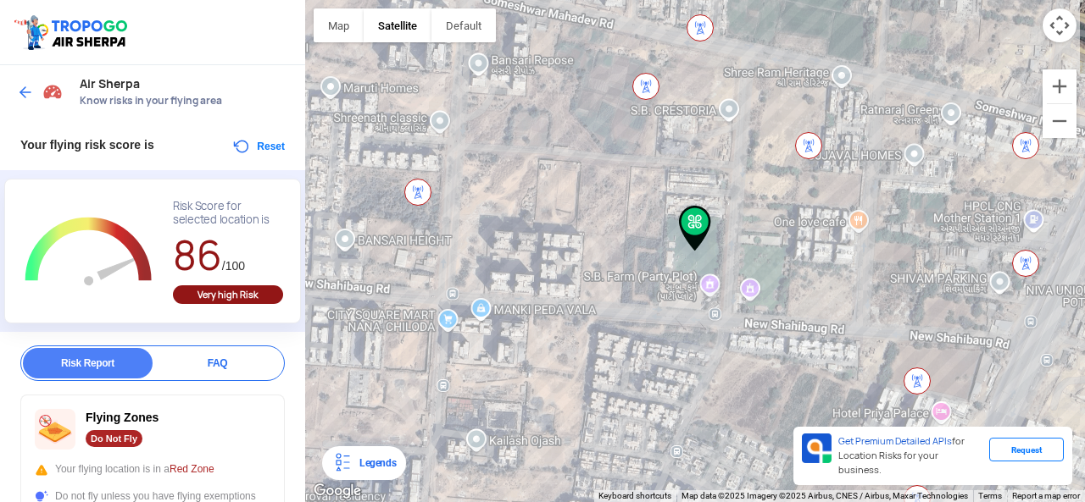
scroll to position [197, 0]
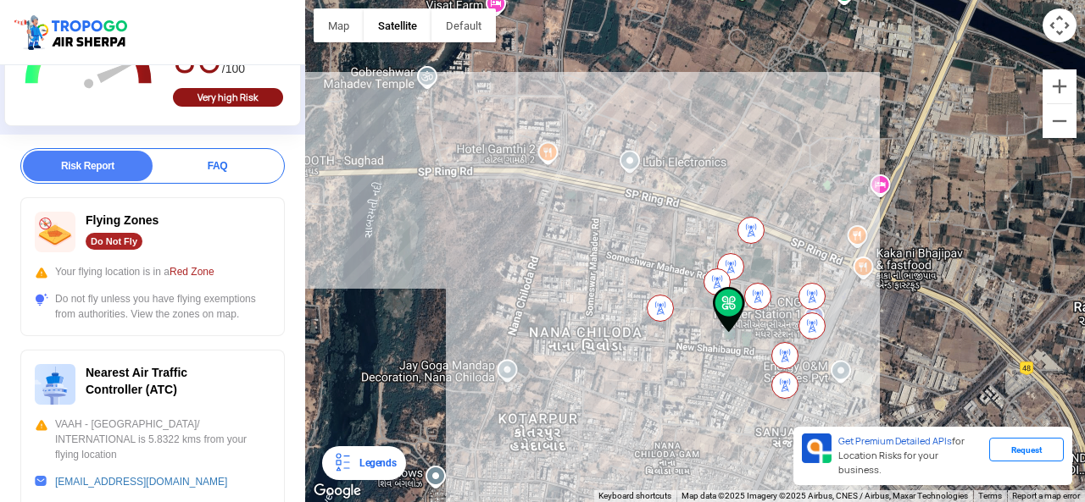
drag, startPoint x: 781, startPoint y: 211, endPoint x: 758, endPoint y: 274, distance: 67.0
click at [758, 277] on div "To navigate, press the arrow keys." at bounding box center [695, 251] width 780 height 502
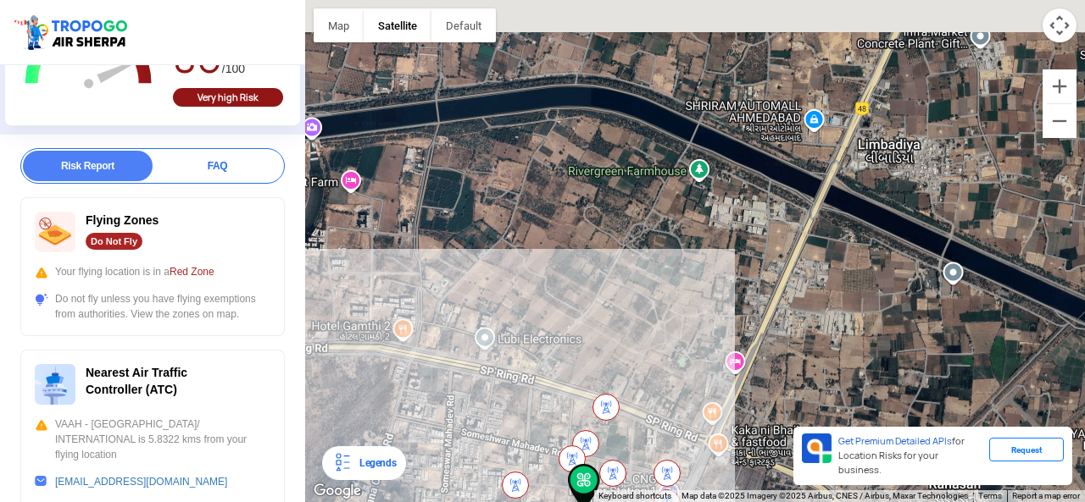
drag, startPoint x: 910, startPoint y: 114, endPoint x: 769, endPoint y: 280, distance: 217.0
click at [769, 280] on div "To navigate, press the arrow keys." at bounding box center [695, 251] width 780 height 502
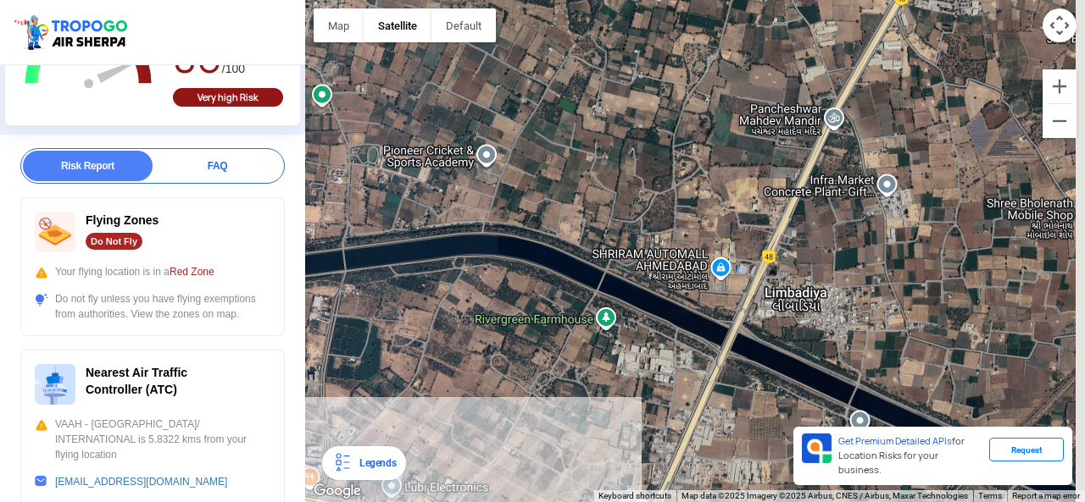
drag, startPoint x: 826, startPoint y: 197, endPoint x: 737, endPoint y: 340, distance: 168.6
click at [737, 340] on div "To navigate, press the arrow keys." at bounding box center [695, 251] width 780 height 502
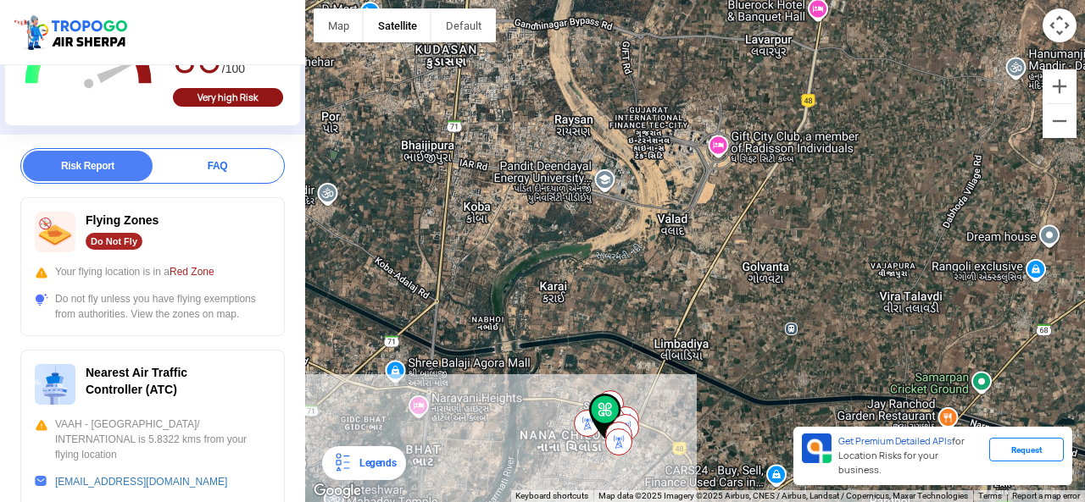
drag, startPoint x: 723, startPoint y: 236, endPoint x: 706, endPoint y: 316, distance: 82.3
click at [706, 316] on div "To navigate, press the arrow keys." at bounding box center [695, 251] width 780 height 502
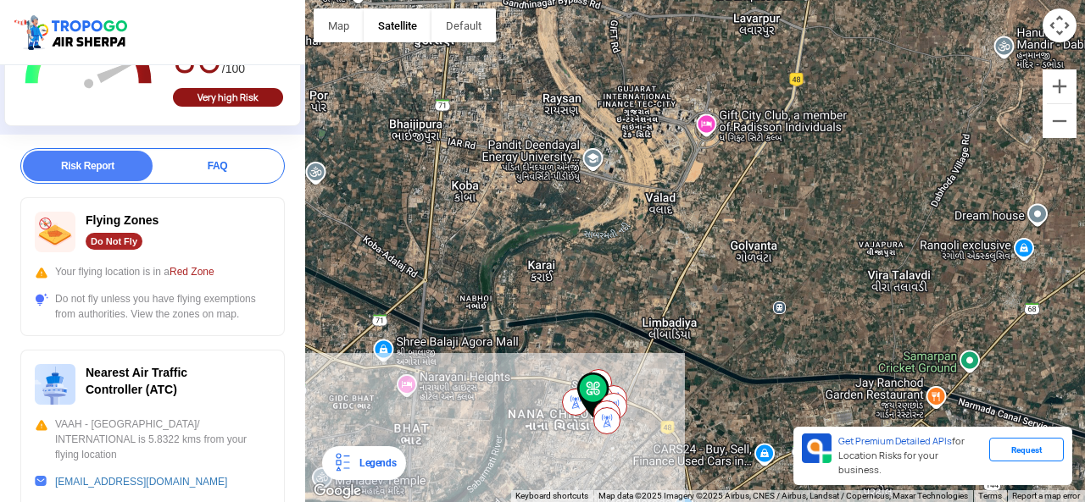
drag, startPoint x: 664, startPoint y: 406, endPoint x: 665, endPoint y: 308, distance: 98.3
click at [665, 308] on div "To navigate, press the arrow keys." at bounding box center [695, 251] width 780 height 502
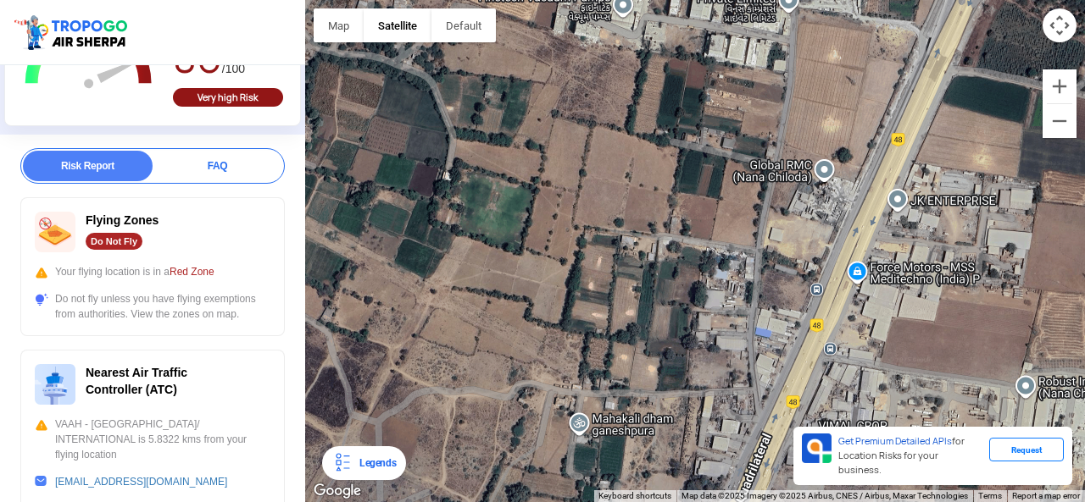
click at [677, 343] on div "To navigate, press the arrow keys." at bounding box center [695, 251] width 780 height 502
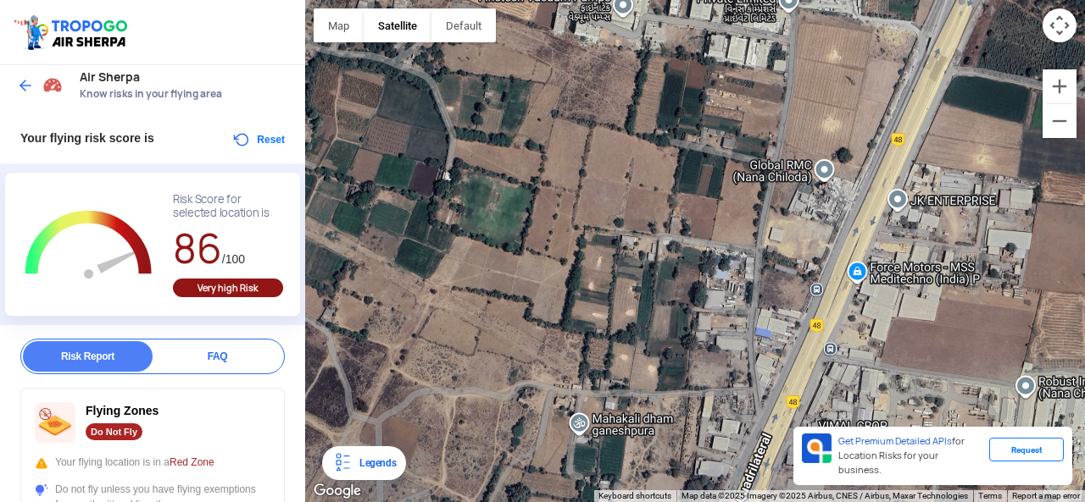
scroll to position [0, 0]
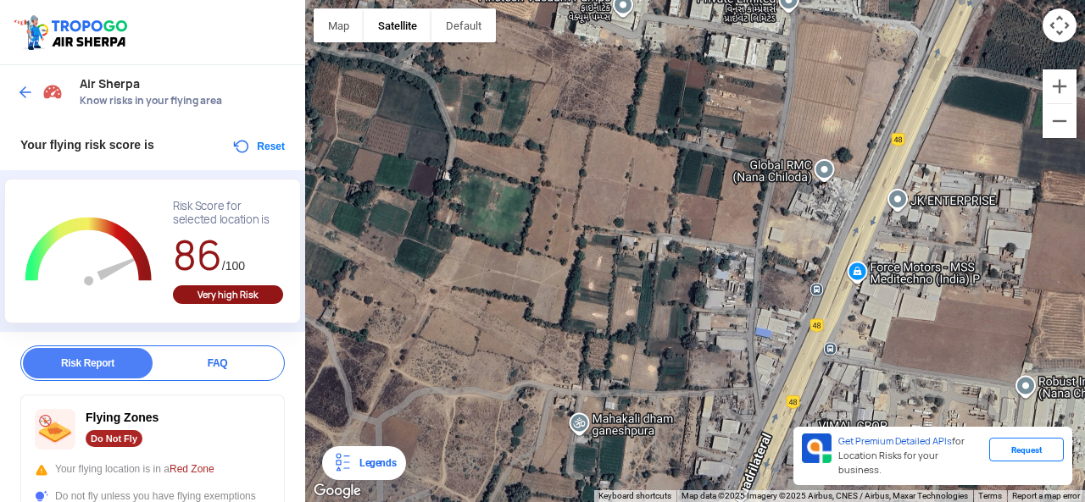
click at [252, 143] on button "Reset" at bounding box center [257, 146] width 53 height 20
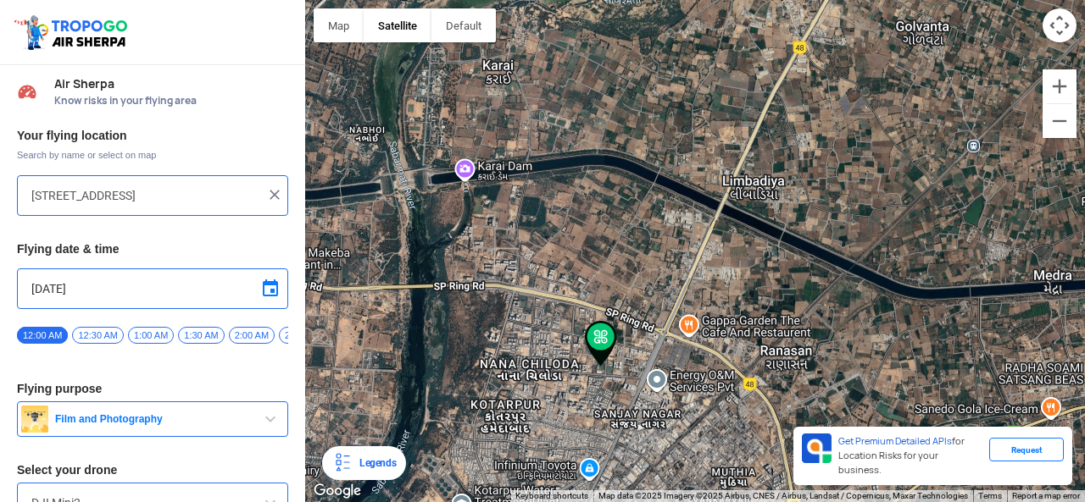
click at [671, 231] on div "To navigate, press the arrow keys." at bounding box center [695, 251] width 780 height 502
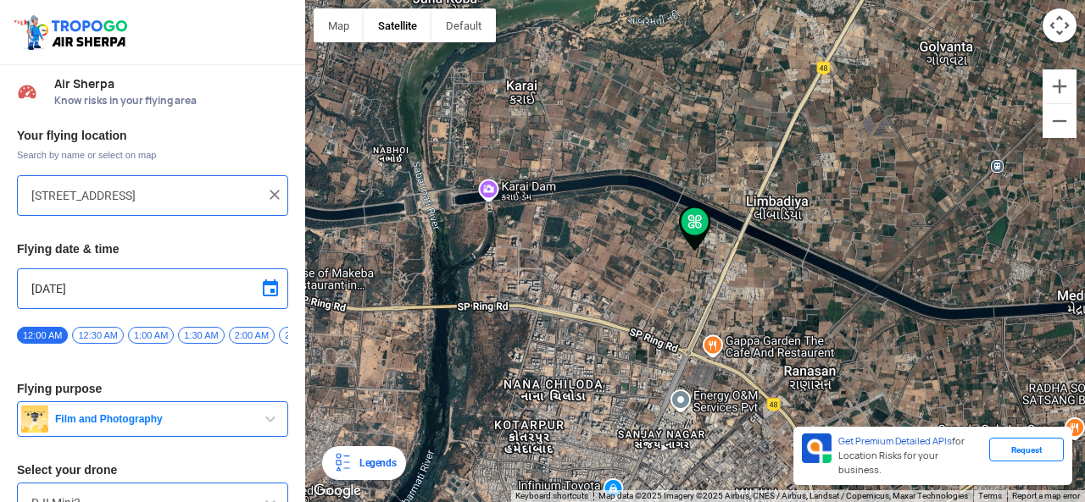
type input "[STREET_ADDRESS]"
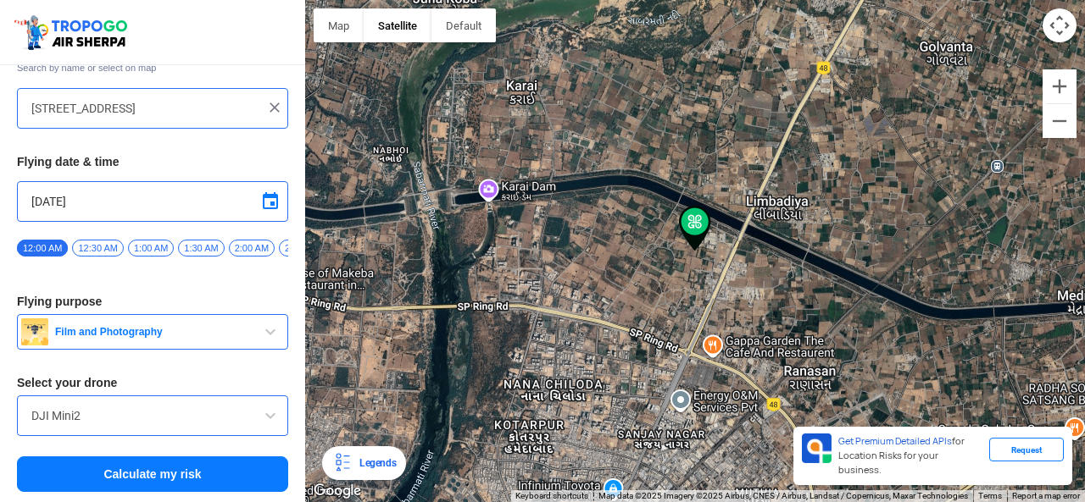
click at [212, 474] on button "Calculate my risk" at bounding box center [152, 475] width 271 height 36
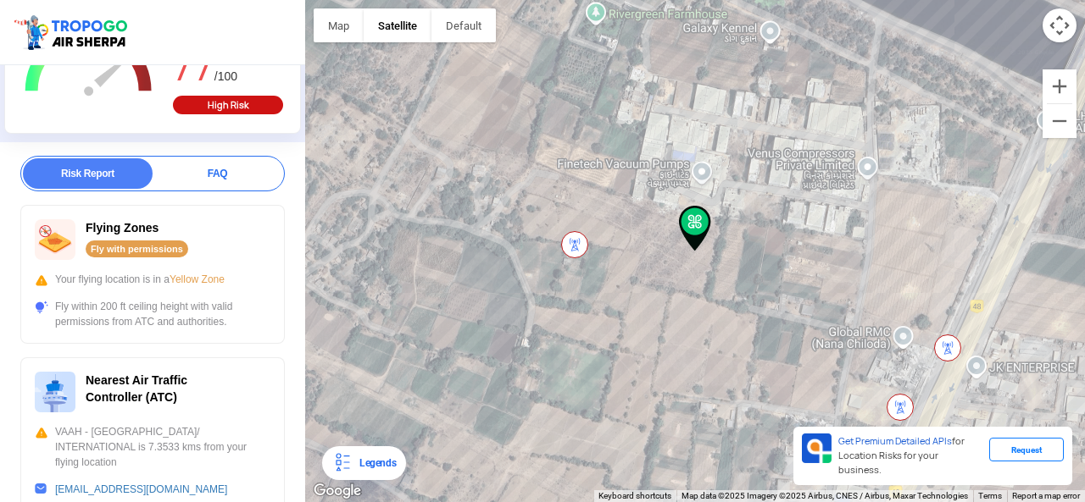
scroll to position [197, 0]
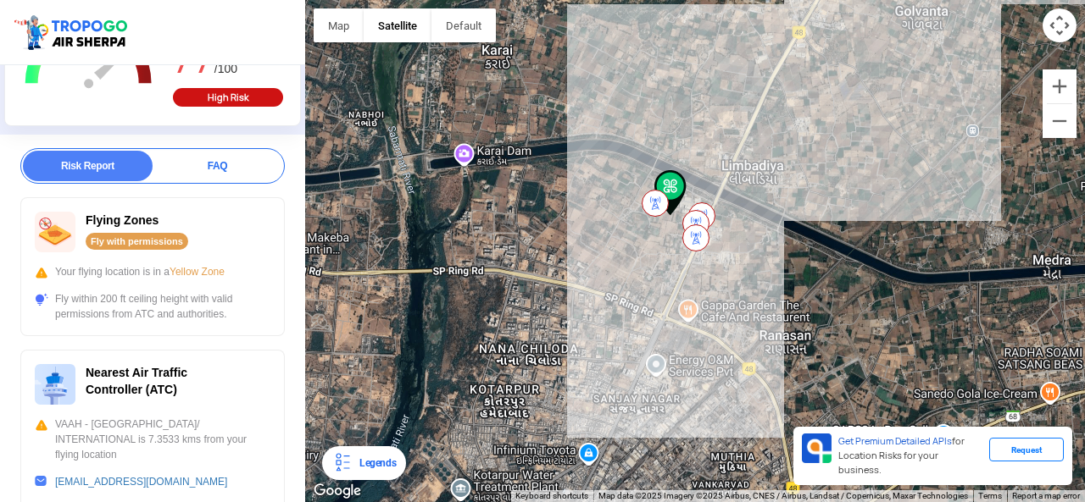
drag, startPoint x: 658, startPoint y: 386, endPoint x: 643, endPoint y: 322, distance: 66.0
click at [662, 315] on div "To navigate, press the arrow keys." at bounding box center [695, 251] width 780 height 502
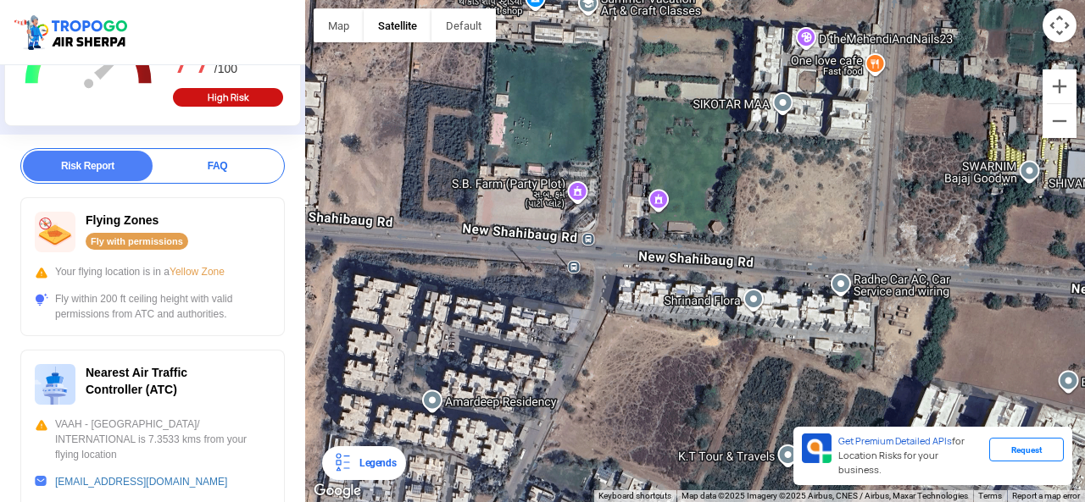
click at [558, 126] on div "To navigate, press the arrow keys." at bounding box center [695, 251] width 780 height 502
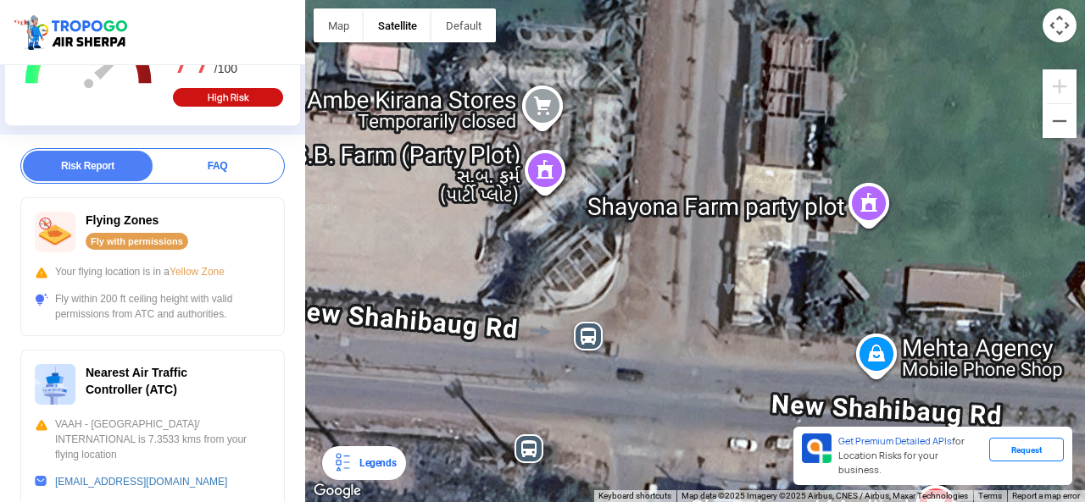
drag, startPoint x: 557, startPoint y: 239, endPoint x: 705, endPoint y: 387, distance: 209.7
click at [705, 386] on div "To navigate, press the arrow keys." at bounding box center [695, 251] width 780 height 502
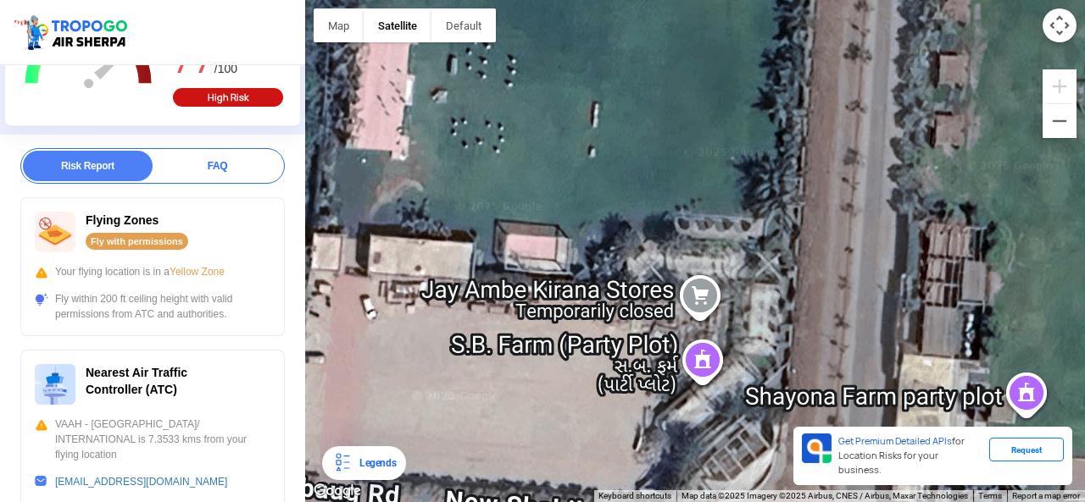
drag, startPoint x: 402, startPoint y: 179, endPoint x: 502, endPoint y: 274, distance: 137.9
click at [502, 274] on div "To navigate, press the arrow keys." at bounding box center [695, 251] width 780 height 502
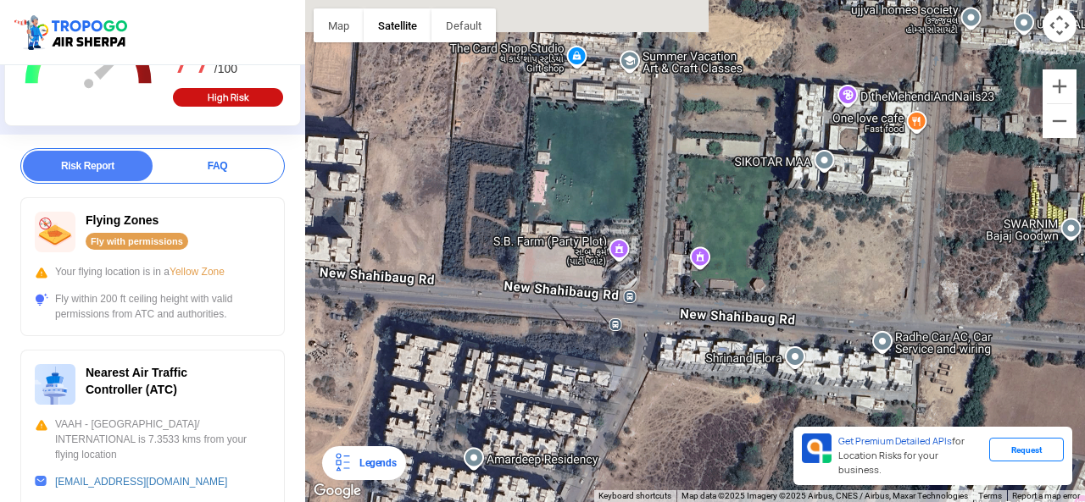
scroll to position [0, 0]
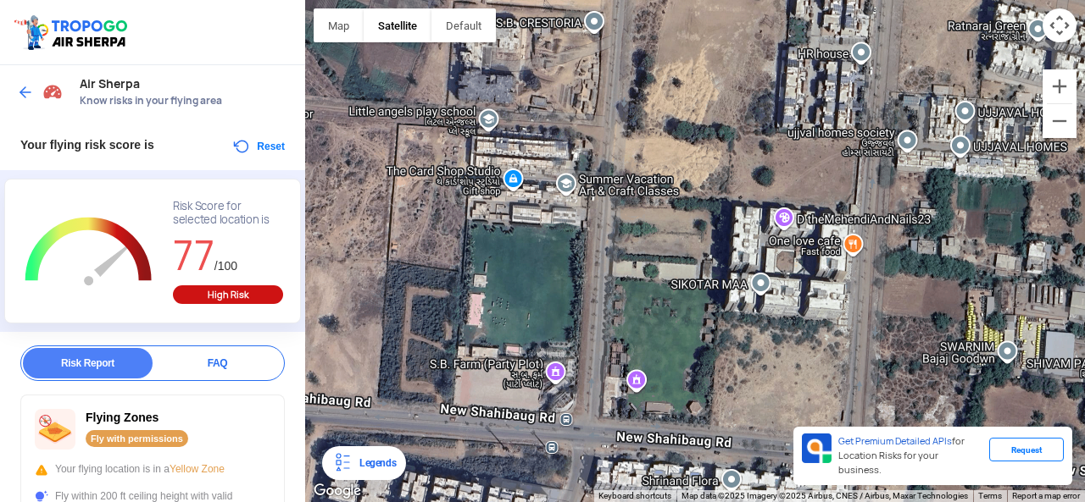
drag, startPoint x: 500, startPoint y: 318, endPoint x: 504, endPoint y: 264, distance: 54.4
click at [504, 264] on div "To navigate, press the arrow keys." at bounding box center [695, 251] width 780 height 502
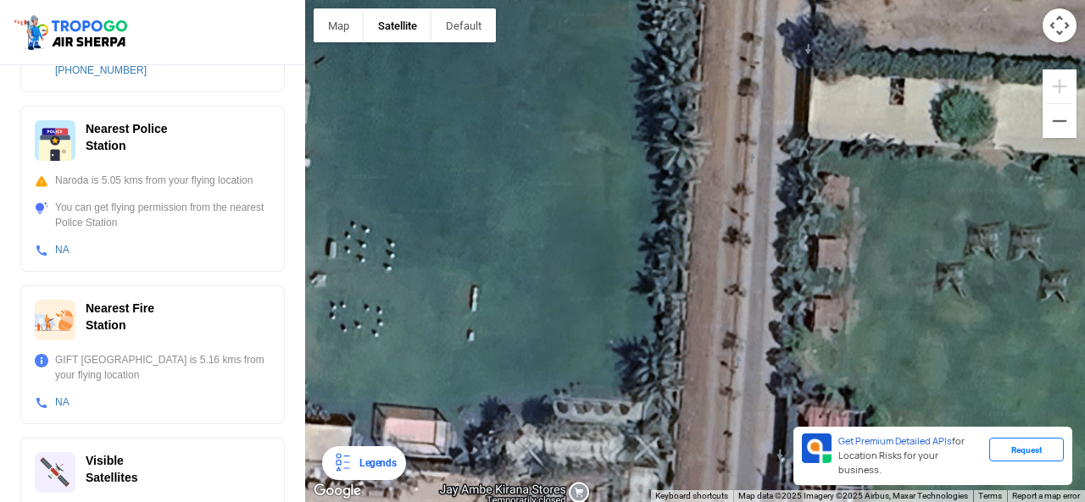
scroll to position [678, 0]
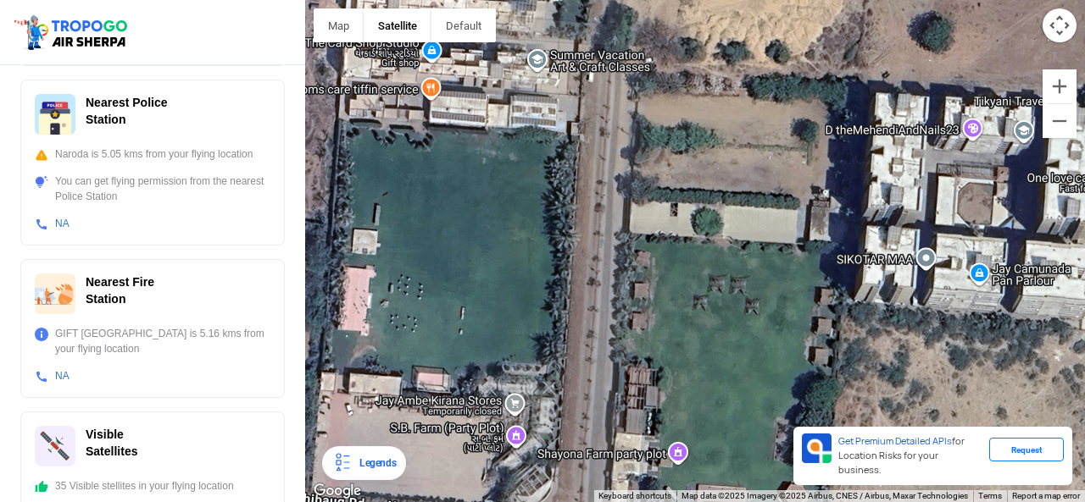
drag, startPoint x: 464, startPoint y: 340, endPoint x: 502, endPoint y: 343, distance: 38.3
click at [502, 343] on div "To navigate, press the arrow keys." at bounding box center [695, 251] width 780 height 502
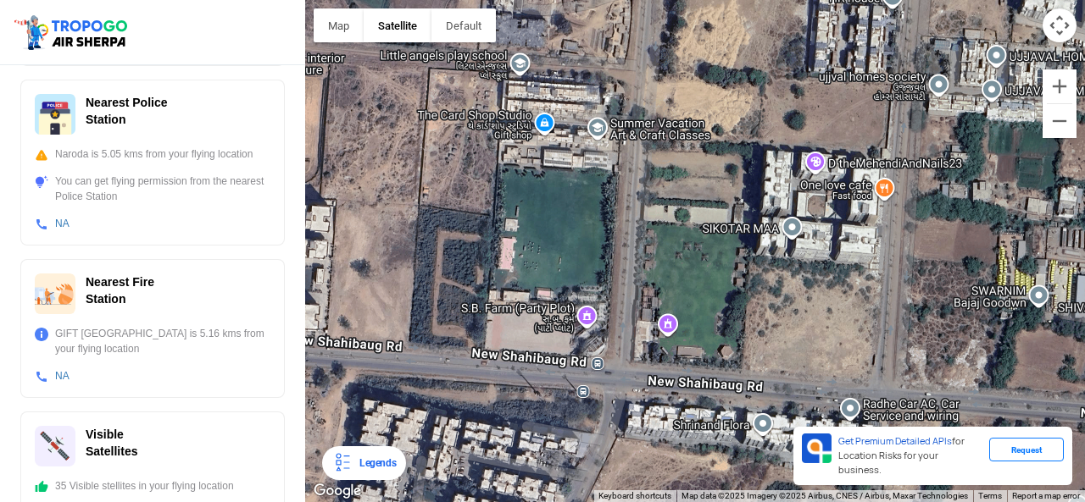
drag, startPoint x: 729, startPoint y: 414, endPoint x: 691, endPoint y: 323, distance: 98.4
click at [691, 323] on div "To navigate, press the arrow keys." at bounding box center [695, 251] width 780 height 502
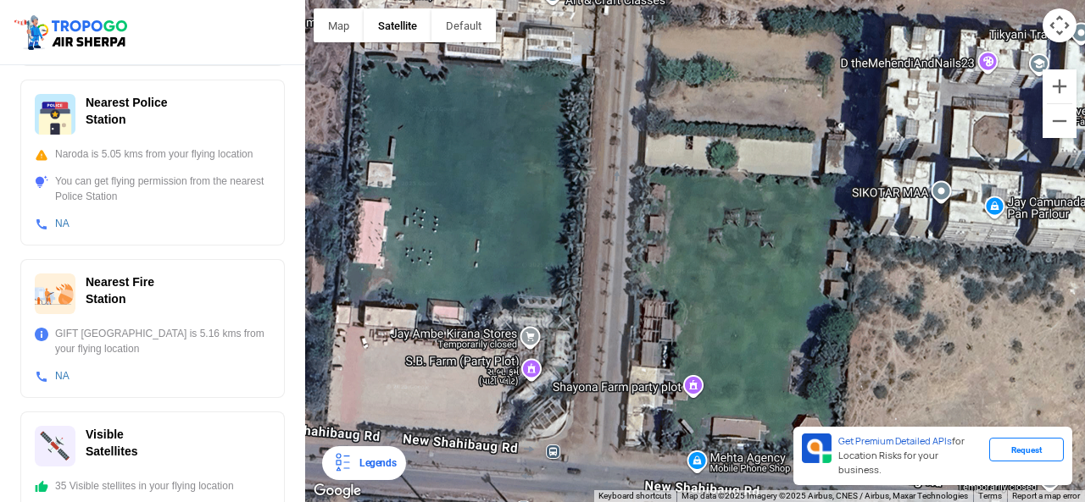
drag, startPoint x: 697, startPoint y: 317, endPoint x: 705, endPoint y: 337, distance: 22.0
click at [705, 337] on div "To navigate, press the arrow keys." at bounding box center [695, 251] width 780 height 502
